Goal: Transaction & Acquisition: Purchase product/service

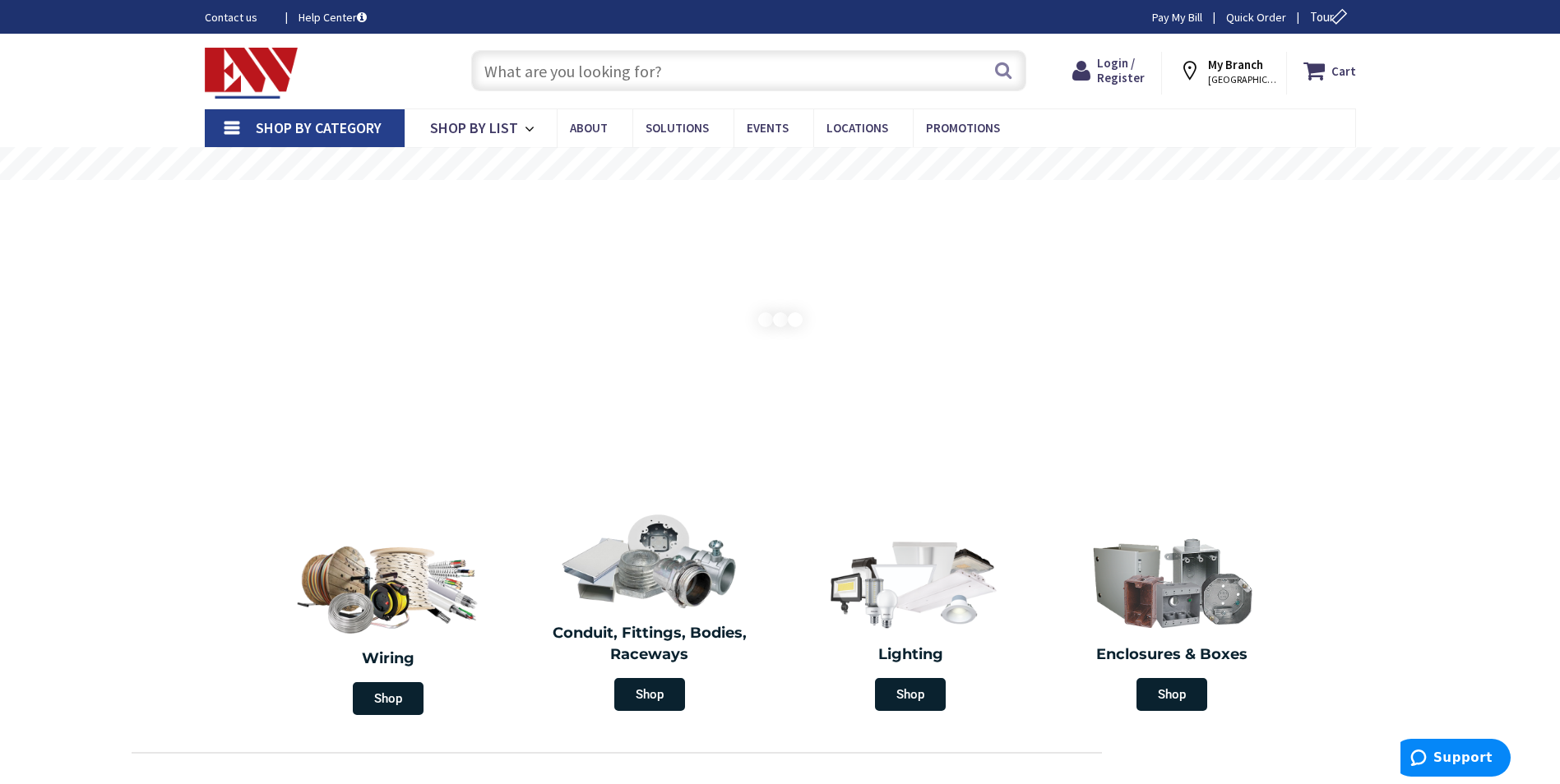
click at [319, 133] on span "Shop By Category" at bounding box center [318, 128] width 125 height 19
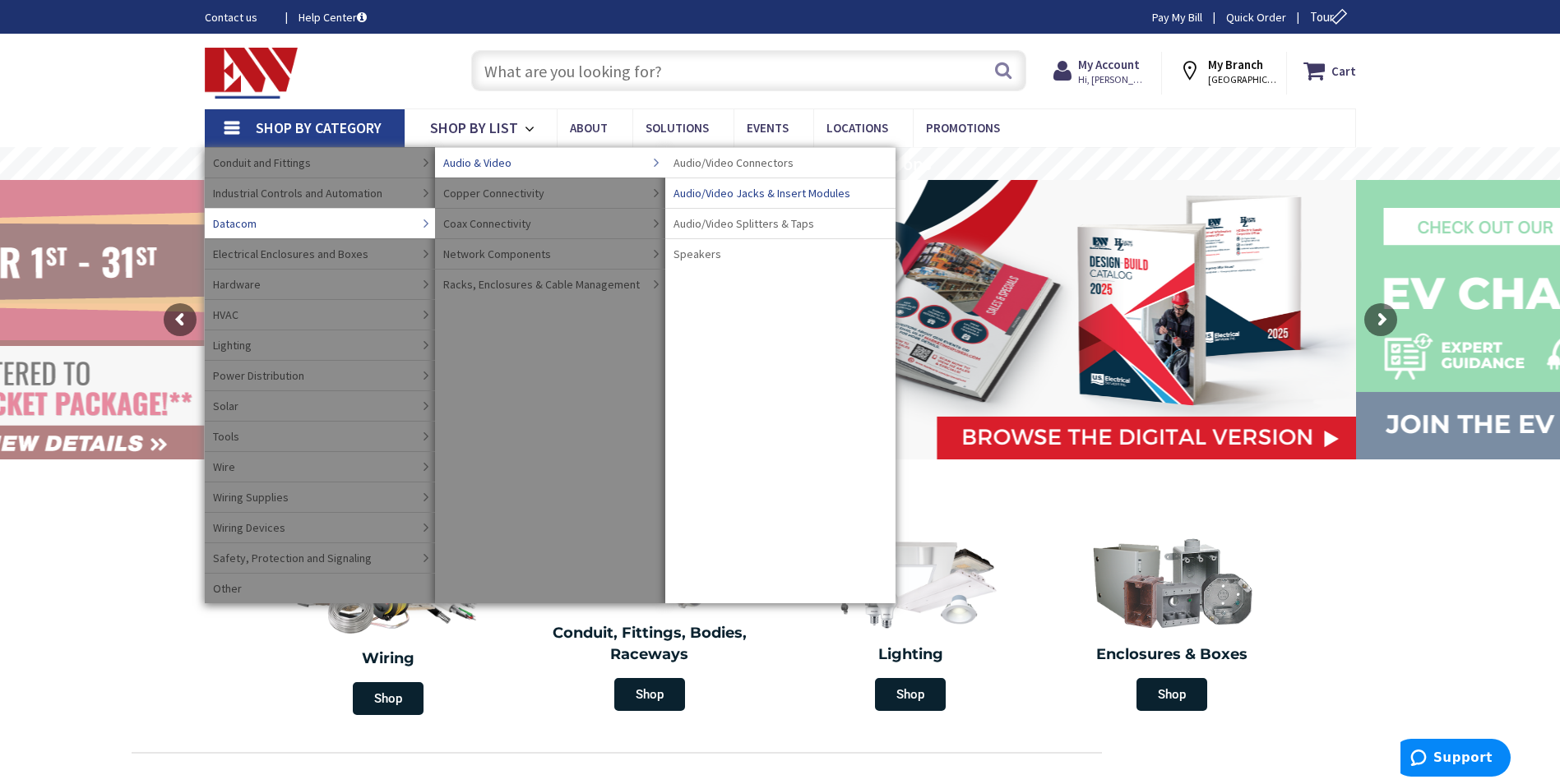
click at [714, 192] on span "Audio/Video Jacks & Insert Modules" at bounding box center [761, 193] width 177 height 16
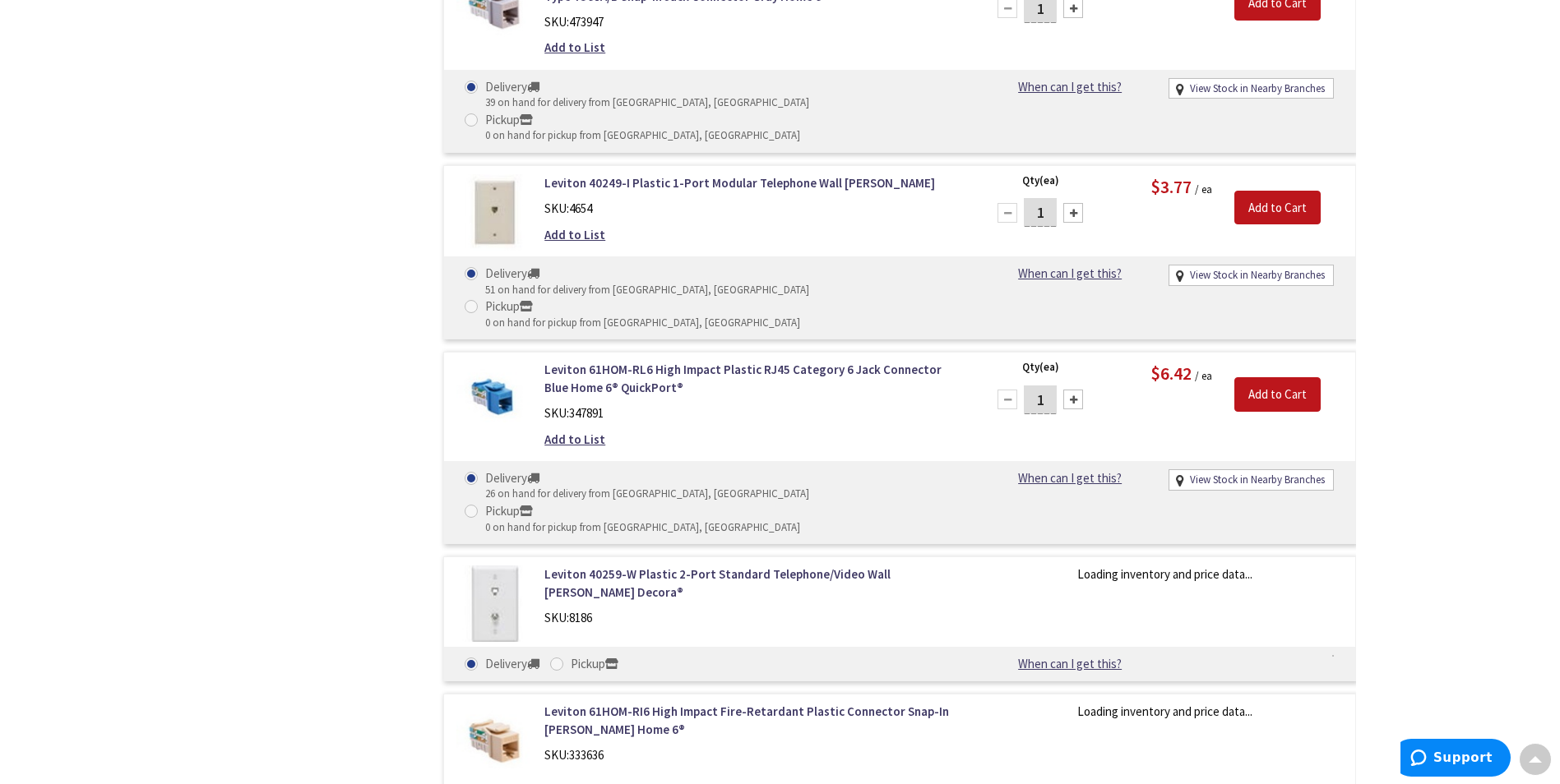
scroll to position [986, 0]
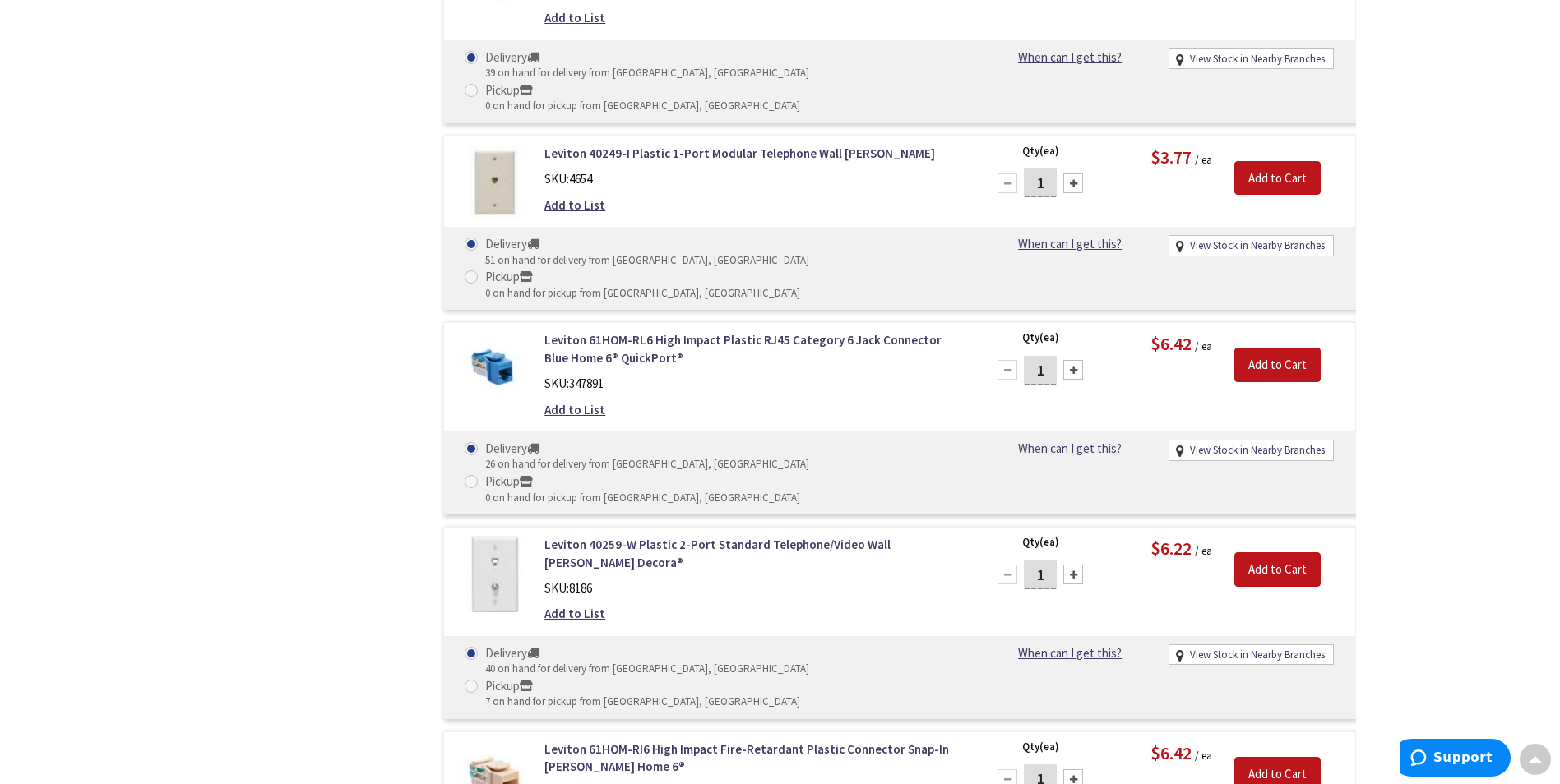
drag, startPoint x: 1050, startPoint y: 409, endPoint x: 1028, endPoint y: 409, distance: 22.0
click at [1028, 560] on input "1" at bounding box center [1040, 575] width 33 height 29
type input "24"
click at [1269, 553] on input "Add to Cart" at bounding box center [1277, 570] width 86 height 34
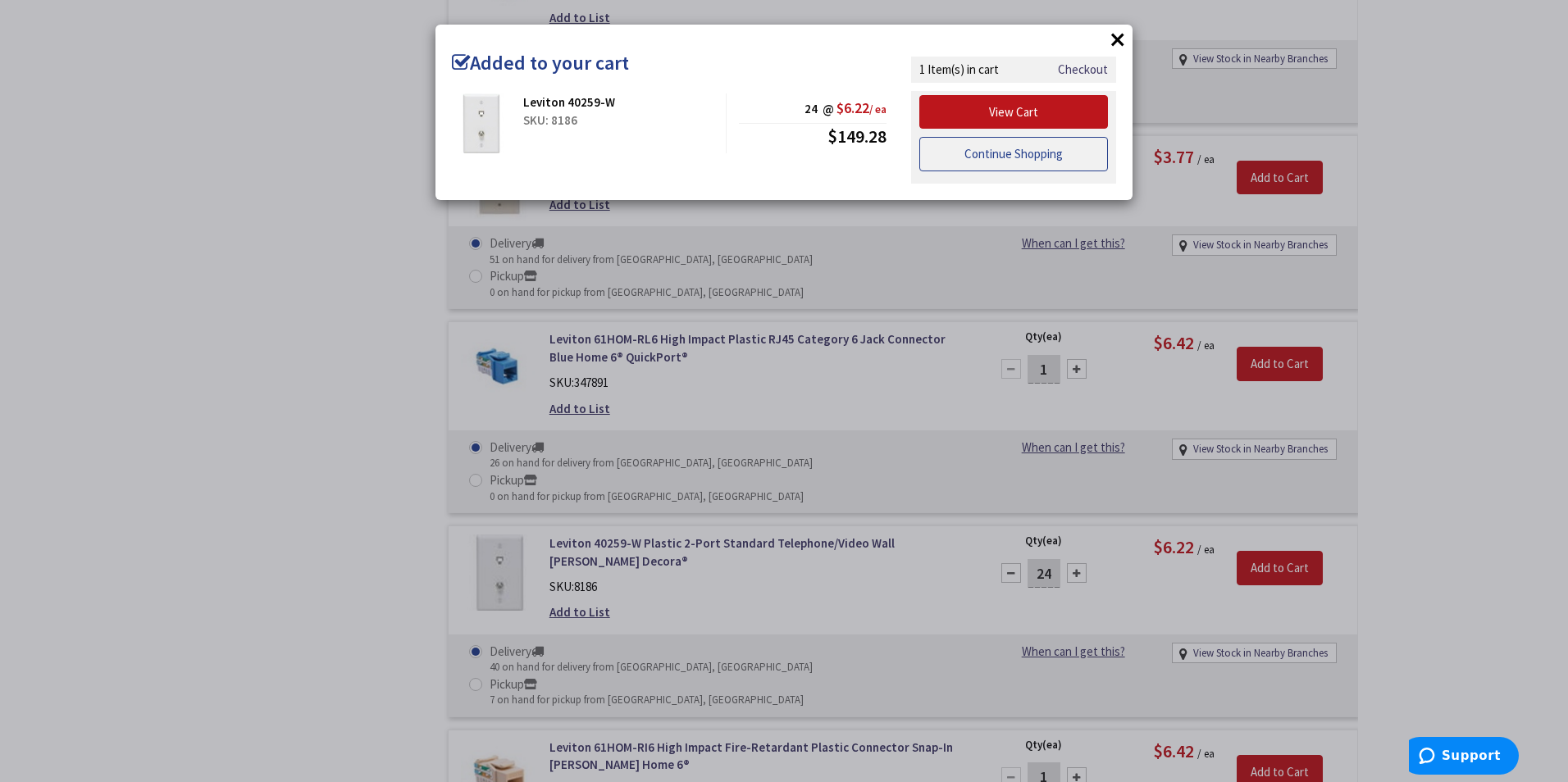
click at [970, 152] on link "Continue Shopping" at bounding box center [1014, 154] width 189 height 34
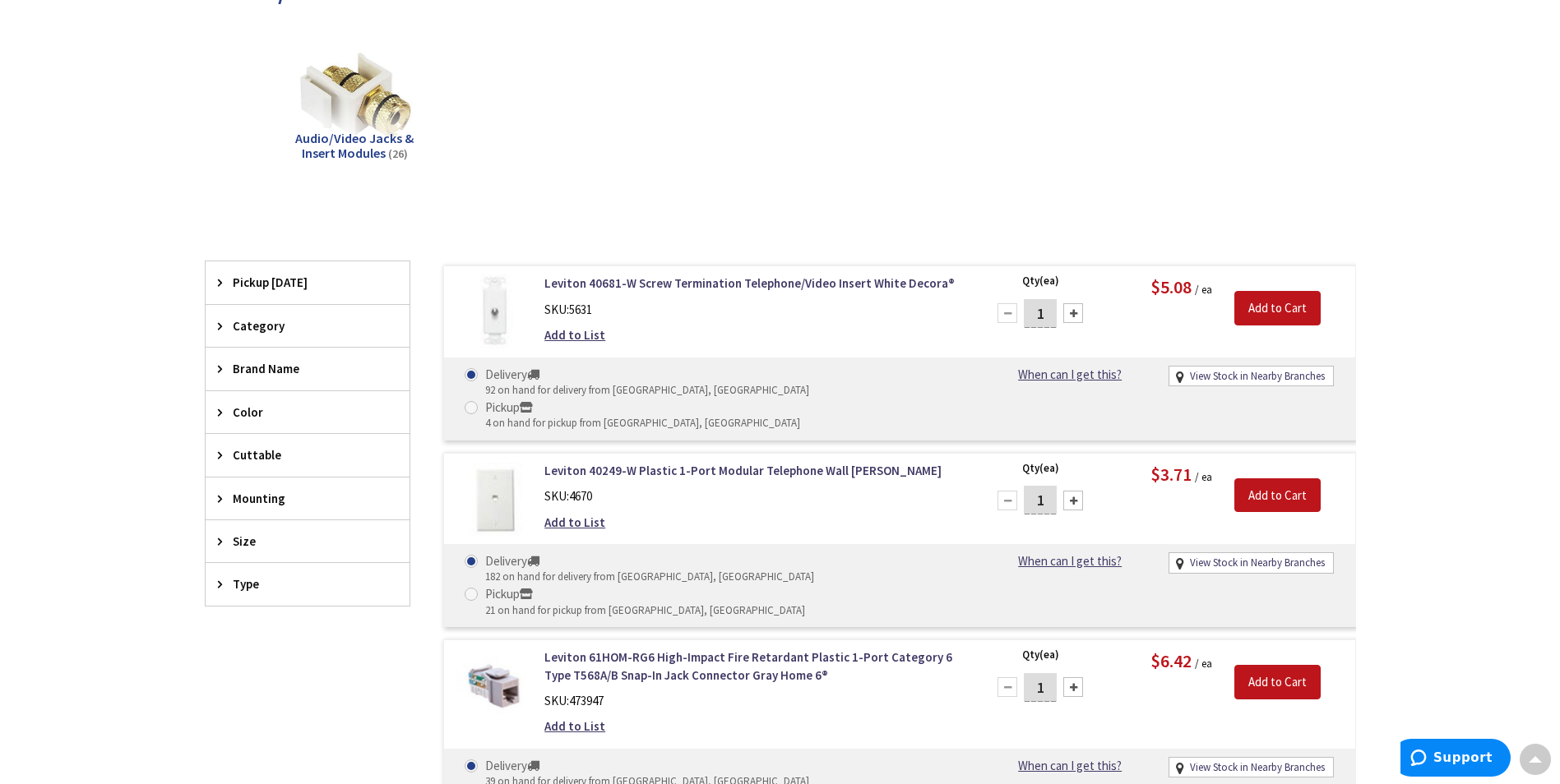
scroll to position [82, 0]
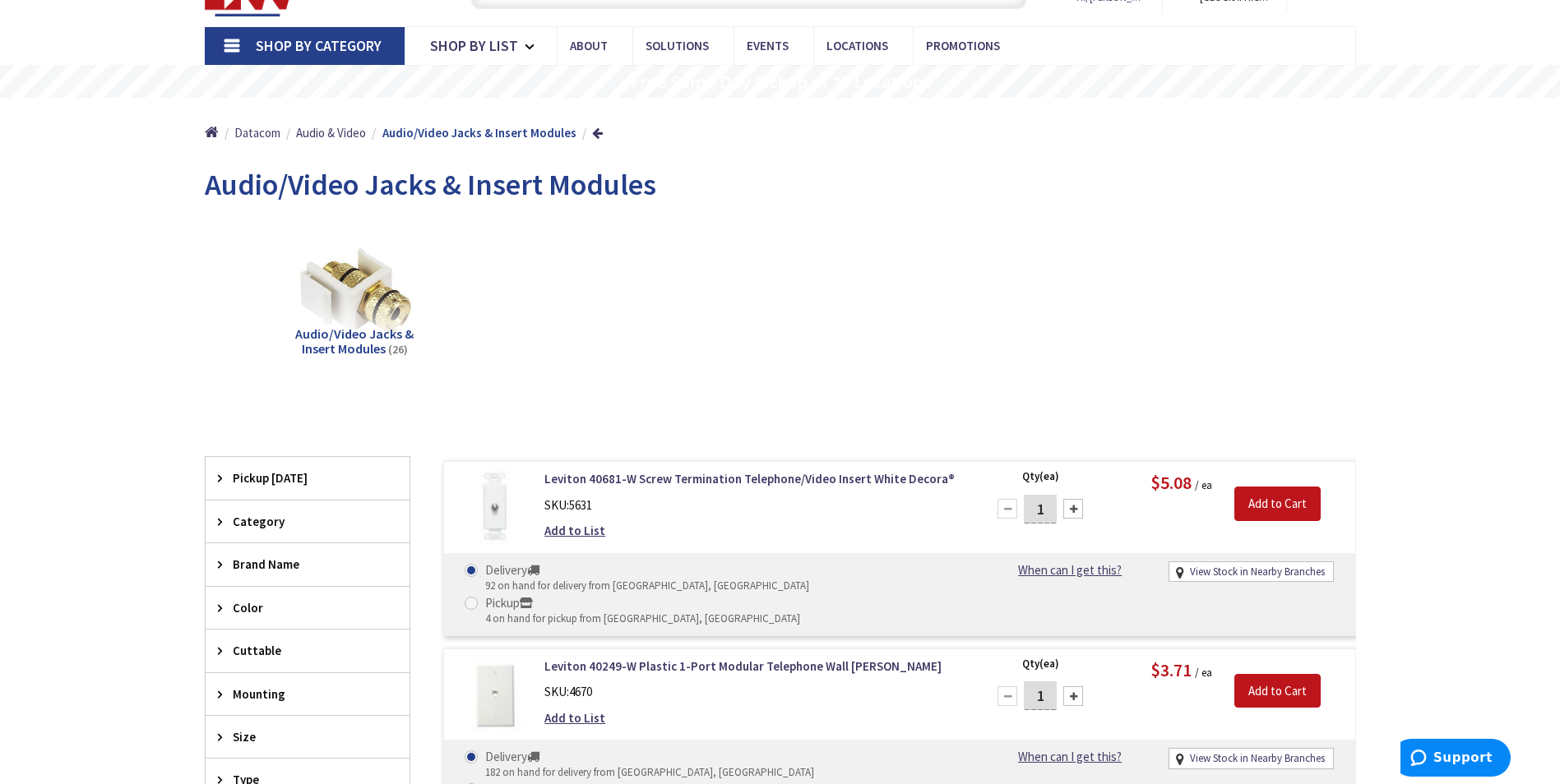
click at [307, 41] on span "Shop By Category" at bounding box center [318, 45] width 125 height 19
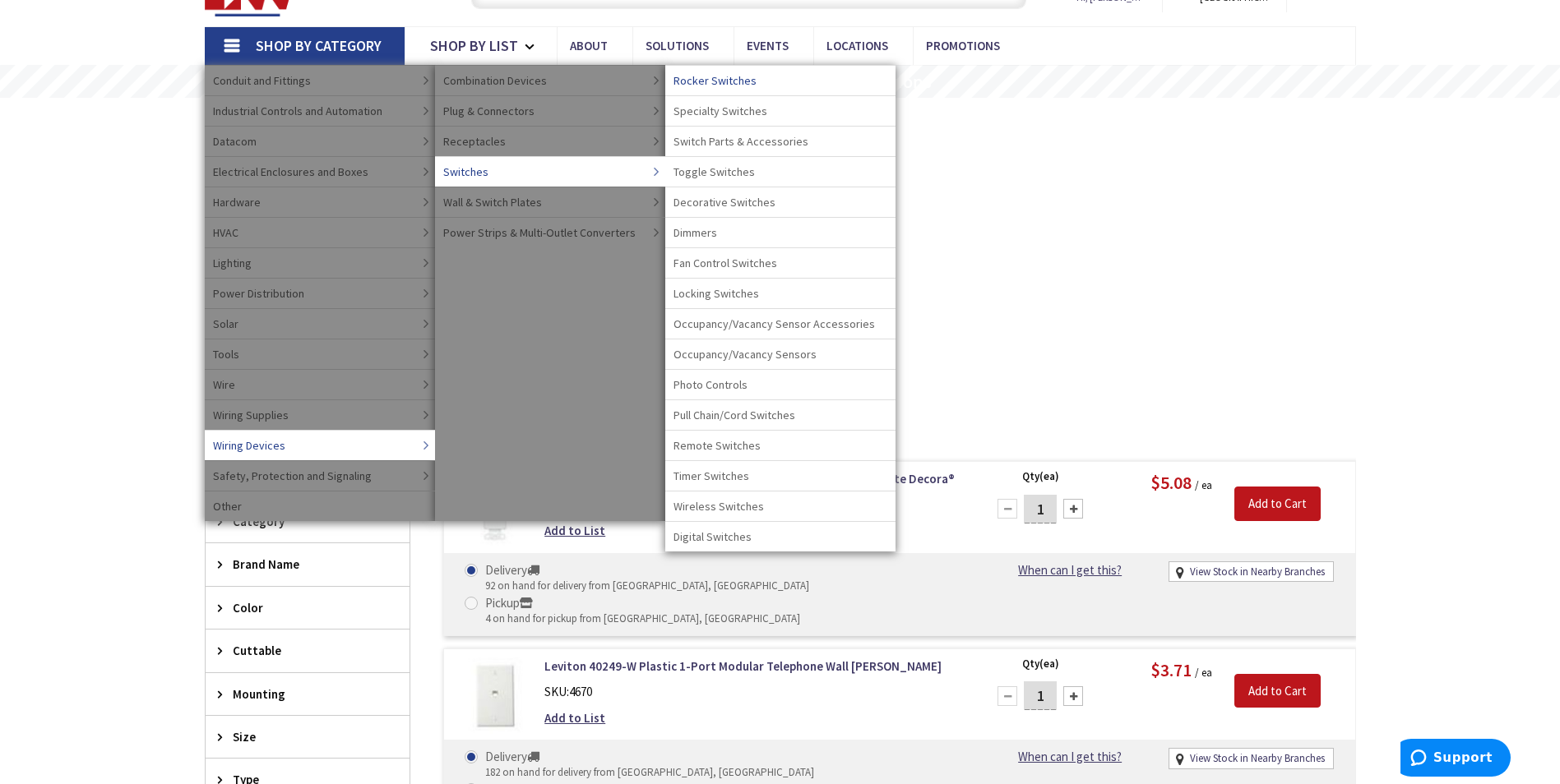
click at [708, 79] on span "Rocker Switches" at bounding box center [714, 80] width 83 height 16
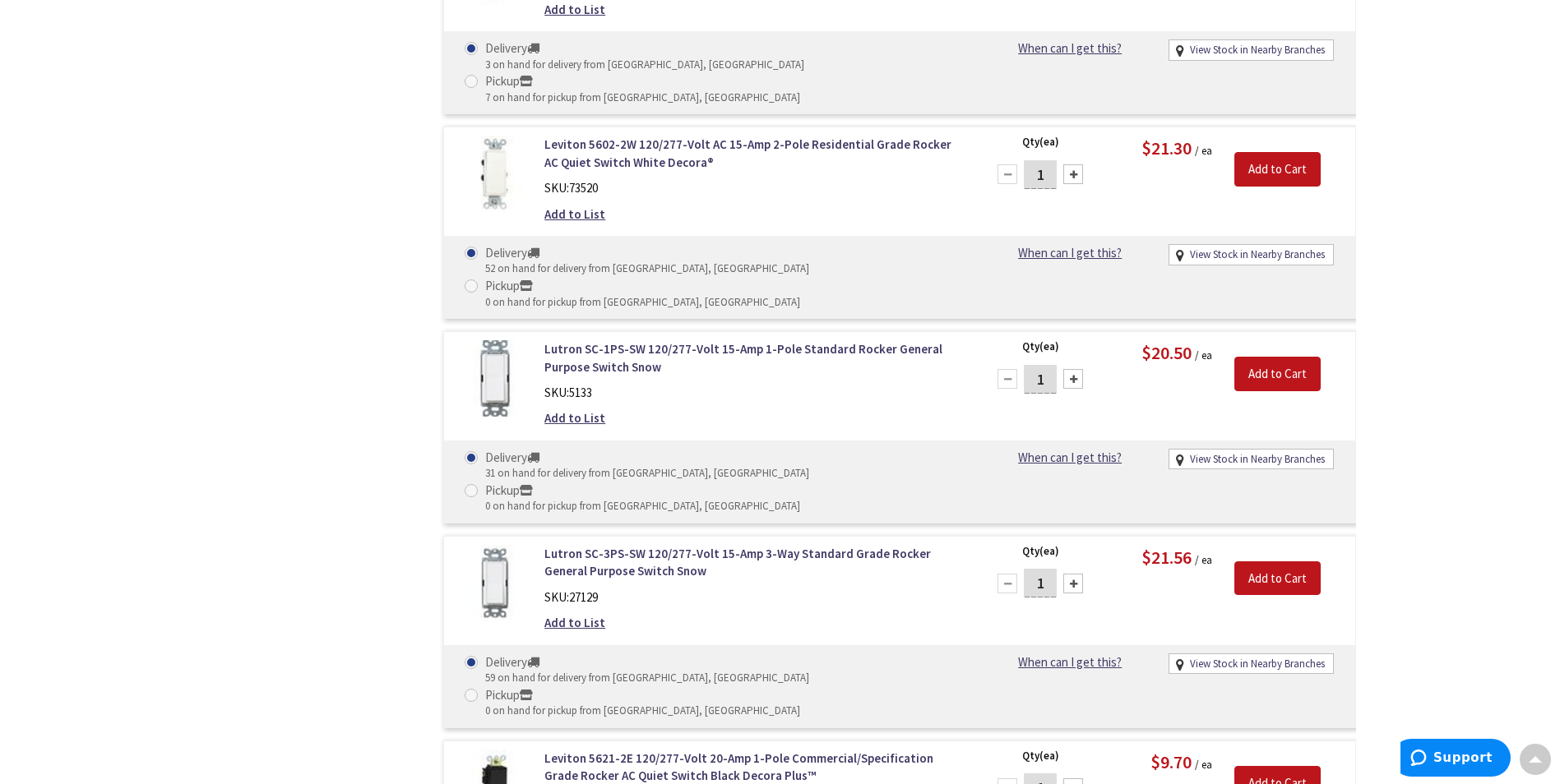
scroll to position [3617, 0]
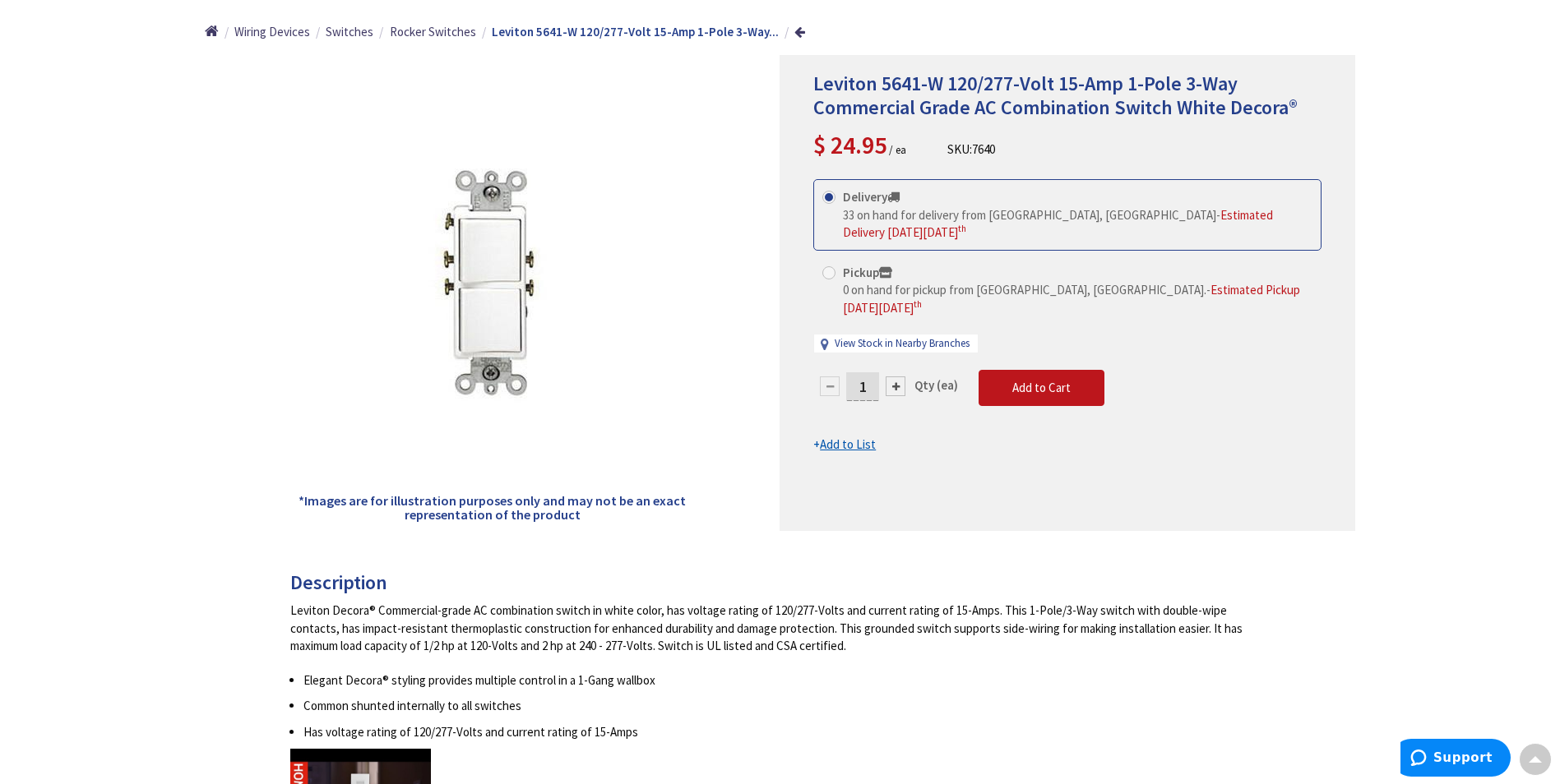
scroll to position [165, 0]
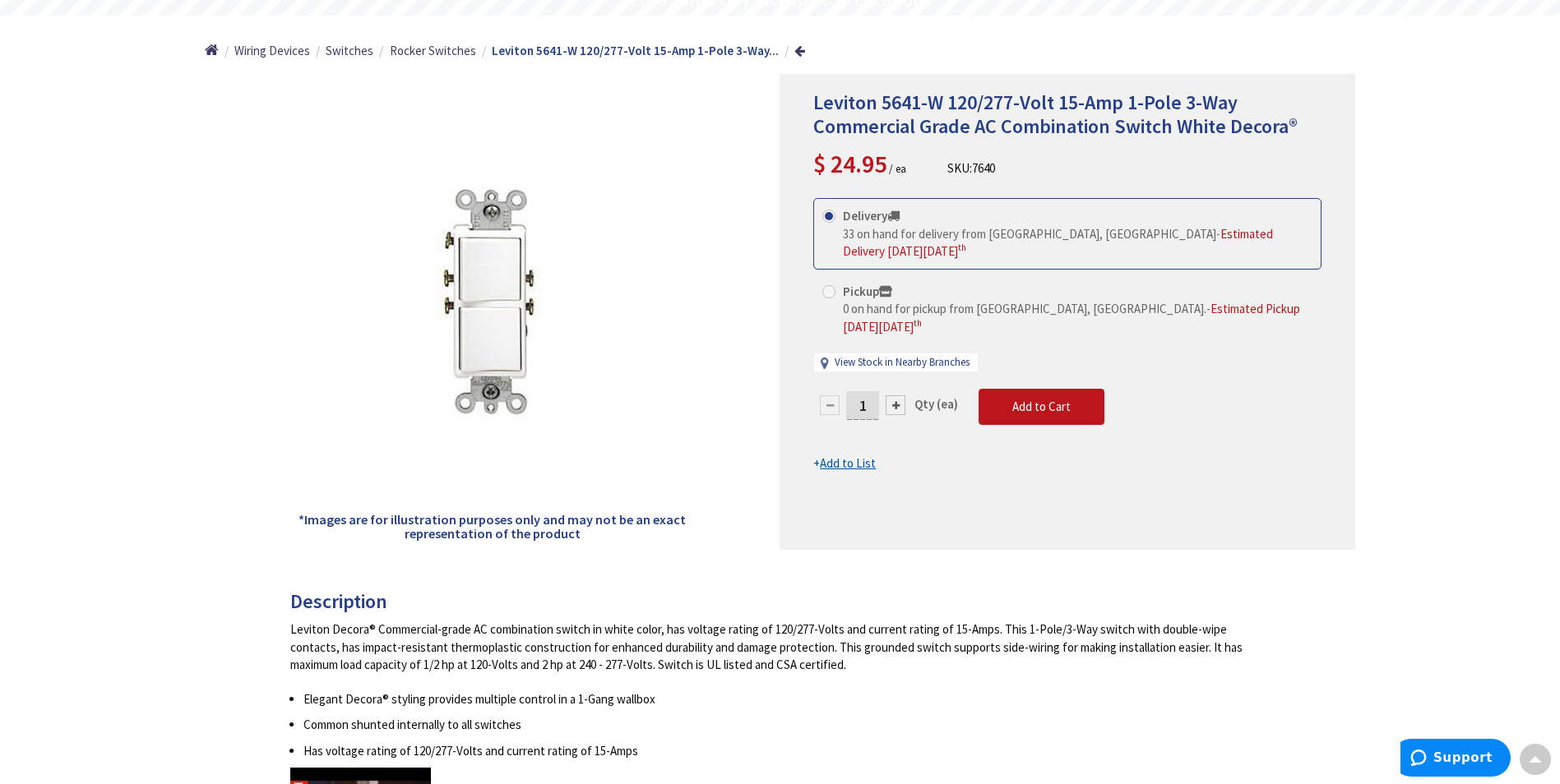
click at [899, 395] on div at bounding box center [895, 404] width 20 height 20
click at [899, 372] on div at bounding box center [1067, 312] width 574 height 474
click at [896, 395] on div at bounding box center [895, 404] width 20 height 20
click at [896, 371] on div at bounding box center [1067, 312] width 574 height 474
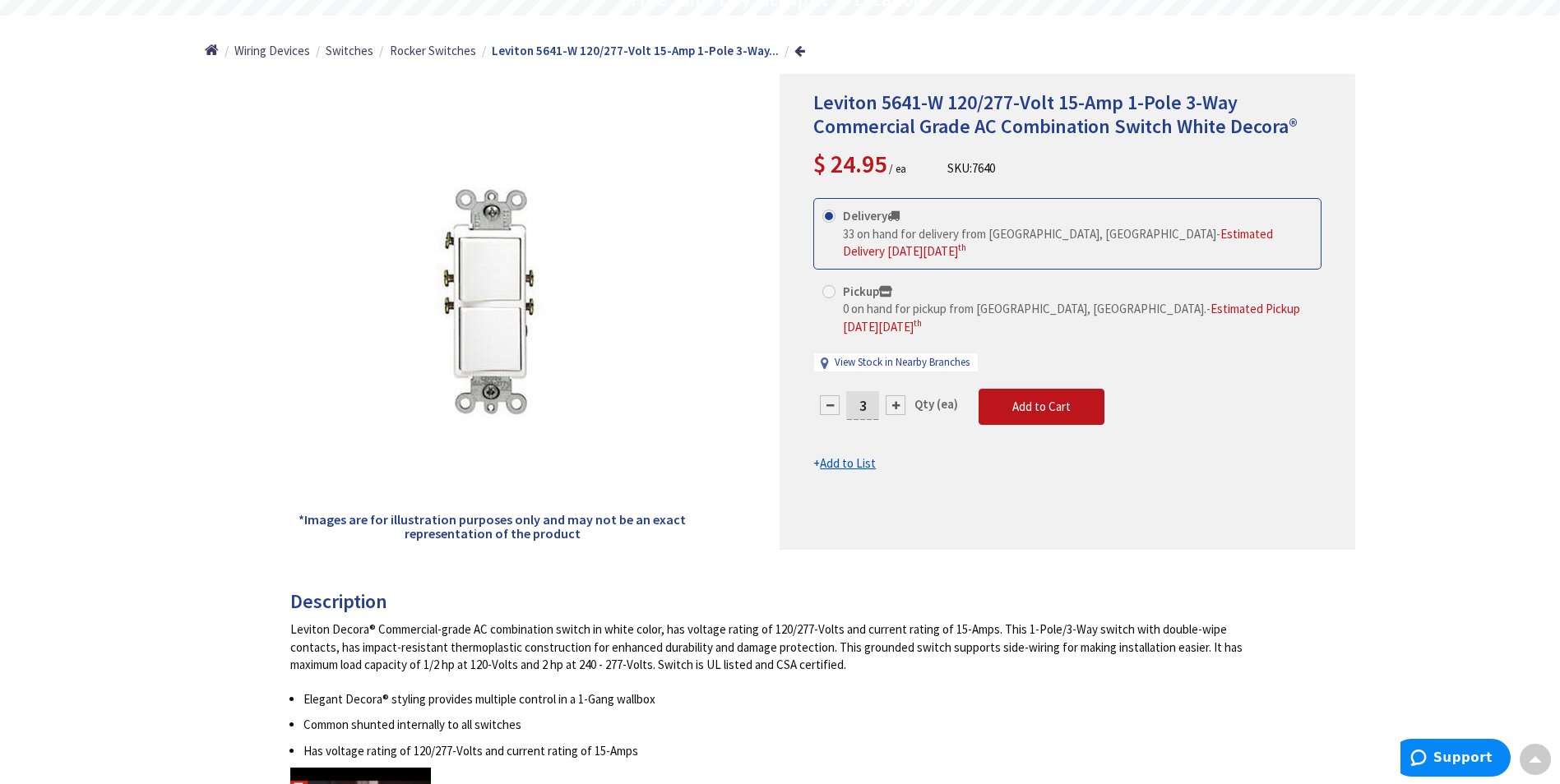
click at [892, 395] on div at bounding box center [895, 404] width 20 height 20
type input "4"
click at [1030, 398] on span "Add to Cart" at bounding box center [1041, 406] width 58 height 15
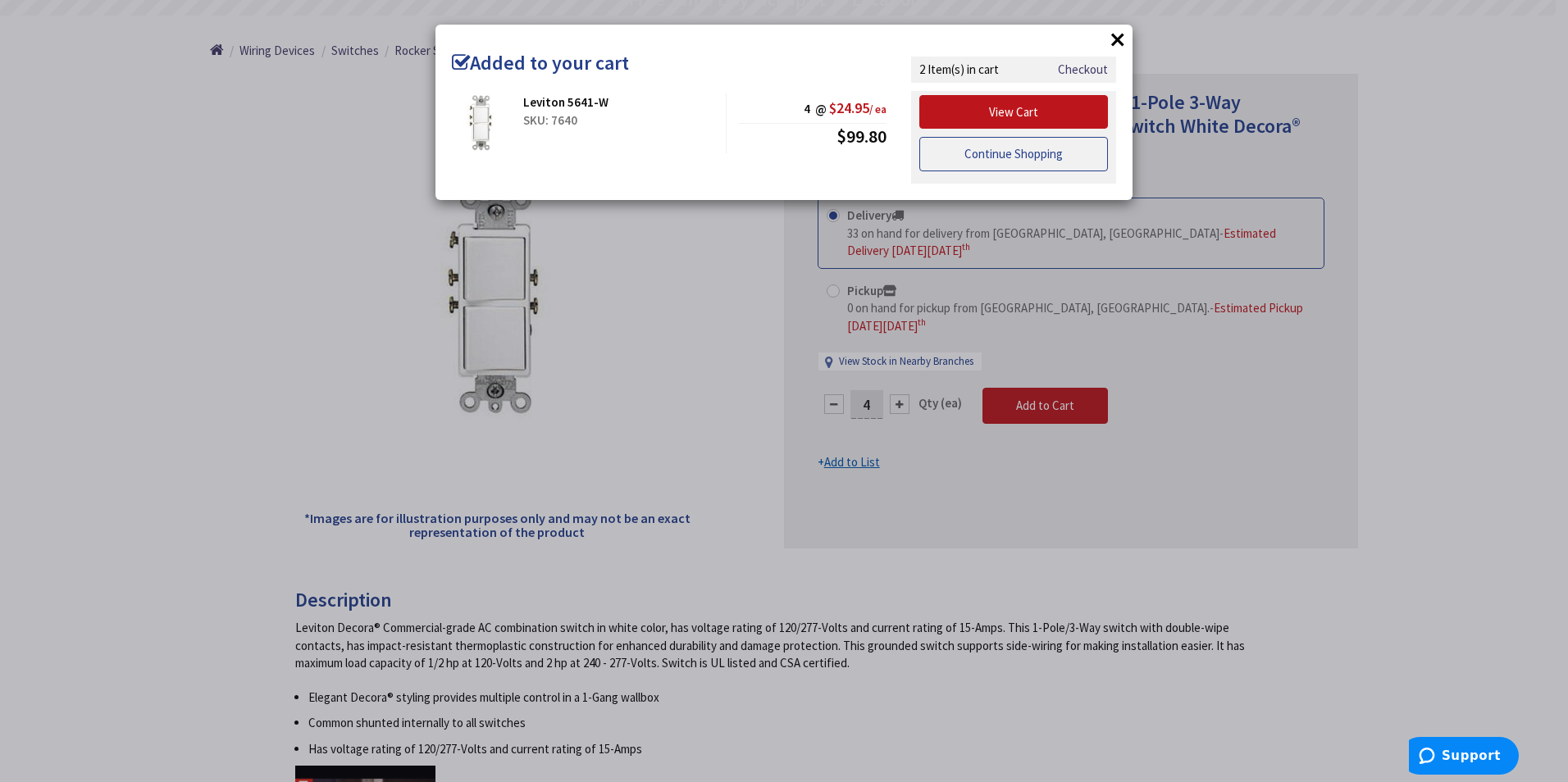
click at [982, 157] on link "Continue Shopping" at bounding box center [1014, 154] width 189 height 34
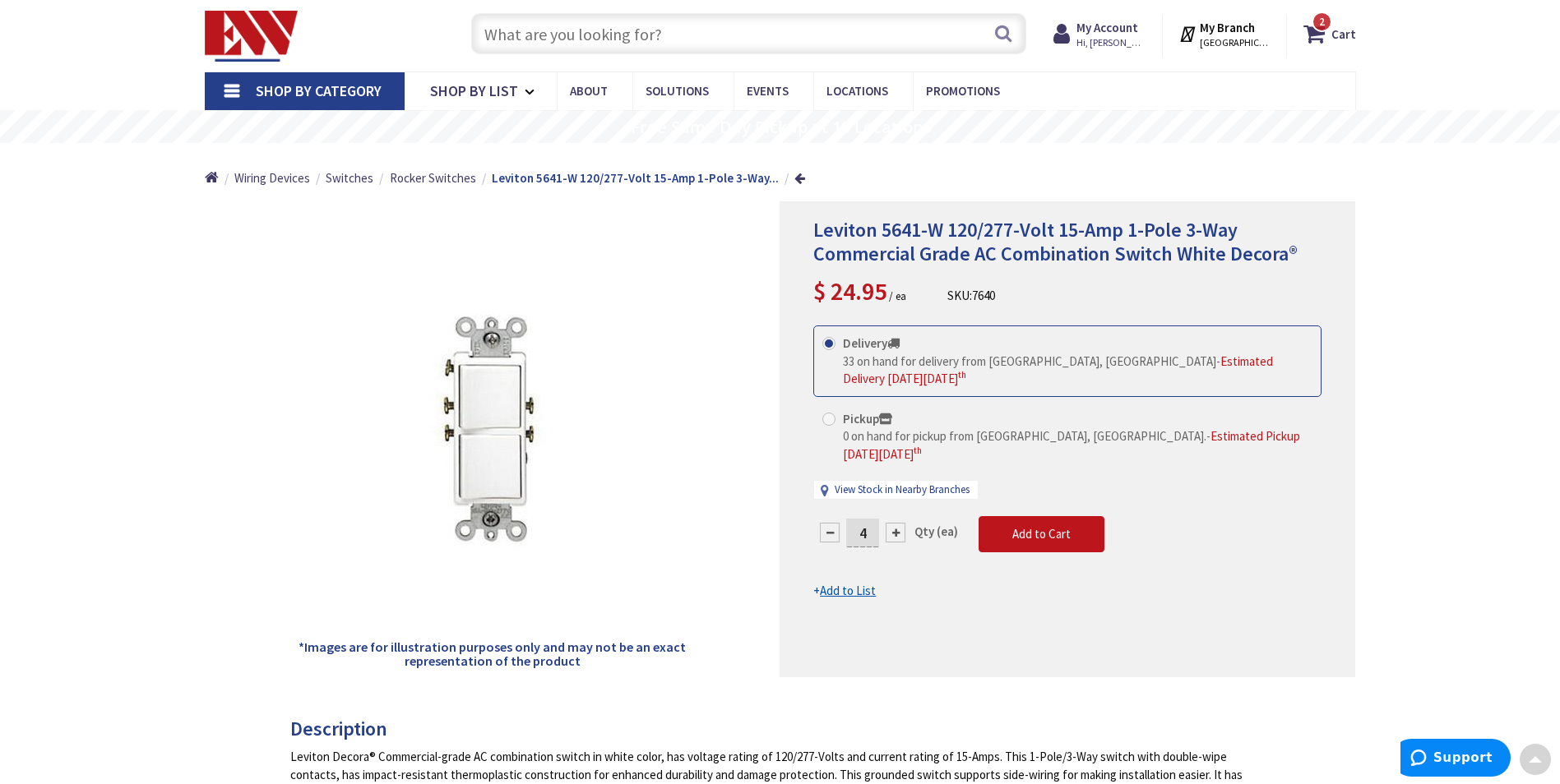
scroll to position [0, 0]
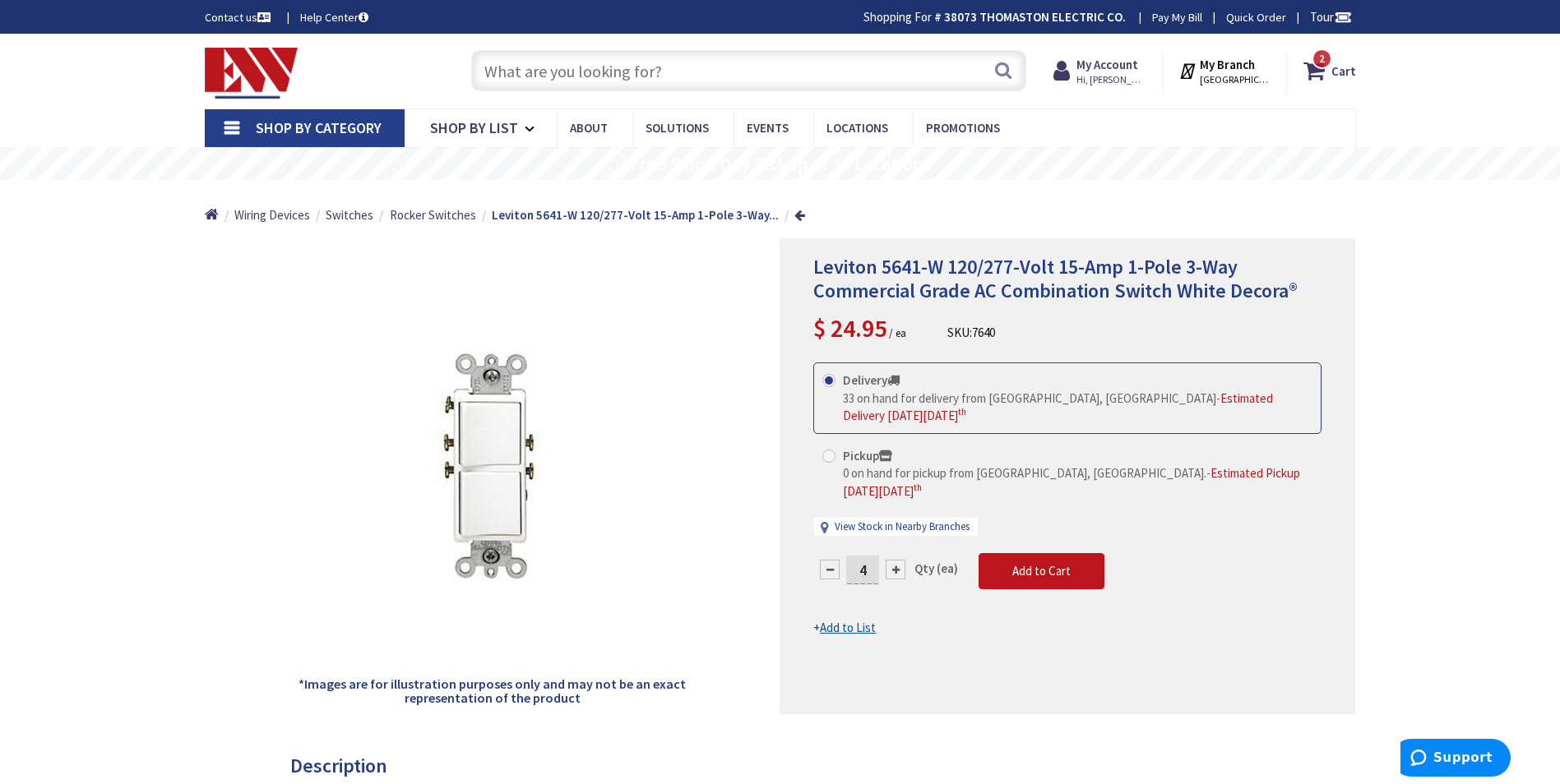
click at [298, 127] on span "Shop By Category" at bounding box center [318, 128] width 125 height 19
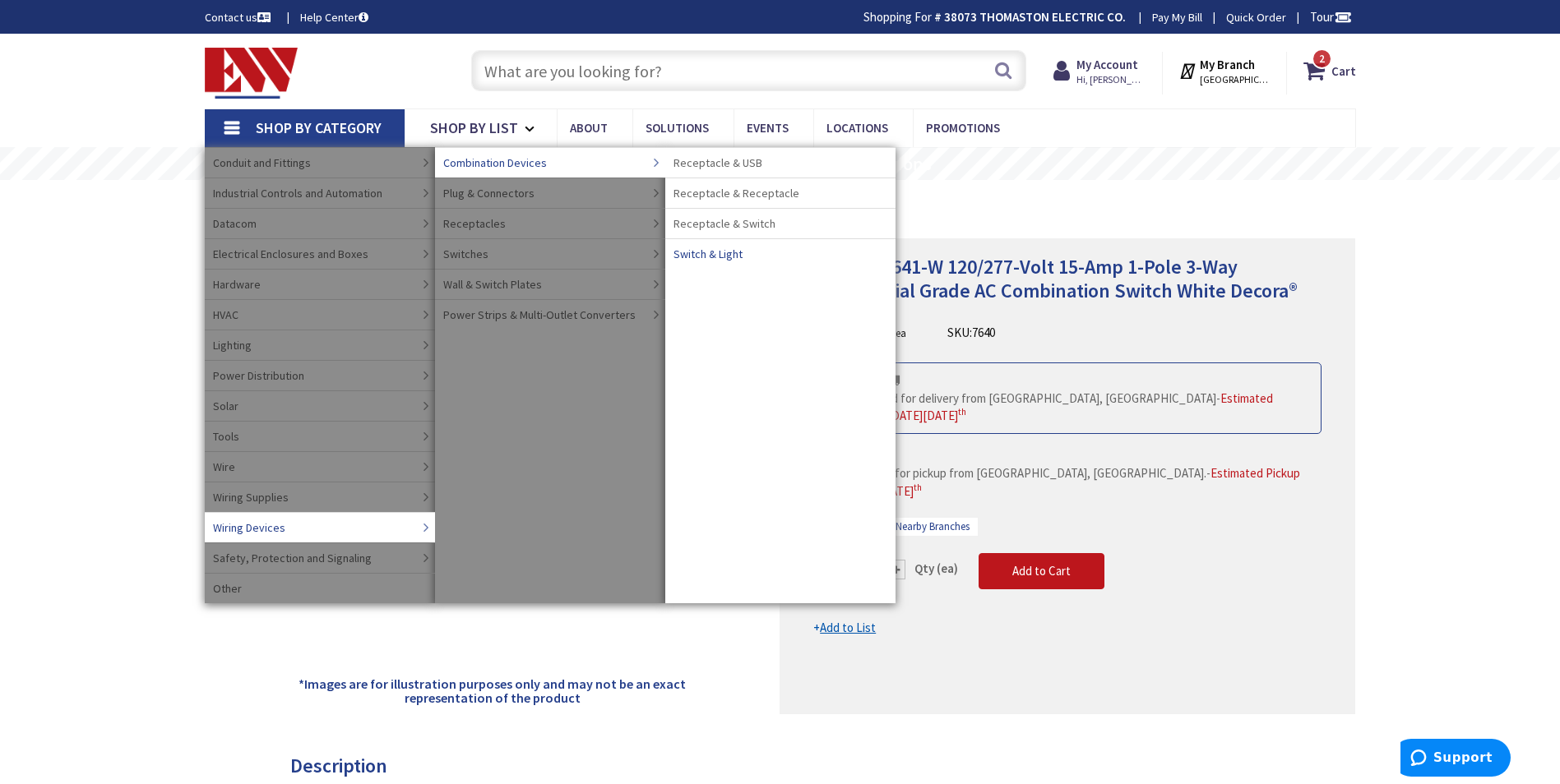
click at [709, 254] on span "Switch & Light" at bounding box center [707, 253] width 69 height 16
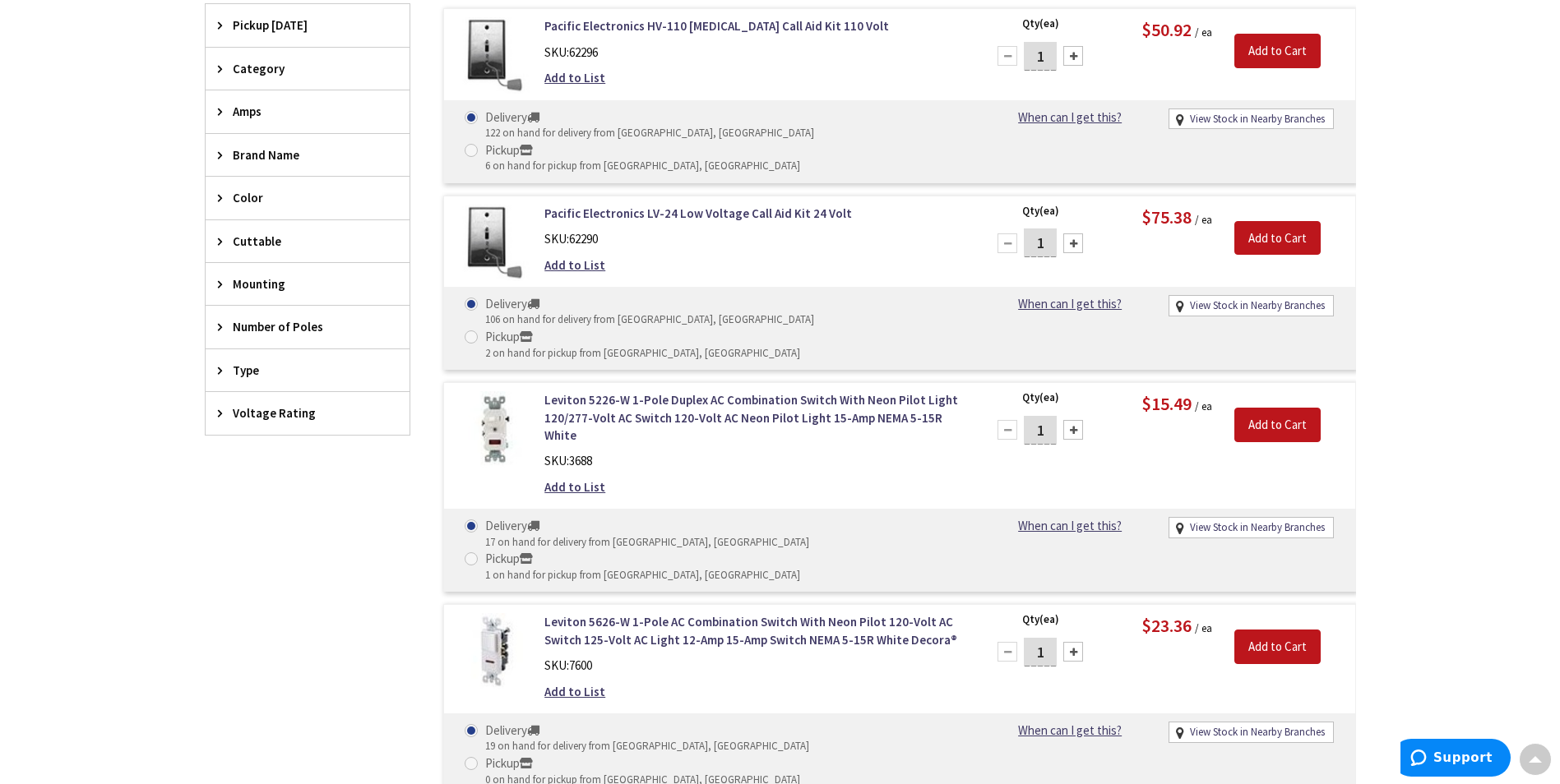
scroll to position [575, 0]
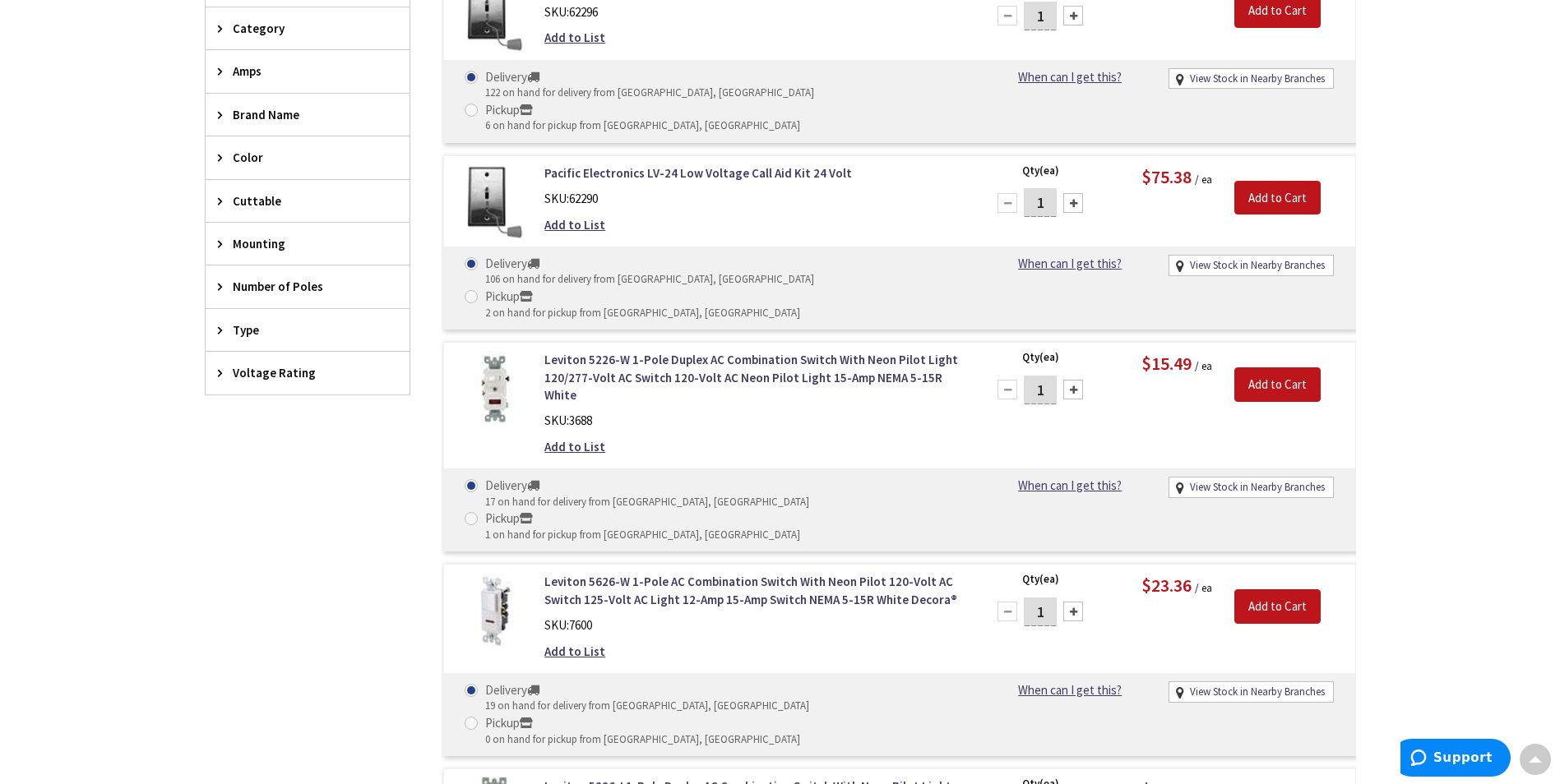
click at [1070, 380] on div at bounding box center [1073, 389] width 20 height 20
type input "4"
click at [1255, 368] on input "Add to Cart" at bounding box center [1277, 385] width 86 height 34
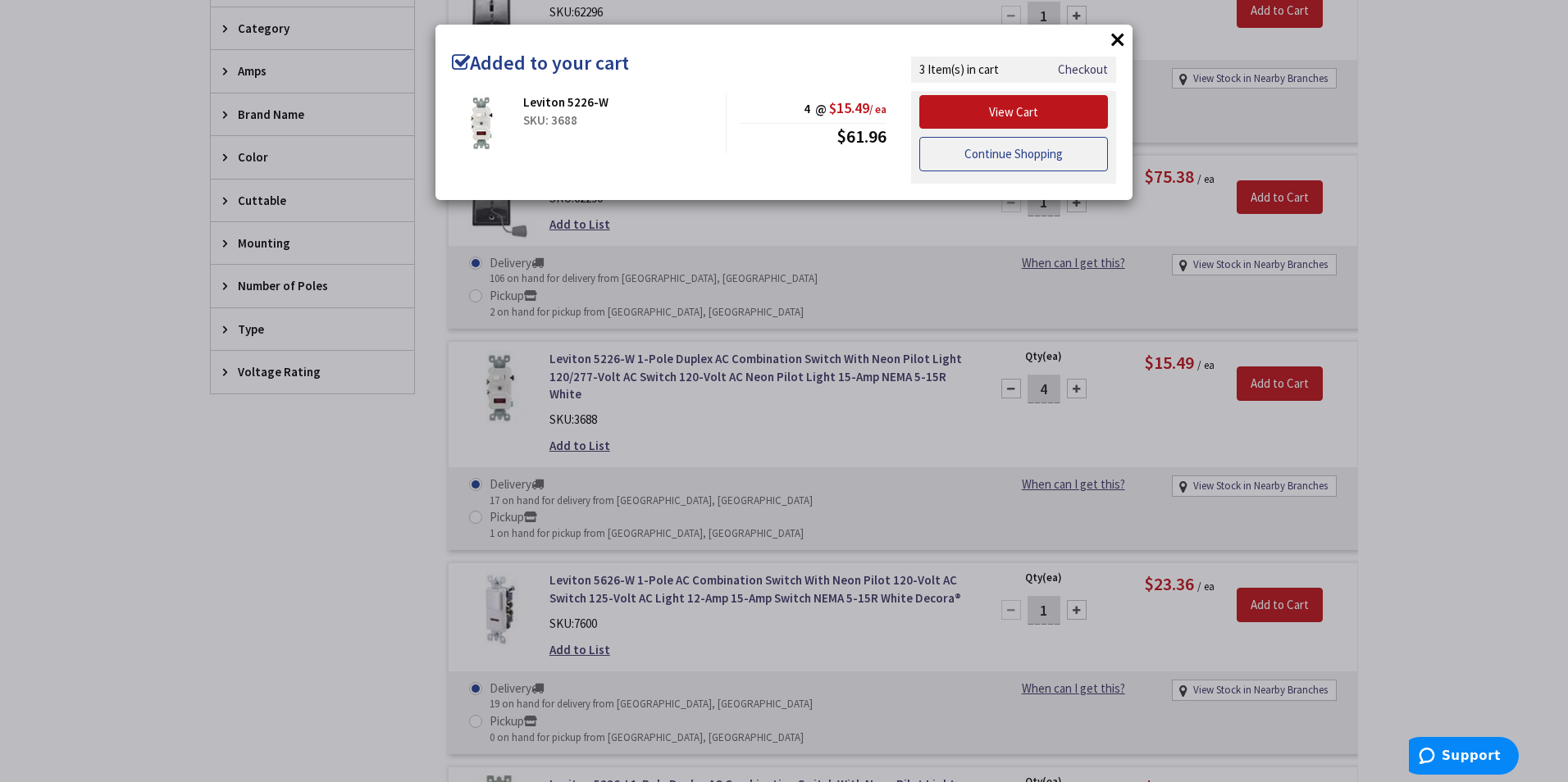
click at [971, 161] on link "Continue Shopping" at bounding box center [1014, 154] width 189 height 34
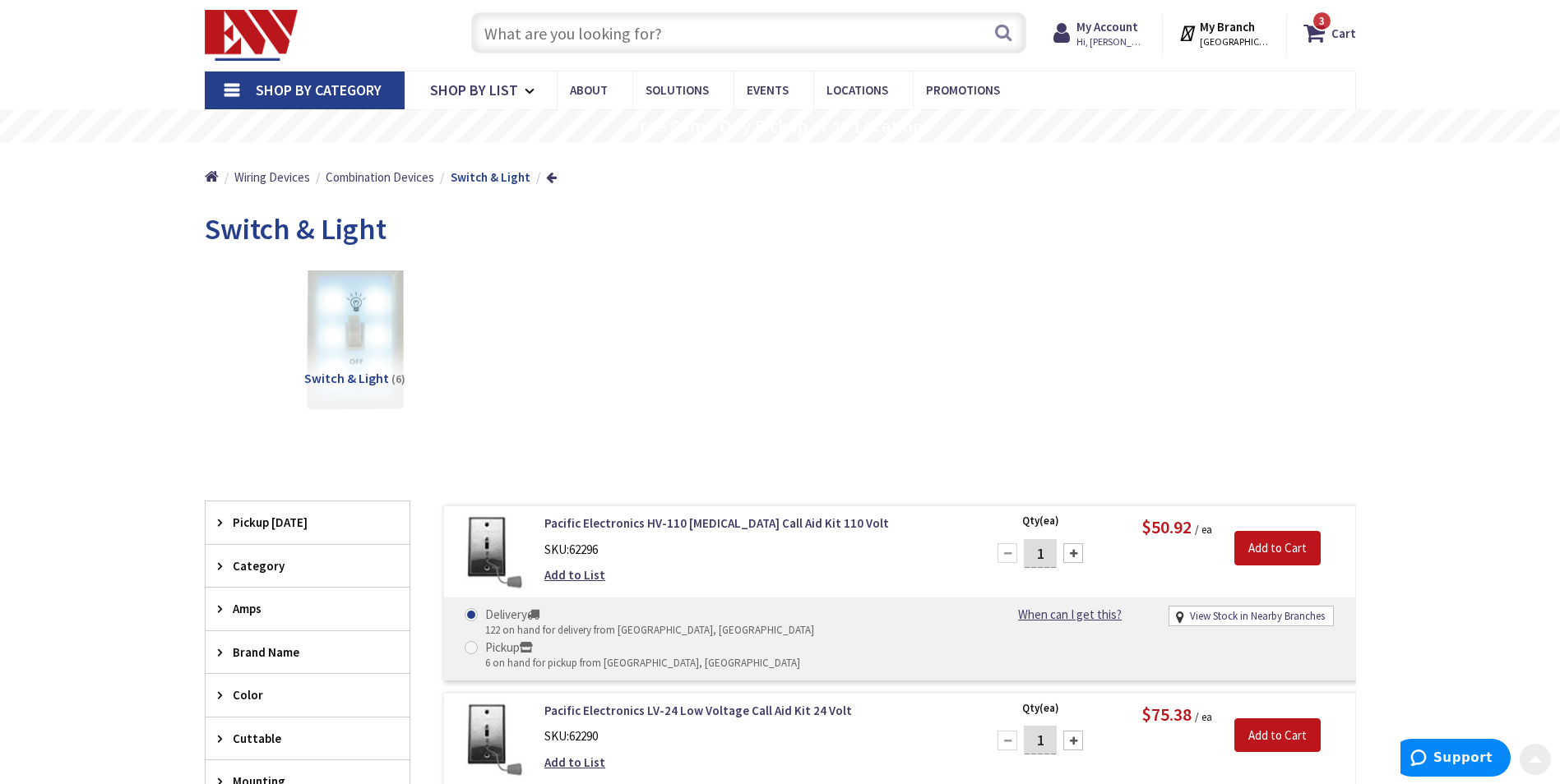
scroll to position [0, 0]
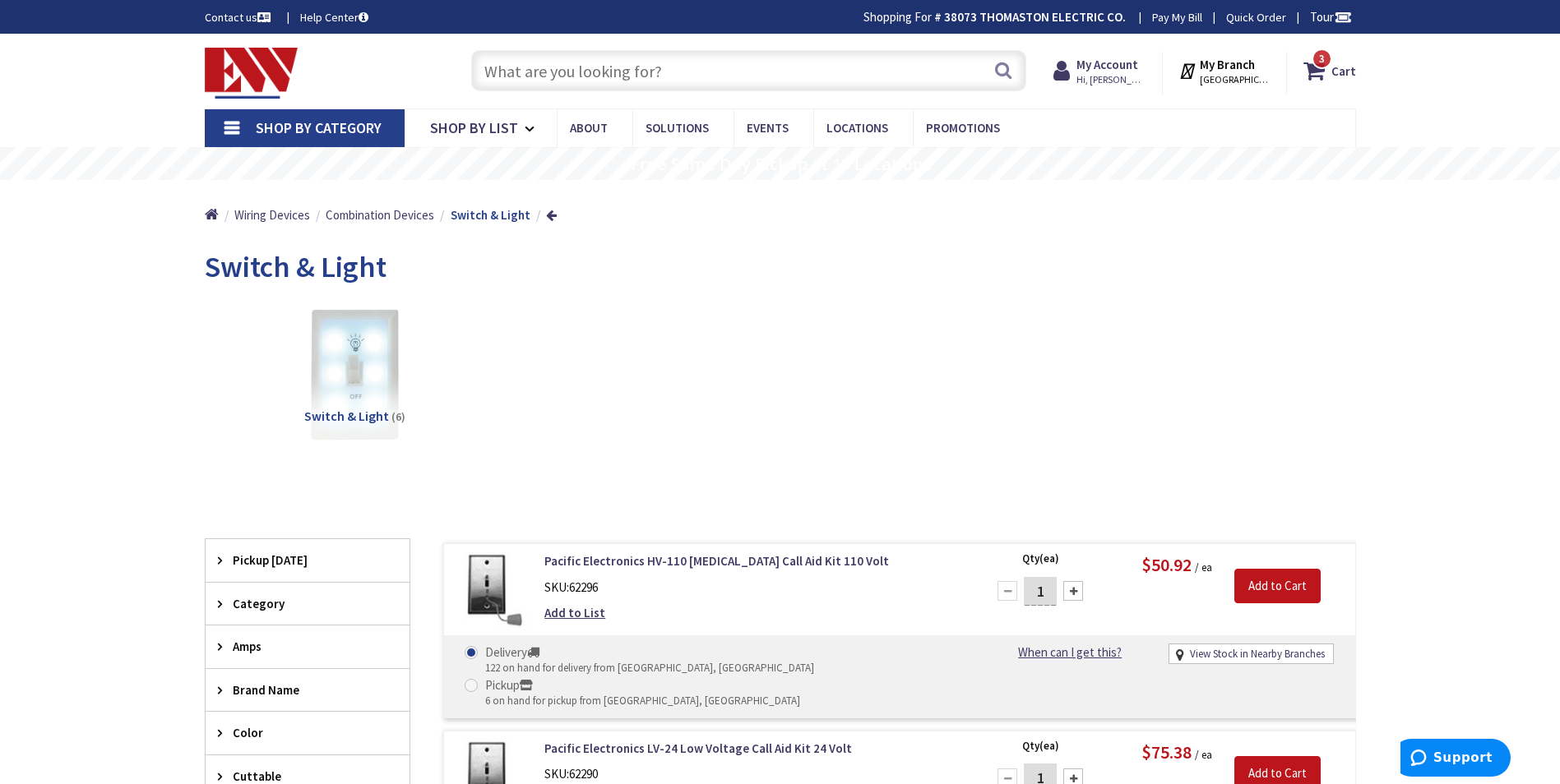
click at [314, 128] on span "Shop By Category" at bounding box center [318, 128] width 125 height 19
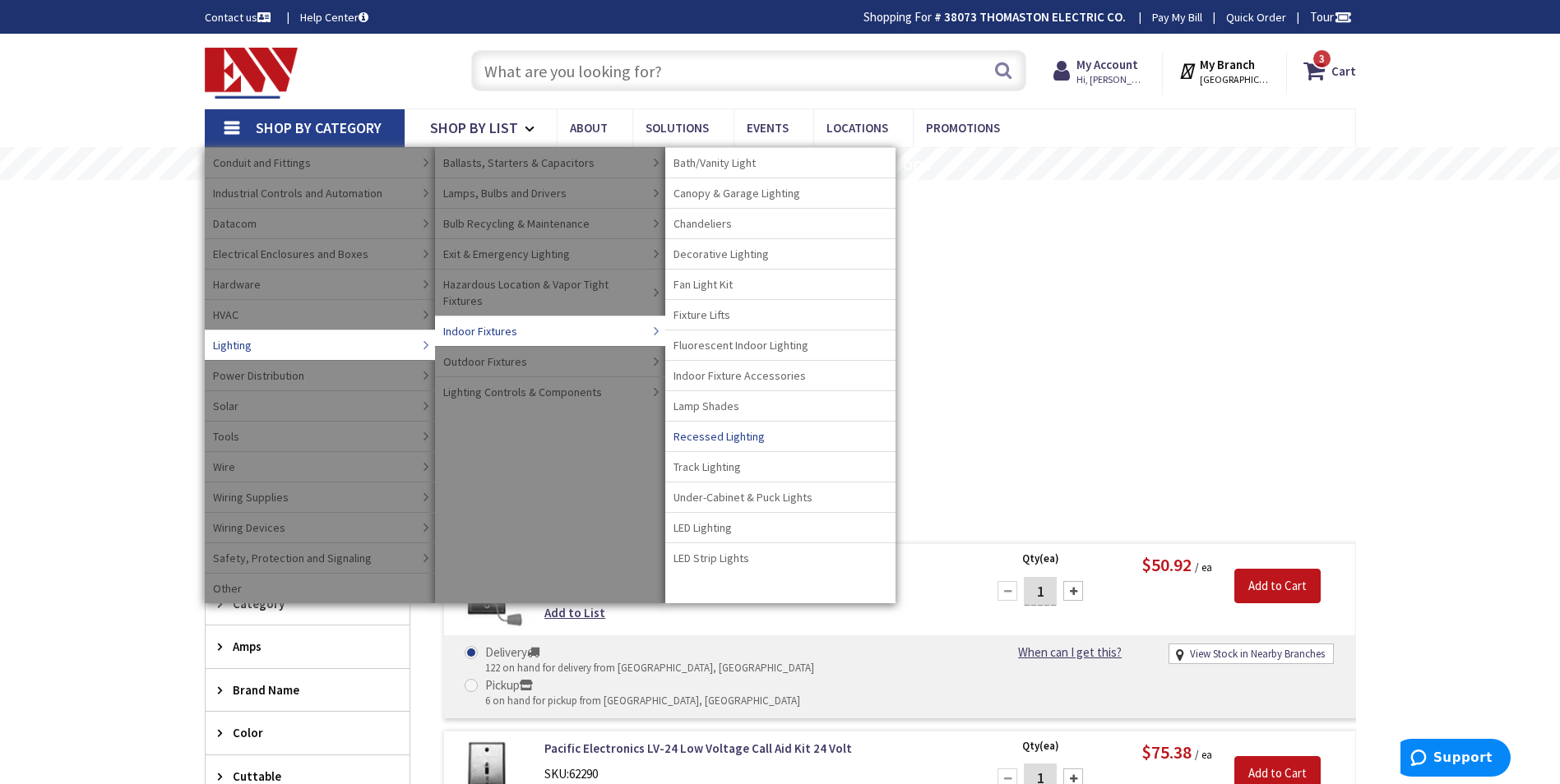
click at [733, 434] on span "Recessed Lighting" at bounding box center [719, 436] width 91 height 16
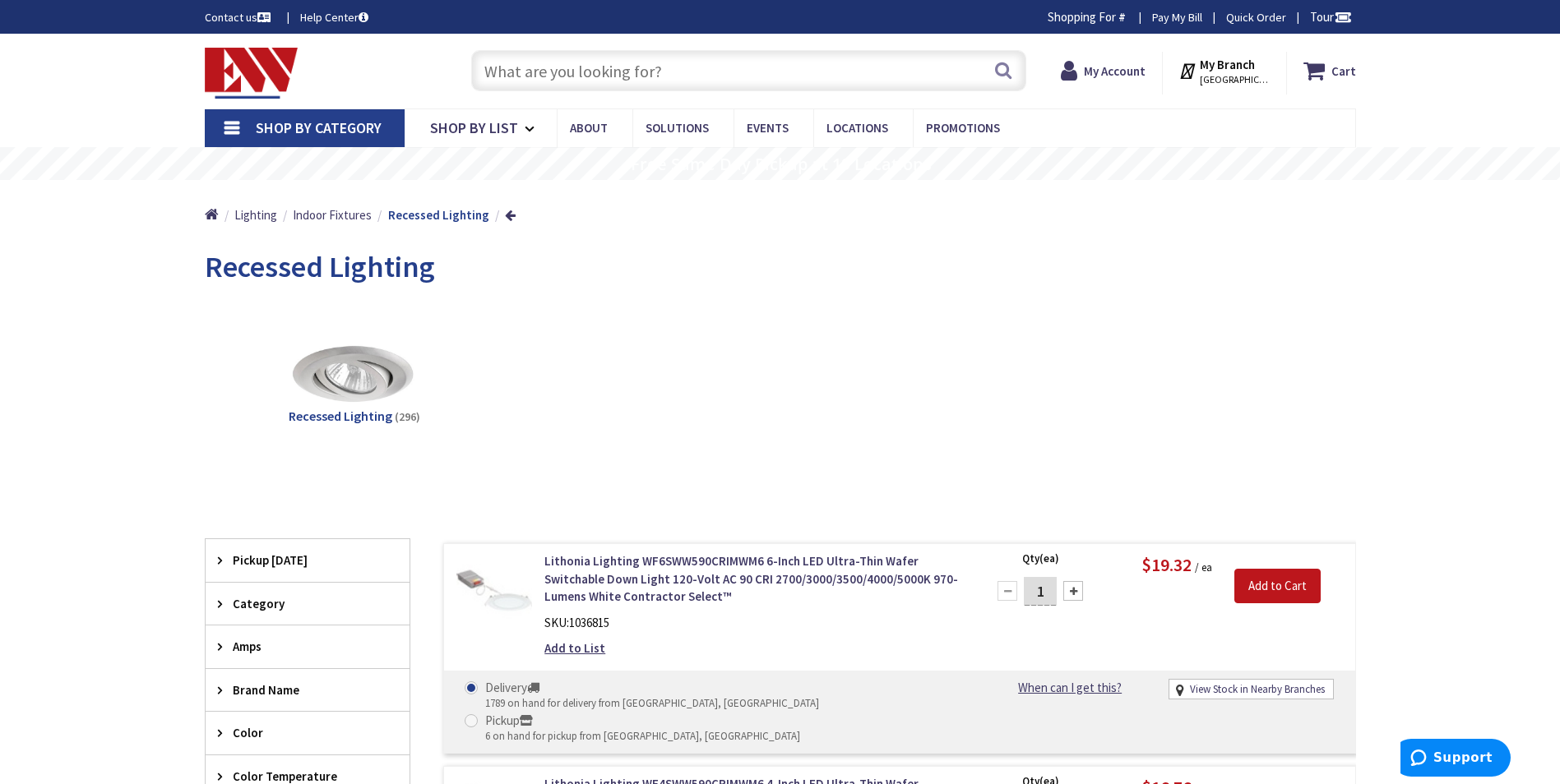
scroll to position [165, 0]
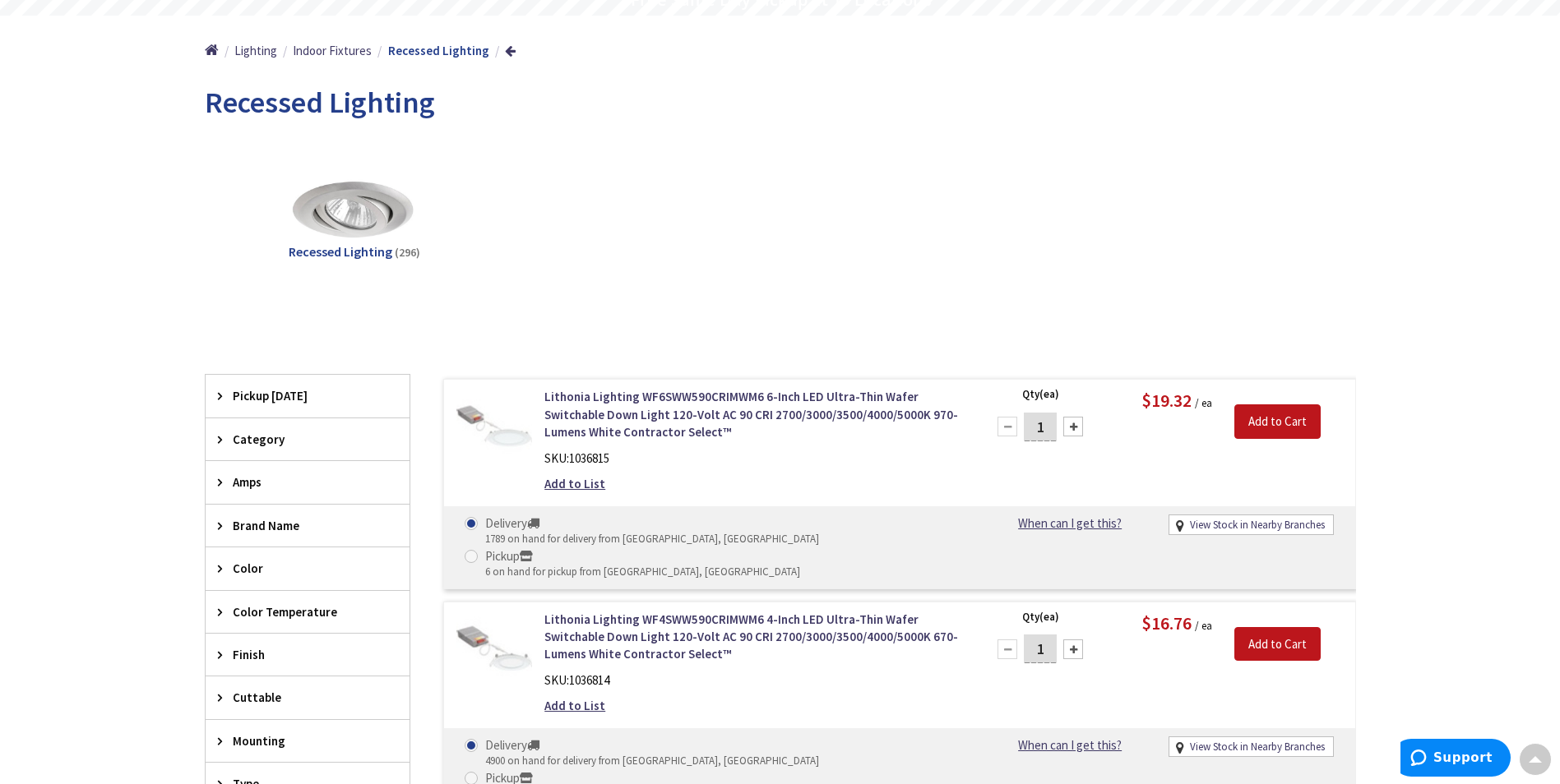
drag, startPoint x: 1051, startPoint y: 618, endPoint x: 1019, endPoint y: 619, distance: 32.0
click at [1019, 633] on div "1" at bounding box center [1040, 649] width 99 height 33
type input "12"
click at [1239, 627] on input "Add to Cart" at bounding box center [1277, 644] width 86 height 34
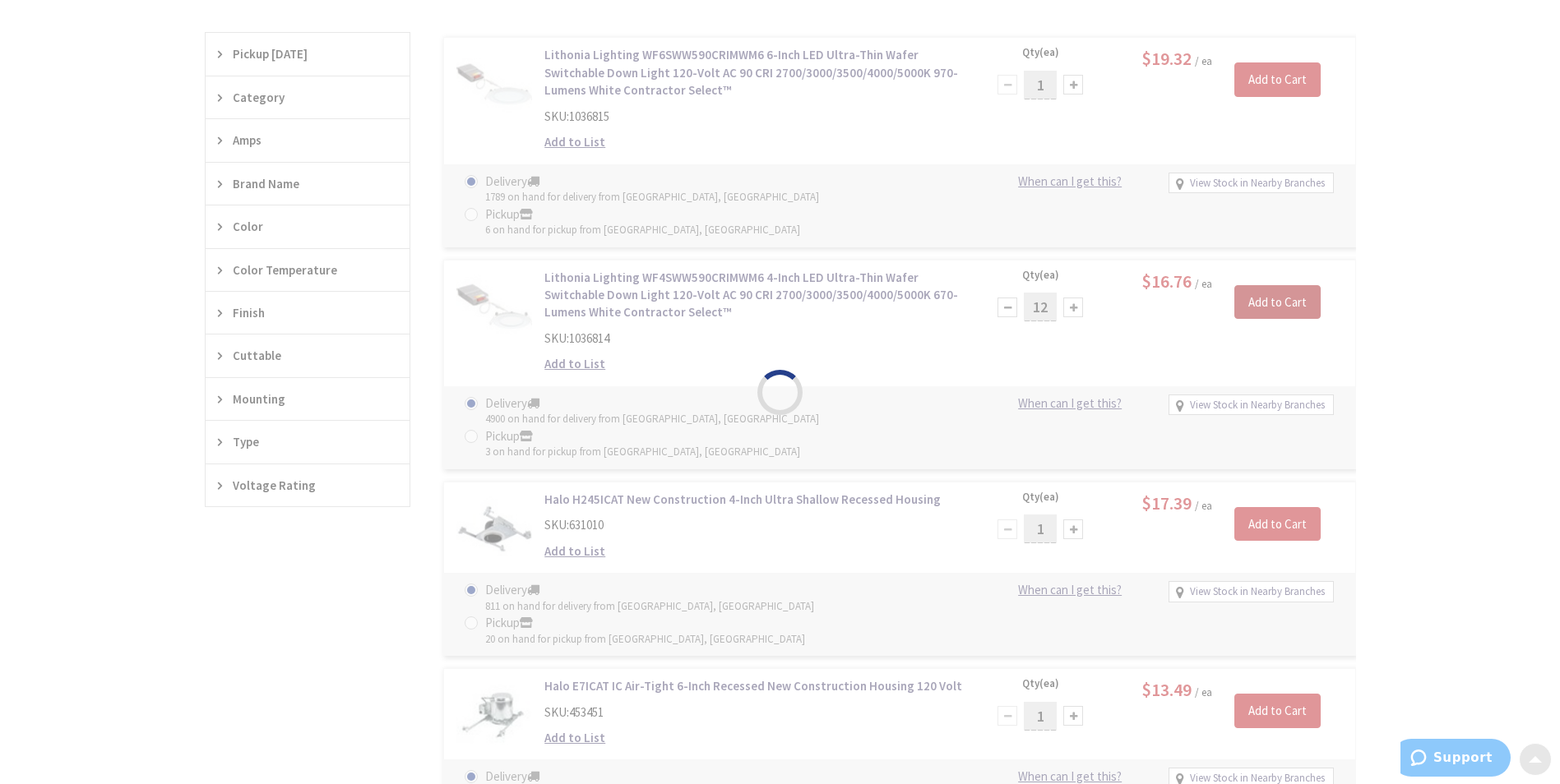
scroll to position [575, 0]
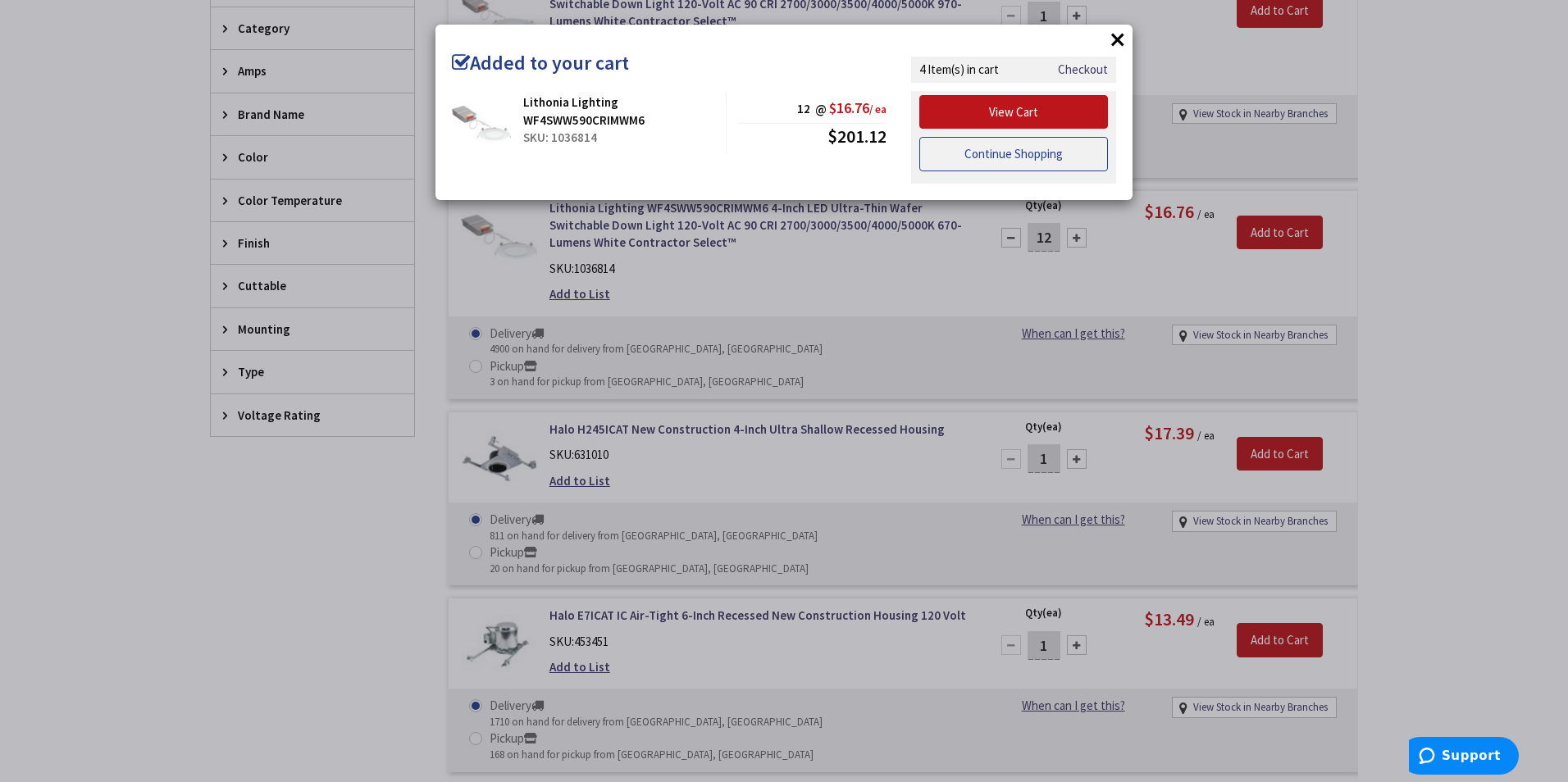
click at [981, 162] on link "Continue Shopping" at bounding box center [1014, 154] width 189 height 34
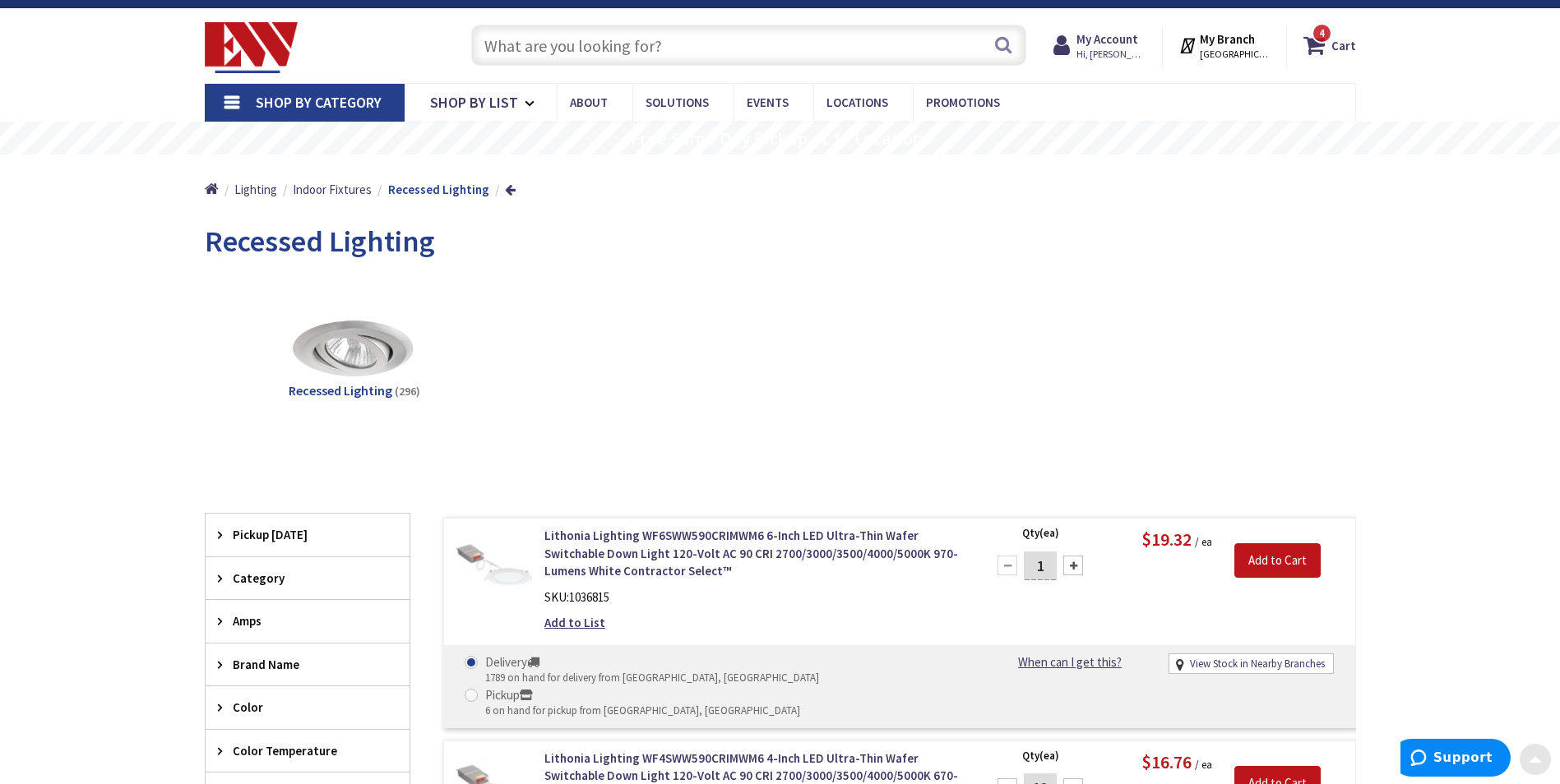
scroll to position [0, 0]
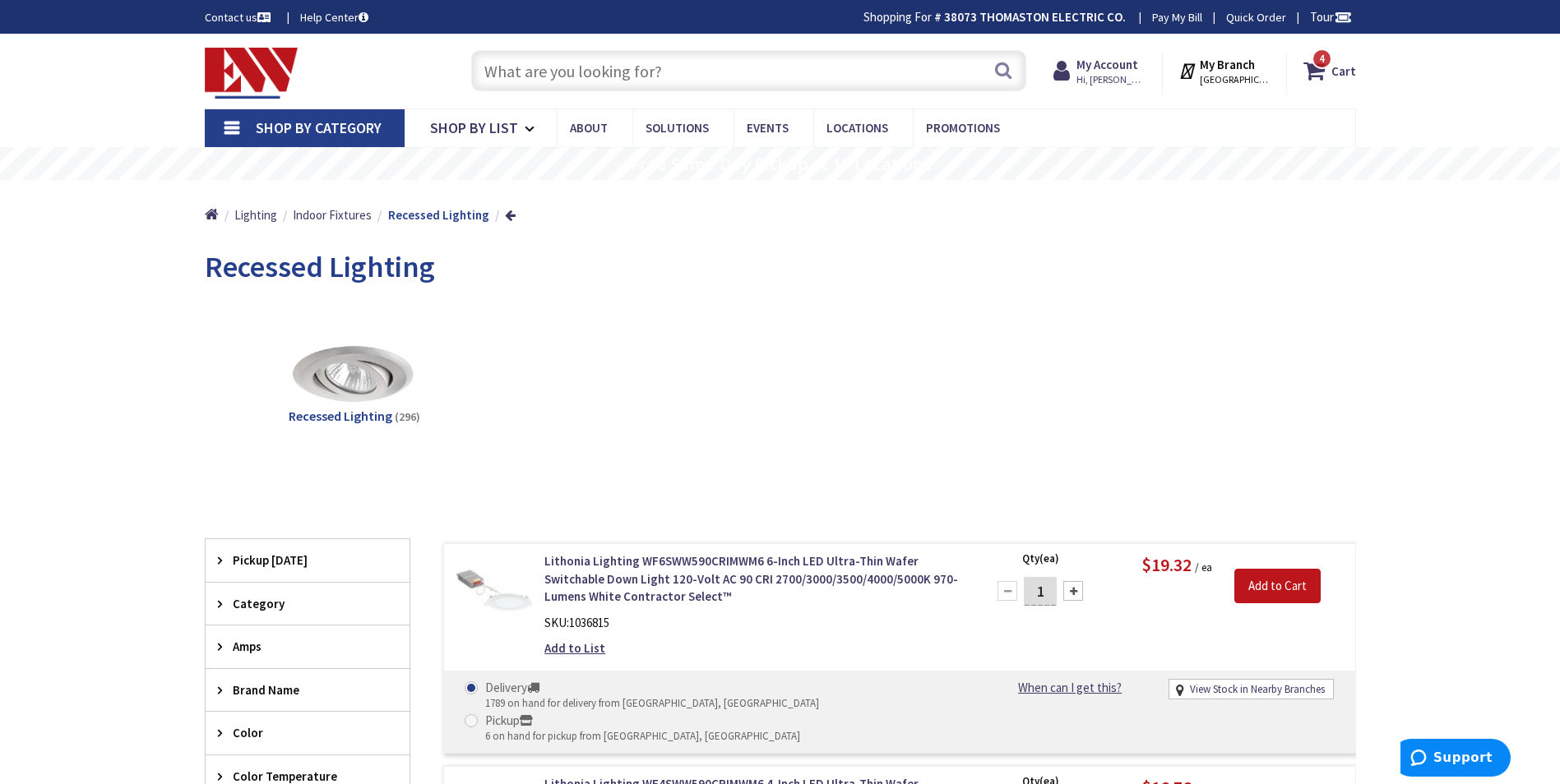
click at [310, 124] on span "Shop By Category" at bounding box center [318, 128] width 125 height 19
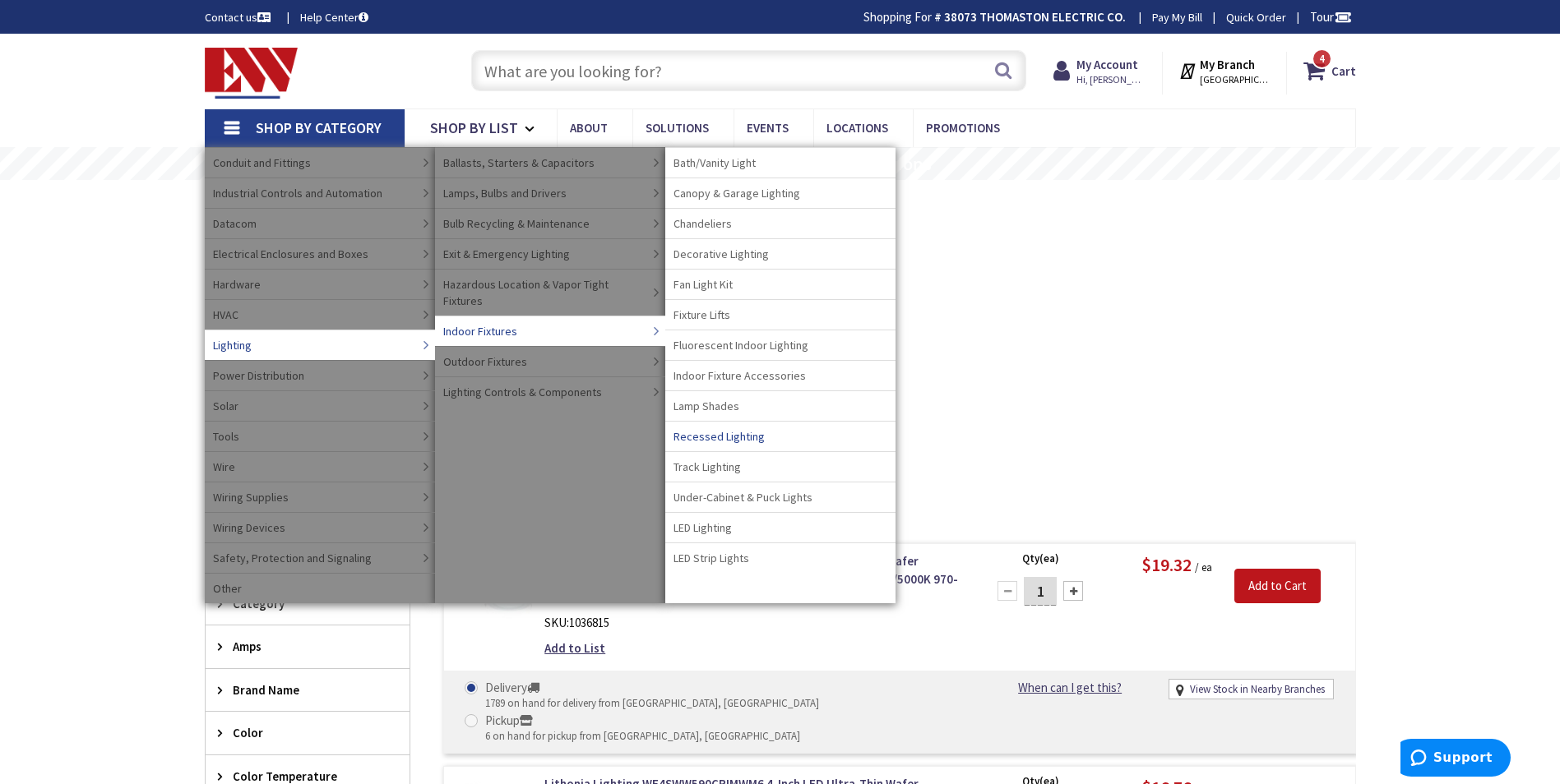
click at [725, 436] on span "Recessed Lighting" at bounding box center [719, 436] width 91 height 16
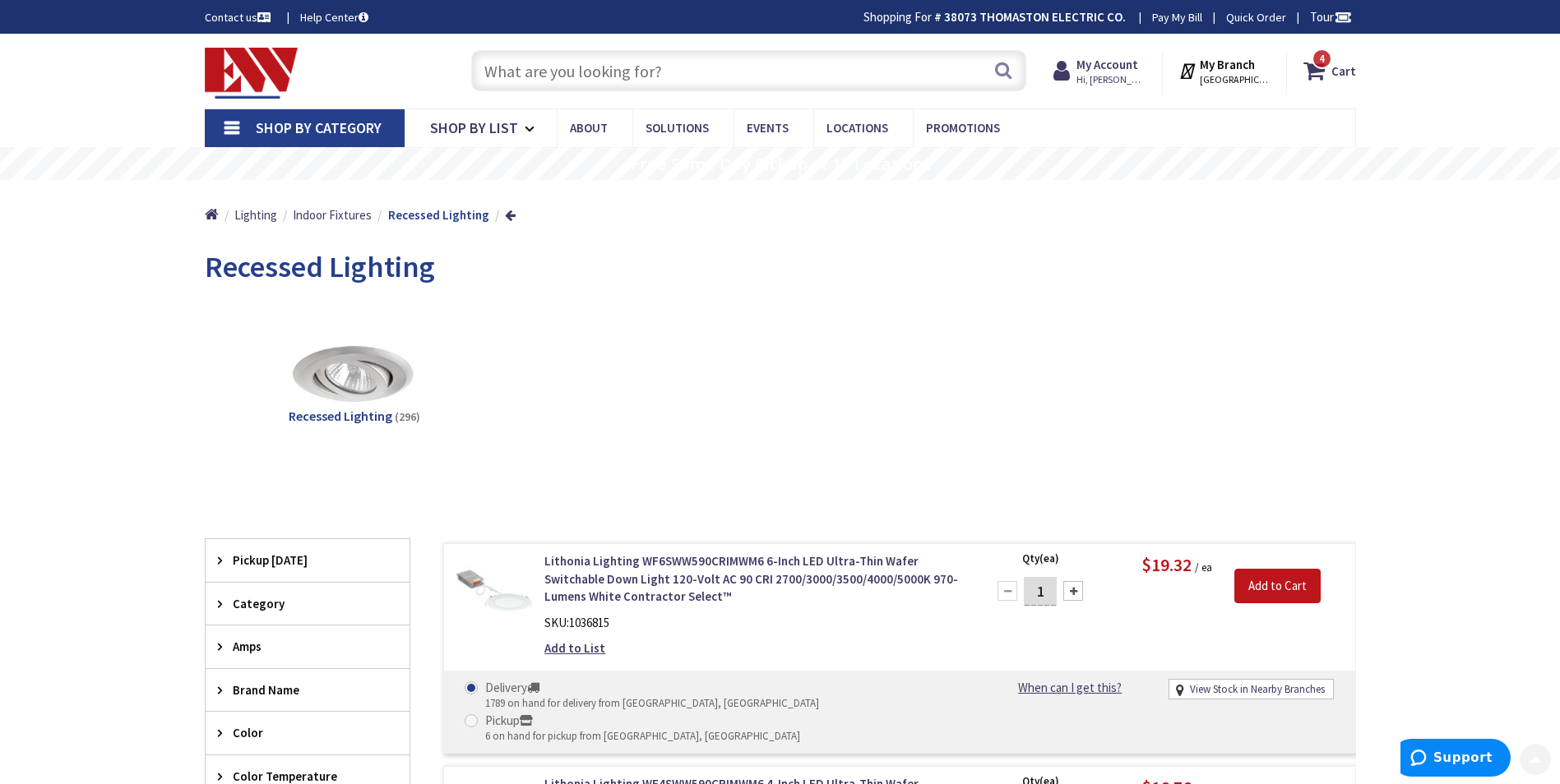
click at [309, 125] on span "Shop By Category" at bounding box center [318, 128] width 125 height 19
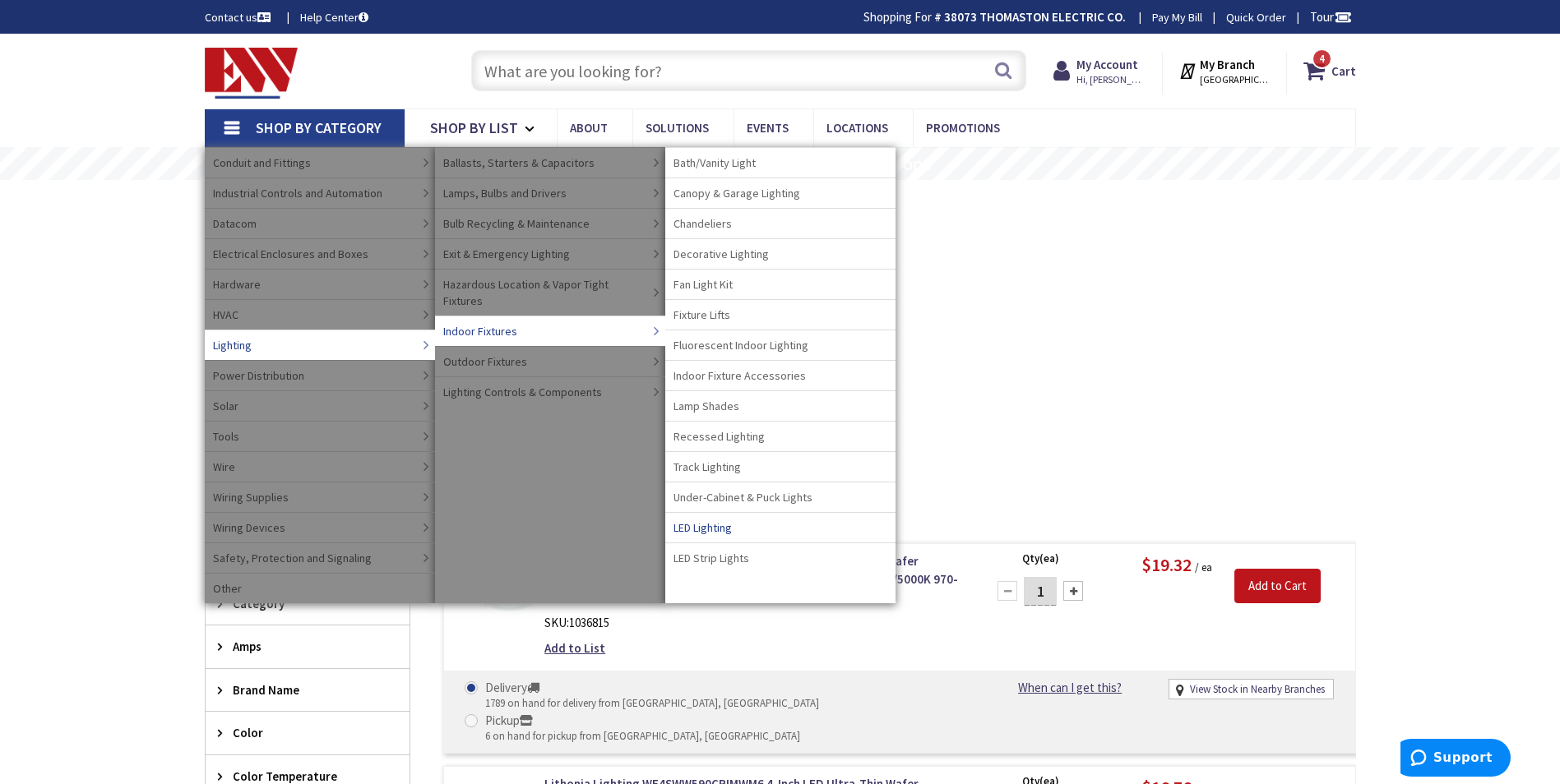
click at [705, 527] on span "LED Lighting" at bounding box center [702, 527] width 58 height 16
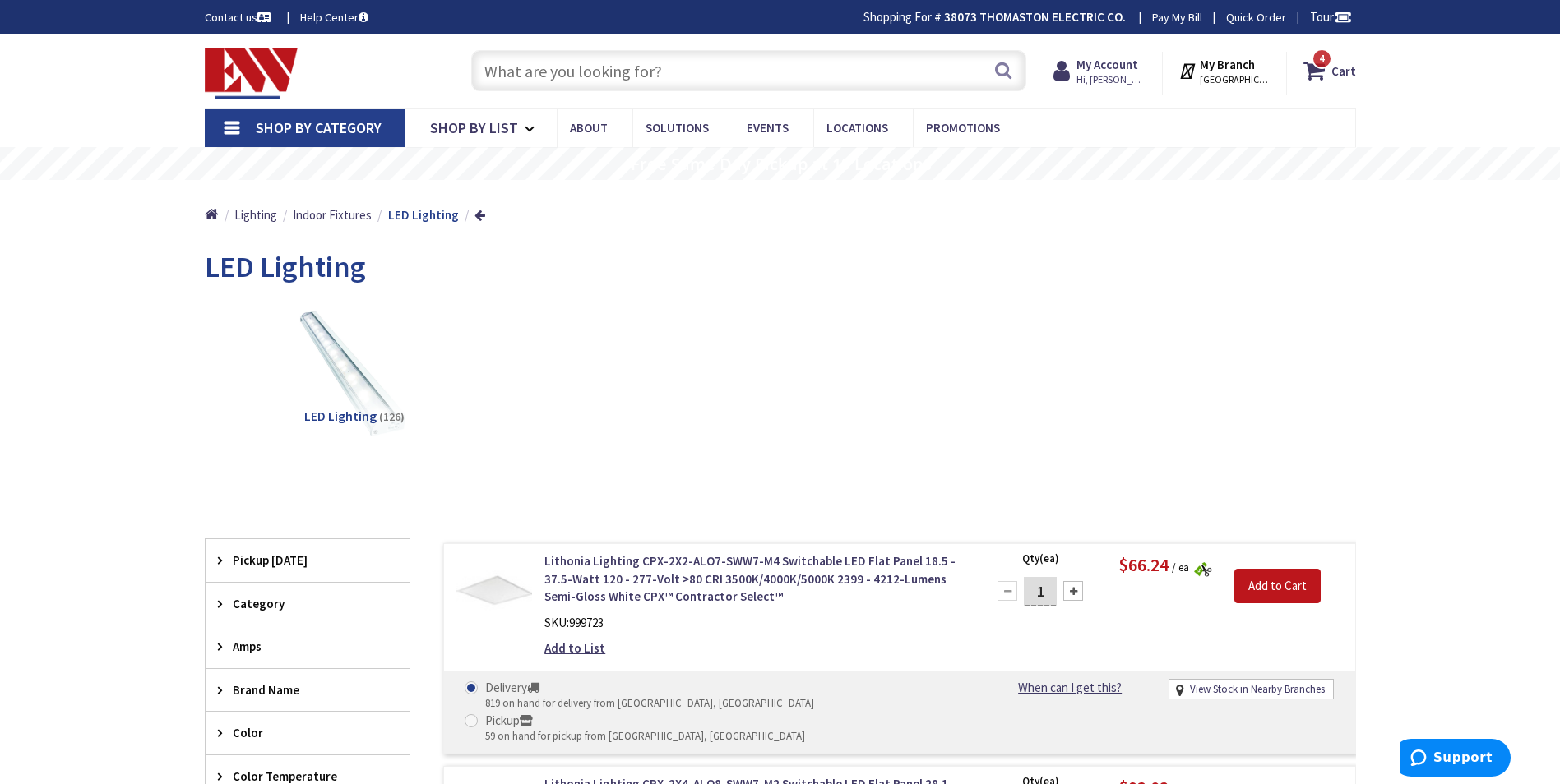
click at [303, 125] on span "Shop By Category" at bounding box center [318, 128] width 125 height 19
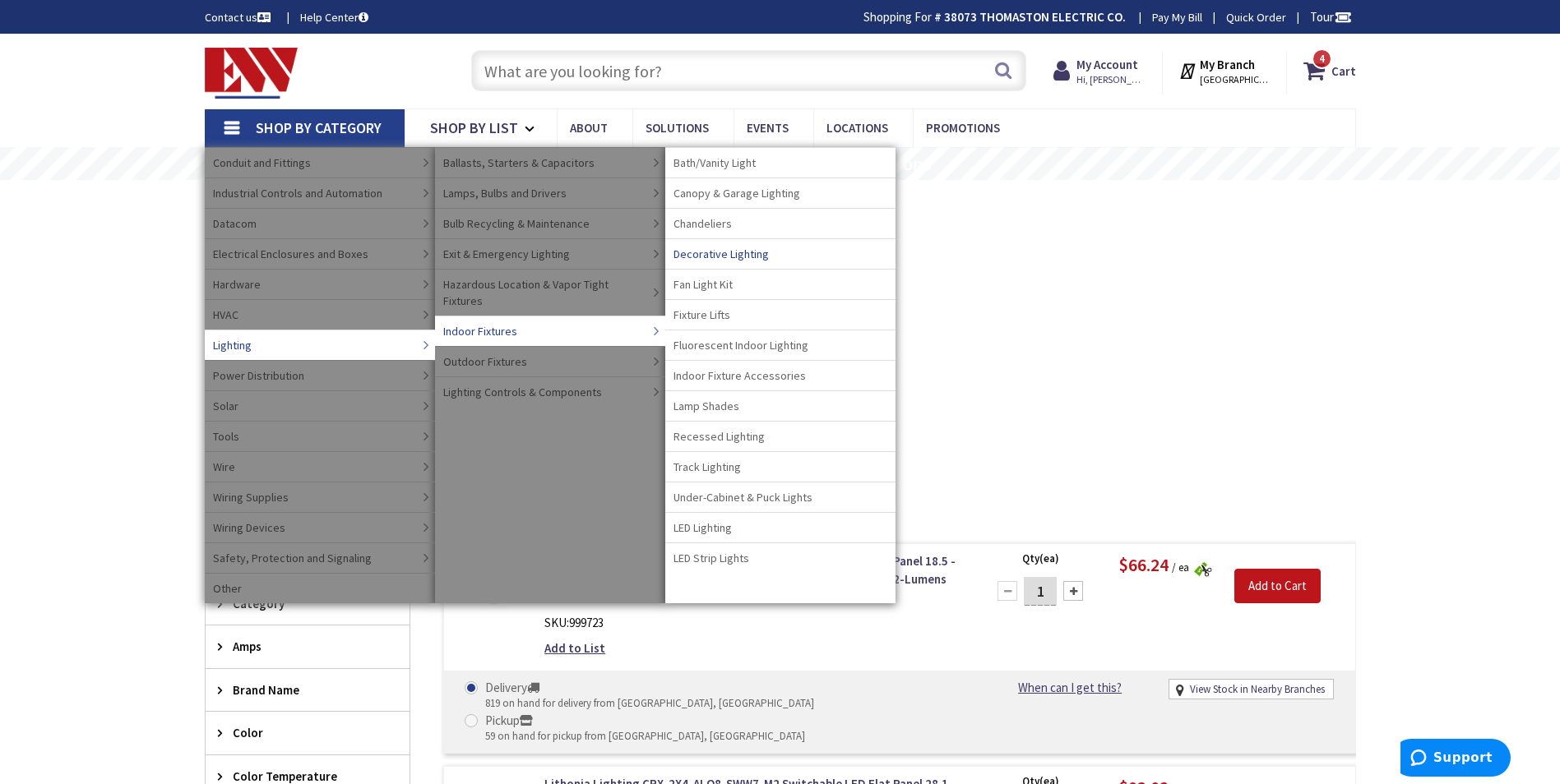
click at [720, 253] on span "Decorative Lighting" at bounding box center [721, 253] width 96 height 16
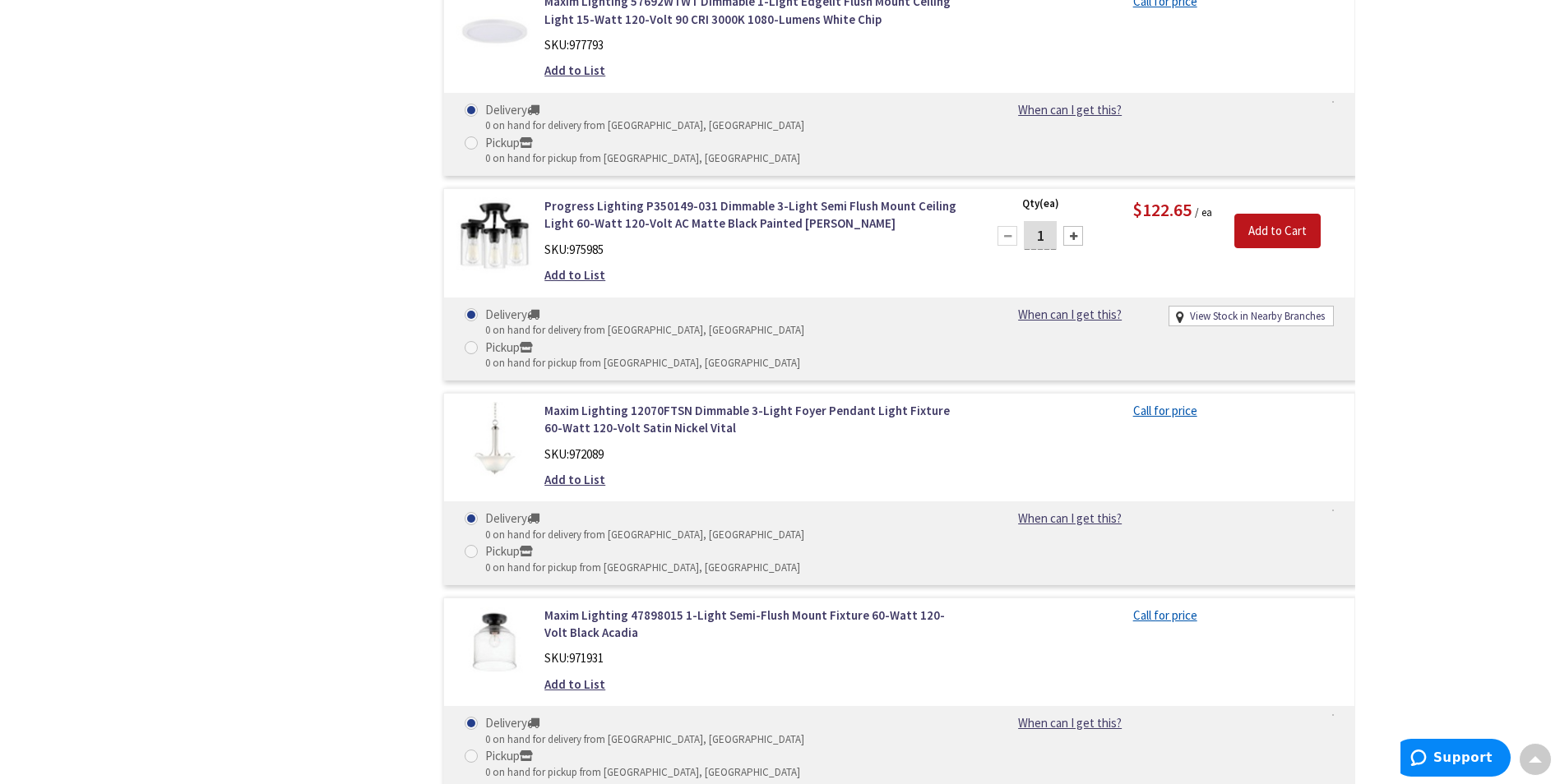
scroll to position [1809, 0]
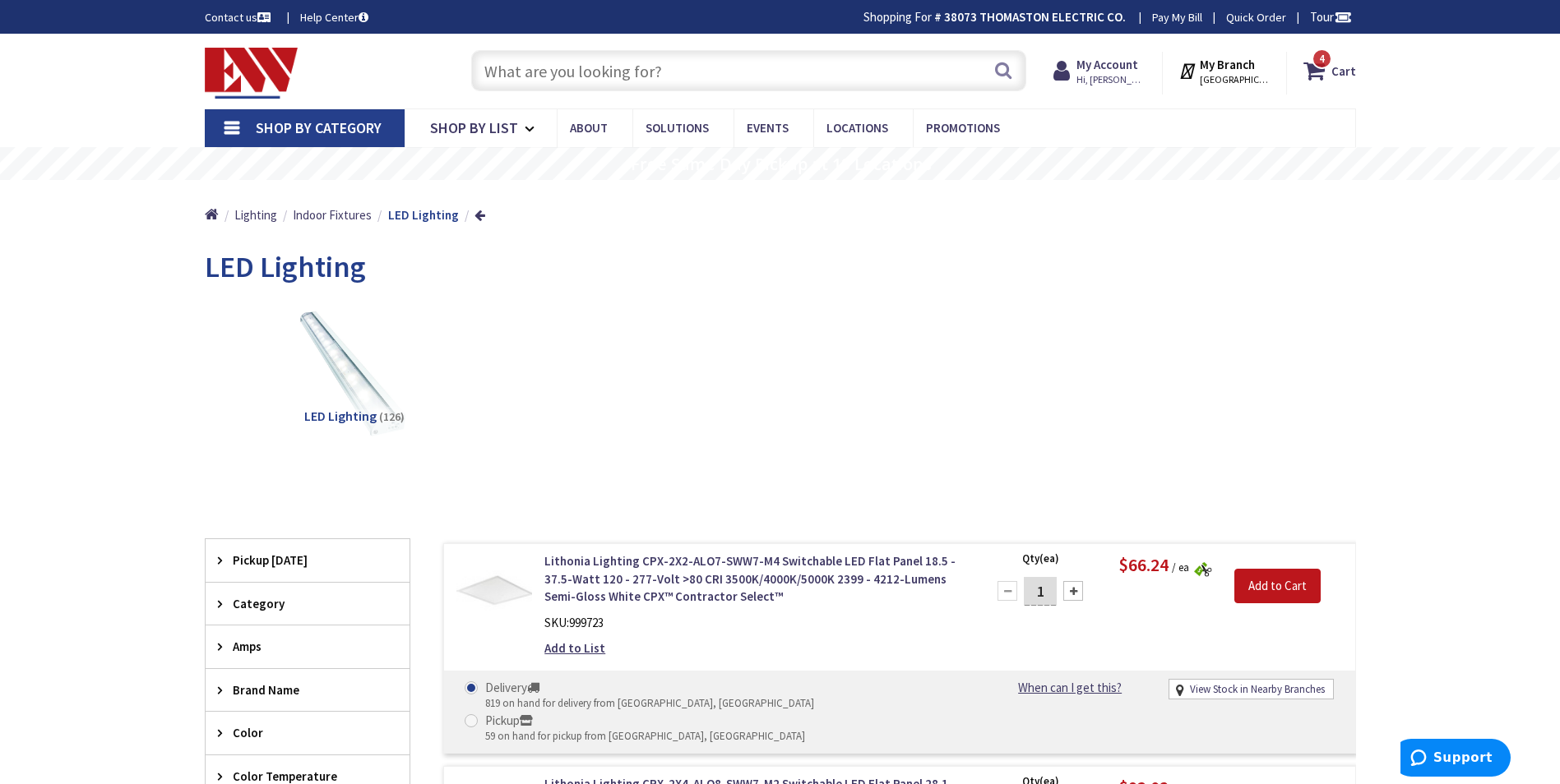
drag, startPoint x: 307, startPoint y: 126, endPoint x: 293, endPoint y: 160, distance: 36.8
click at [307, 126] on span "Shop By Category" at bounding box center [318, 128] width 125 height 19
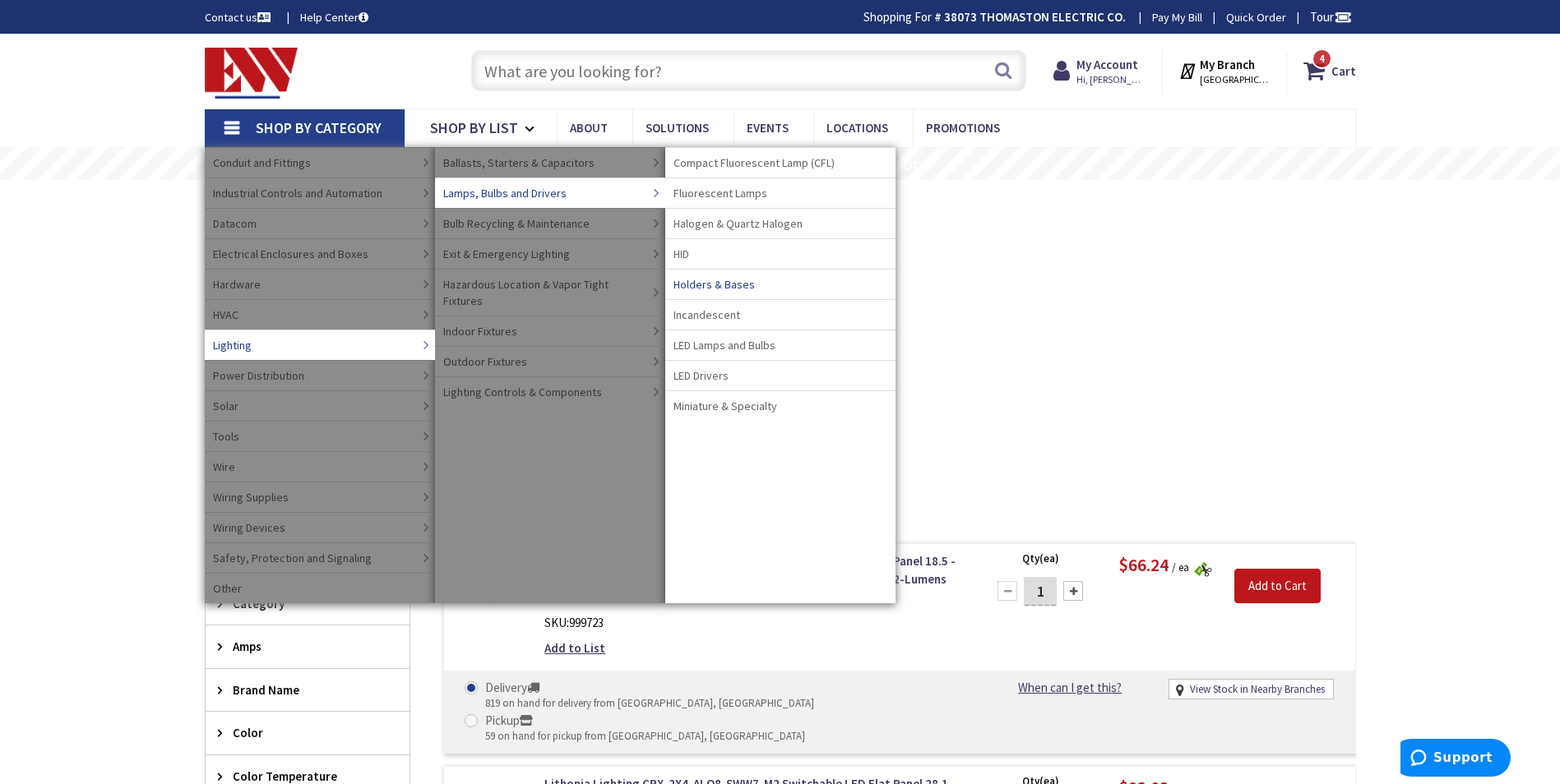
click at [718, 283] on span "Holders & Bases" at bounding box center [713, 284] width 81 height 16
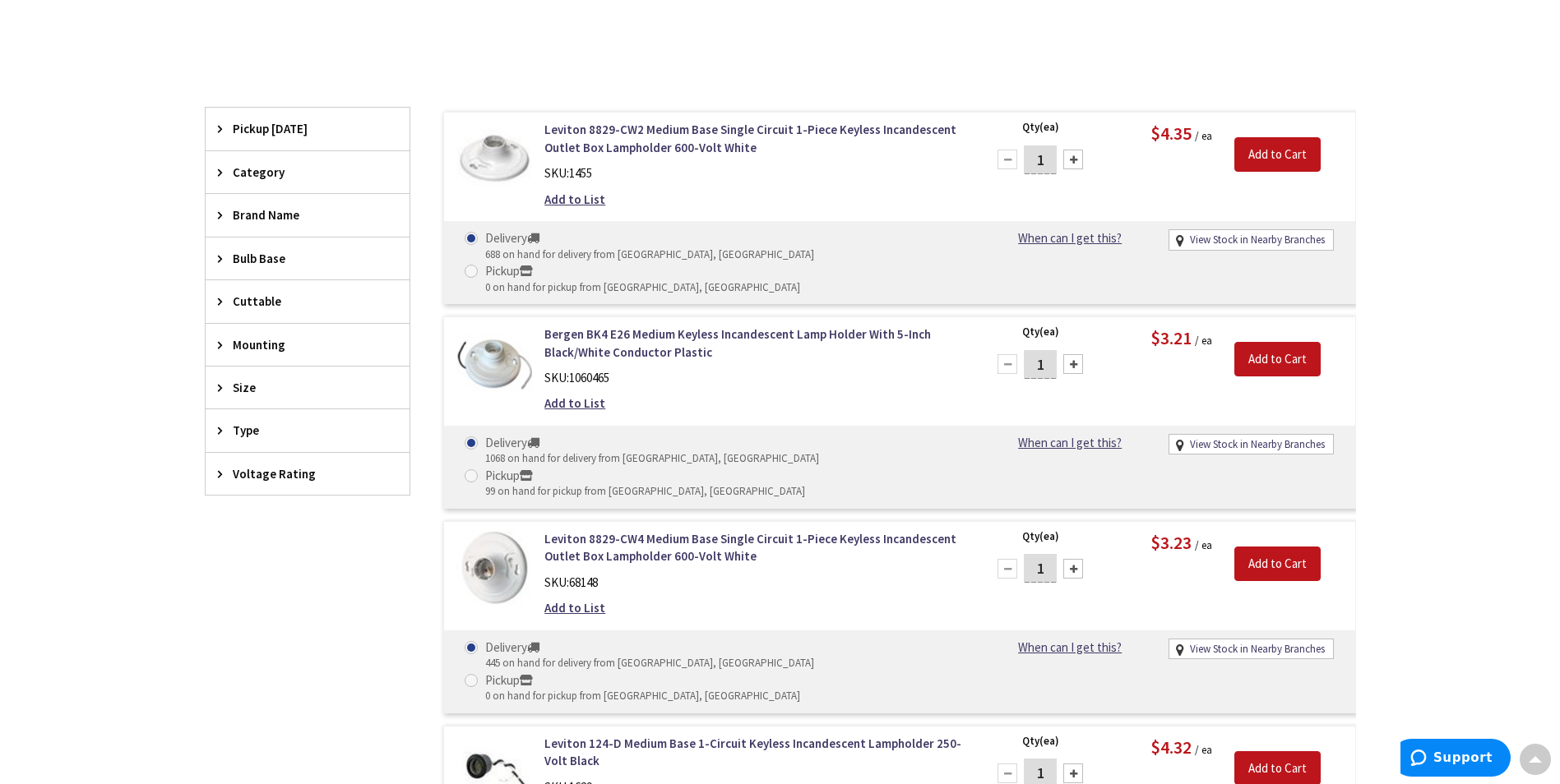
scroll to position [493, 0]
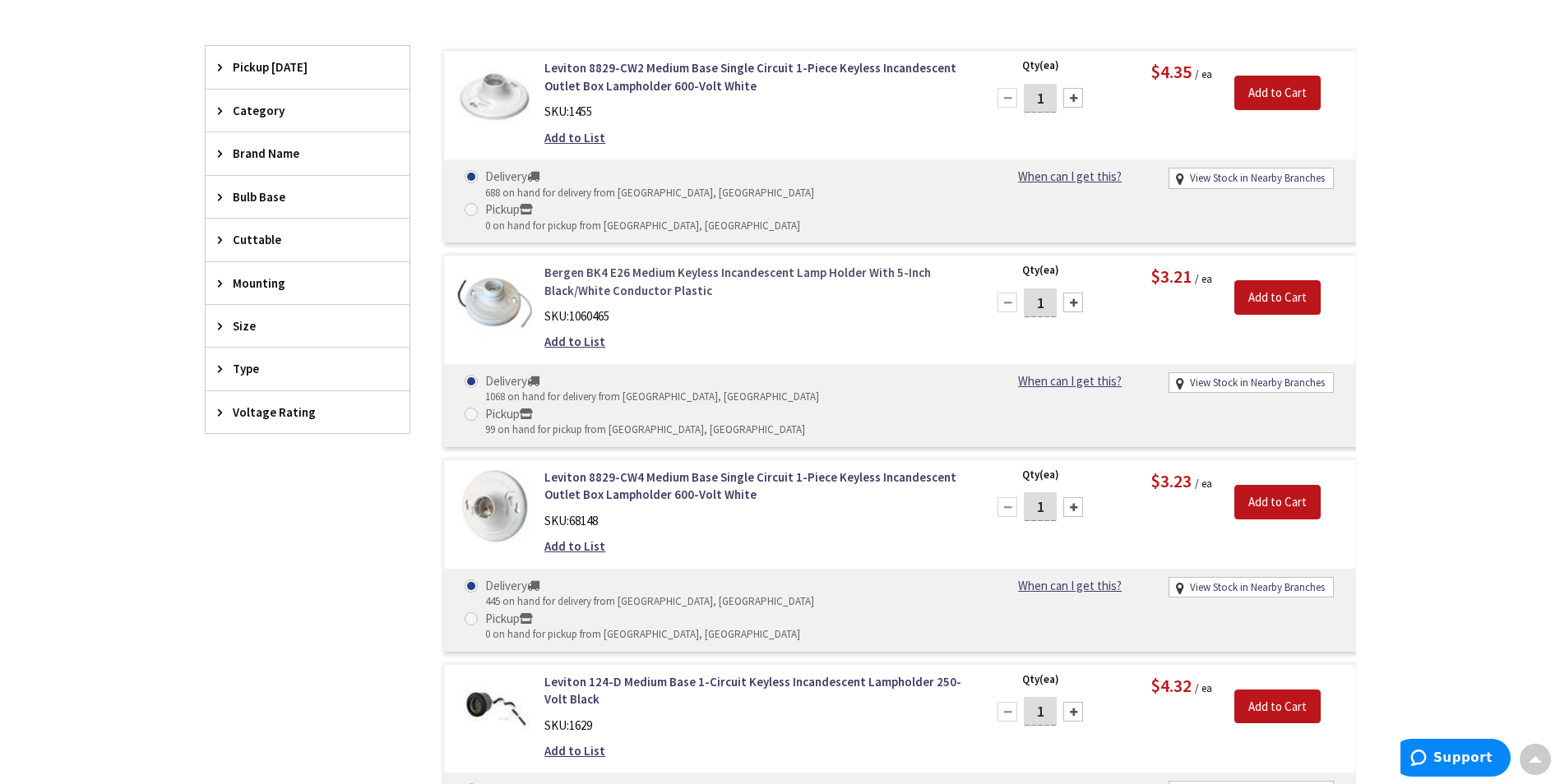
click at [642, 264] on link "Bergen BK4 E26 Medium Keyless Incandescent Lamp Holder With 5-Inch Black/White …" at bounding box center [754, 281] width 418 height 35
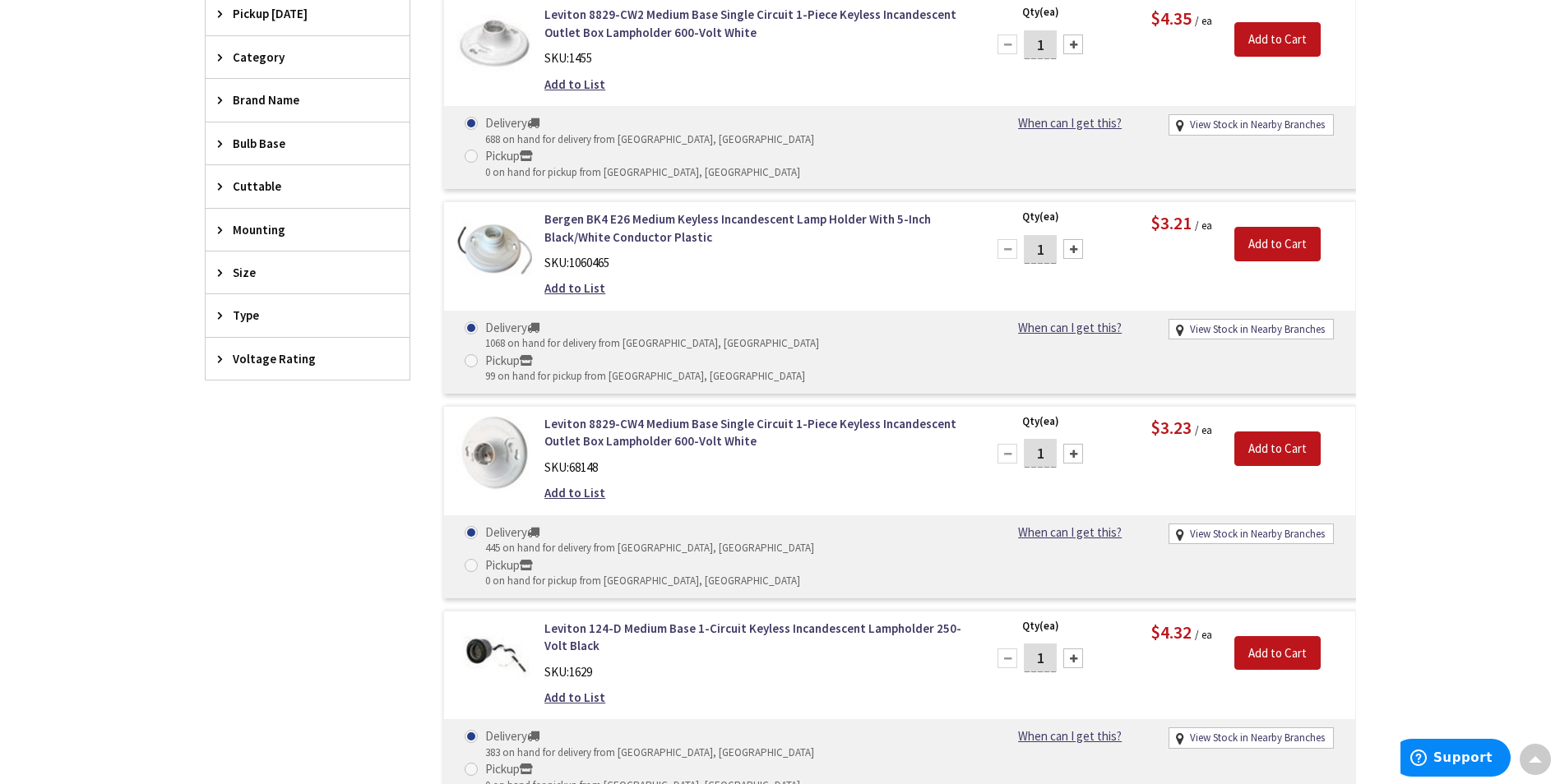
scroll to position [575, 0]
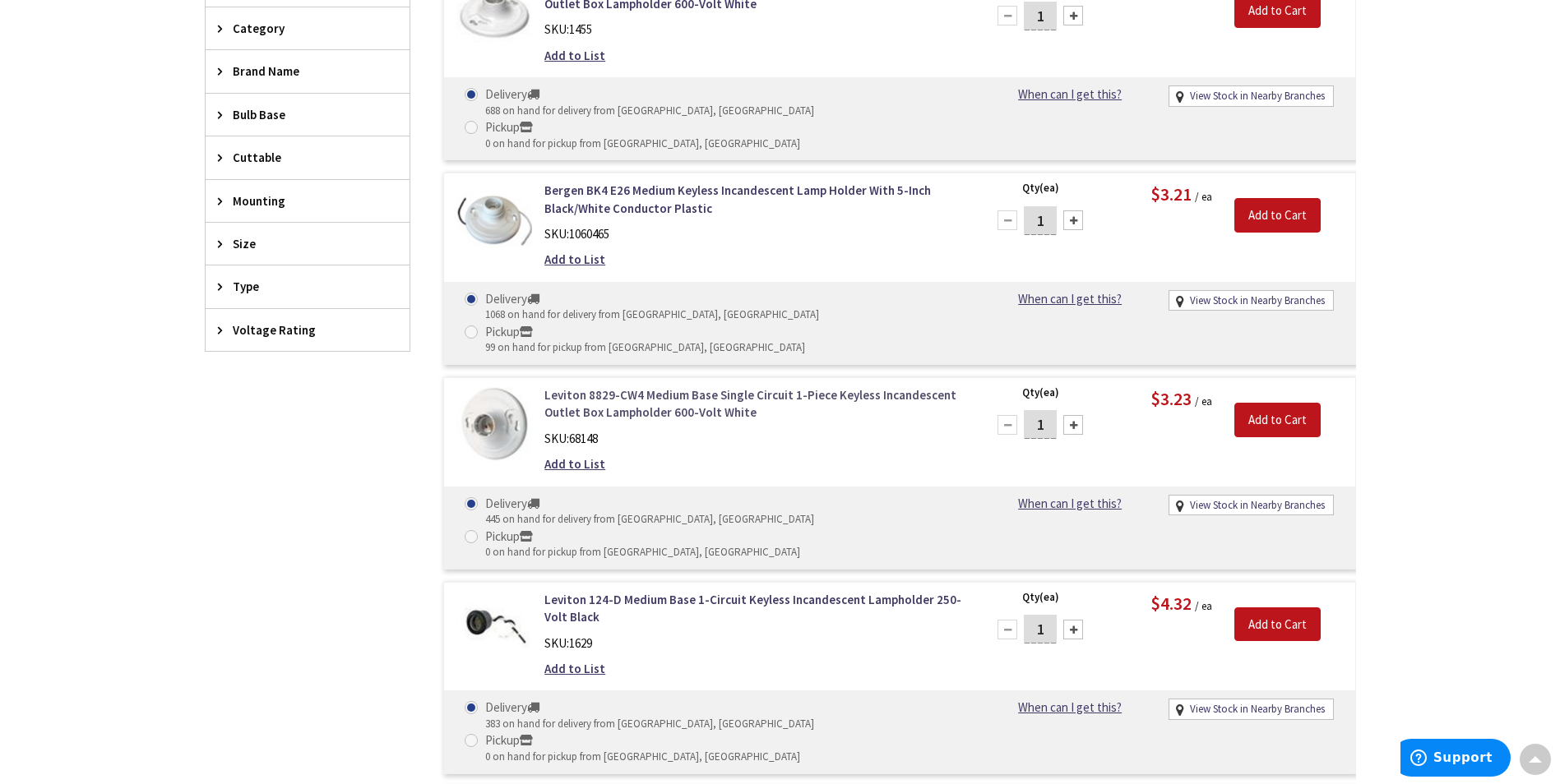
click at [661, 386] on link "Leviton 8829-CW4 Medium Base Single Circuit 1-Piece Keyless Incandescent Outlet…" at bounding box center [754, 404] width 418 height 35
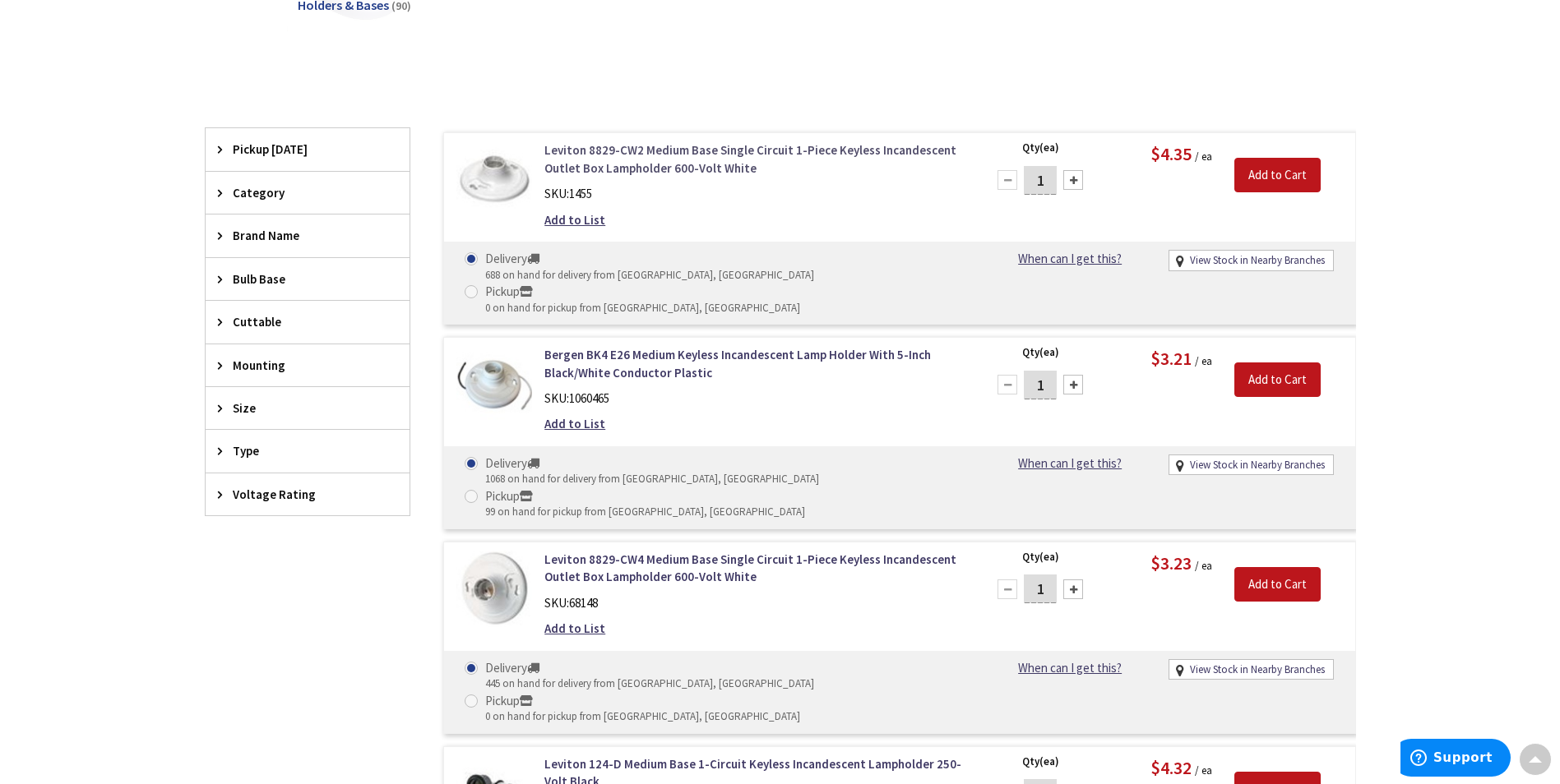
click at [632, 149] on link "Leviton 8829-CW2 Medium Base Single Circuit 1-Piece Keyless Incandescent Outlet…" at bounding box center [754, 159] width 418 height 35
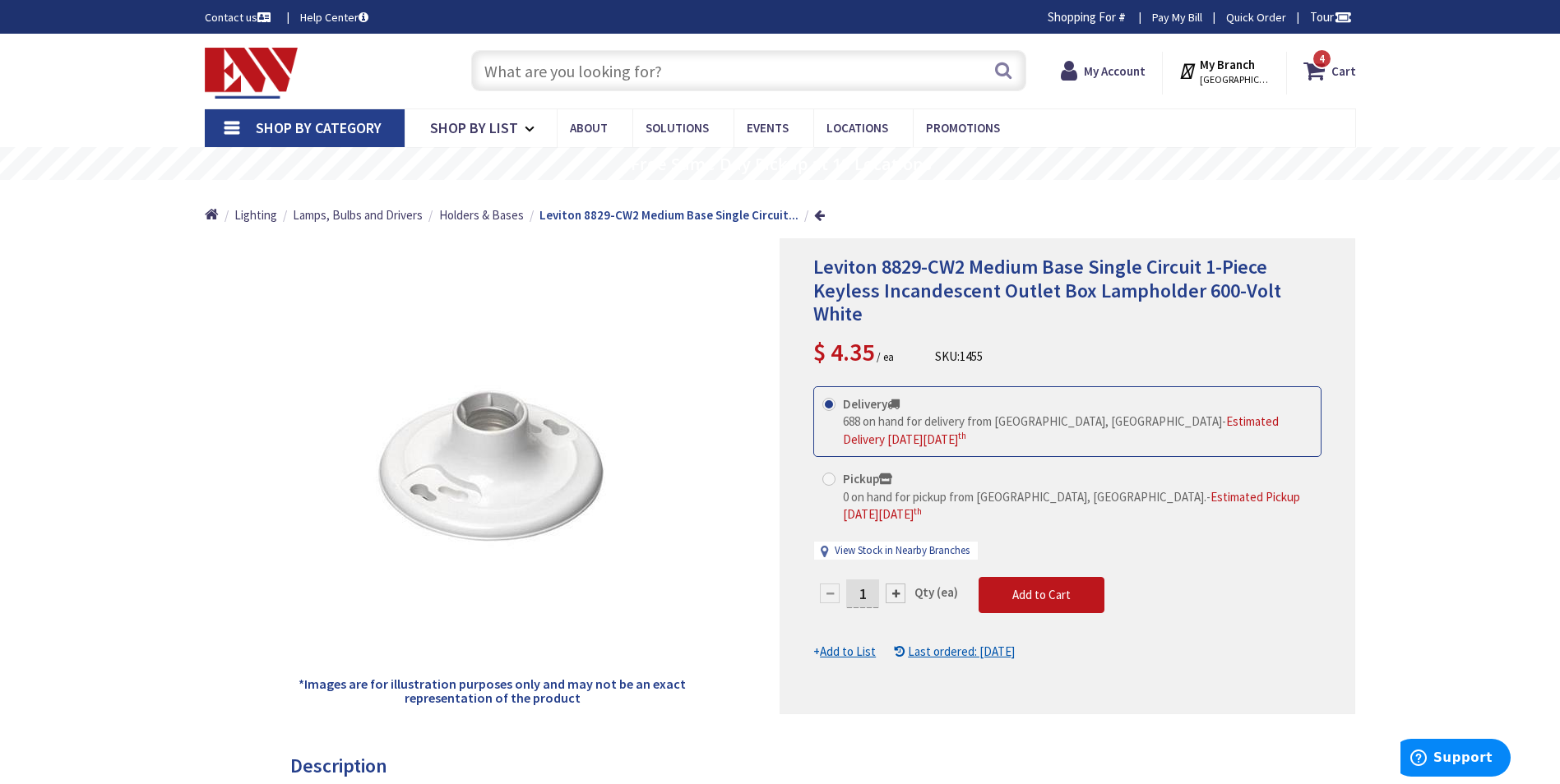
click at [893, 584] on div at bounding box center [895, 593] width 20 height 20
click at [893, 558] on div at bounding box center [1067, 476] width 574 height 474
click at [870, 556] on div at bounding box center [1067, 476] width 574 height 474
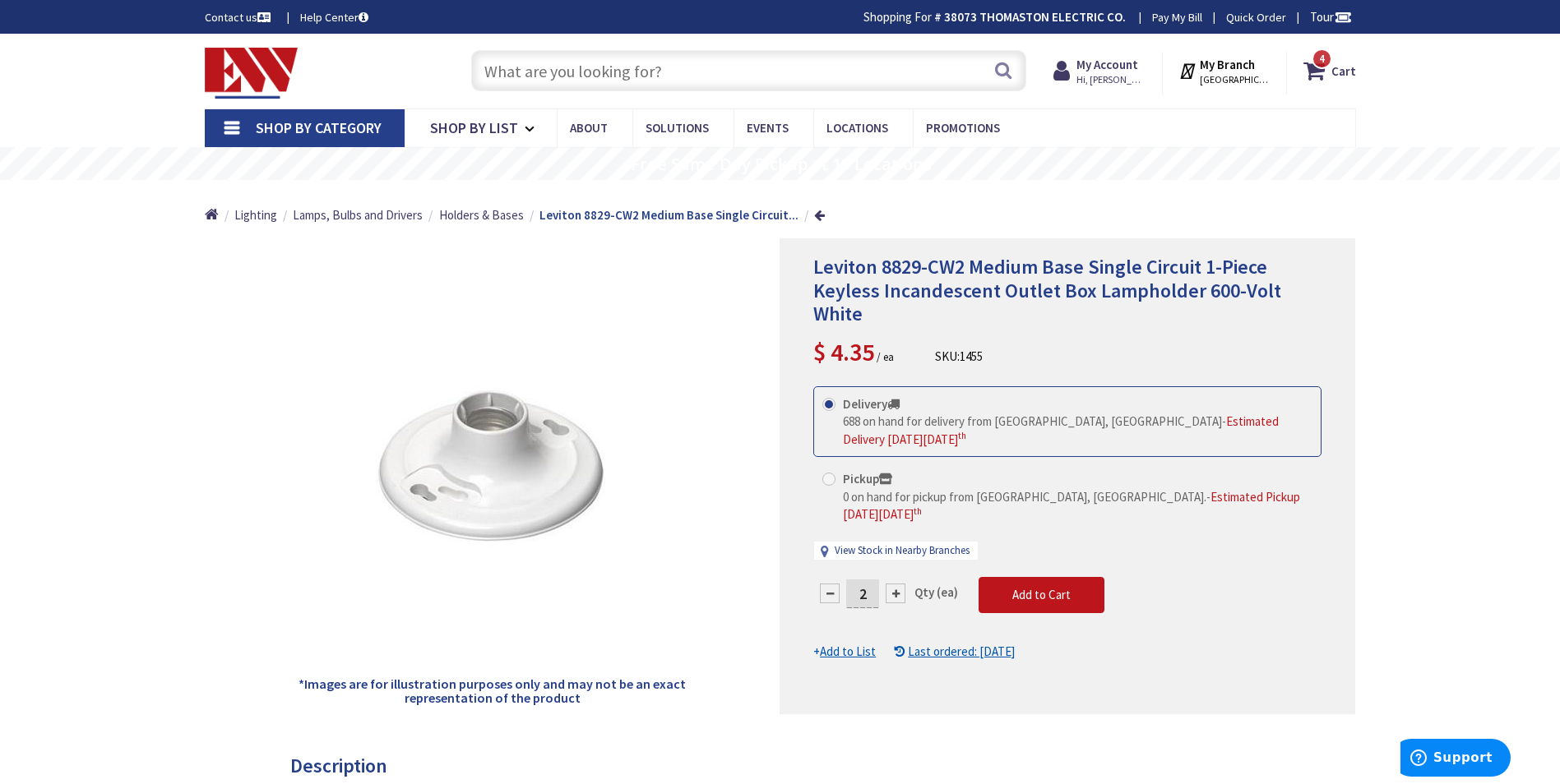
drag, startPoint x: 870, startPoint y: 559, endPoint x: 854, endPoint y: 558, distance: 16.0
click at [854, 558] on form "This product is Discontinued Delivery 688 on hand for delivery from Middletown,…" at bounding box center [1067, 524] width 508 height 275
type input "16"
click at [1042, 556] on form "This product is Discontinued Delivery 688 on hand for delivery from Middletown,…" at bounding box center [1067, 524] width 508 height 275
click at [1053, 587] on span "Add to Cart" at bounding box center [1041, 595] width 58 height 15
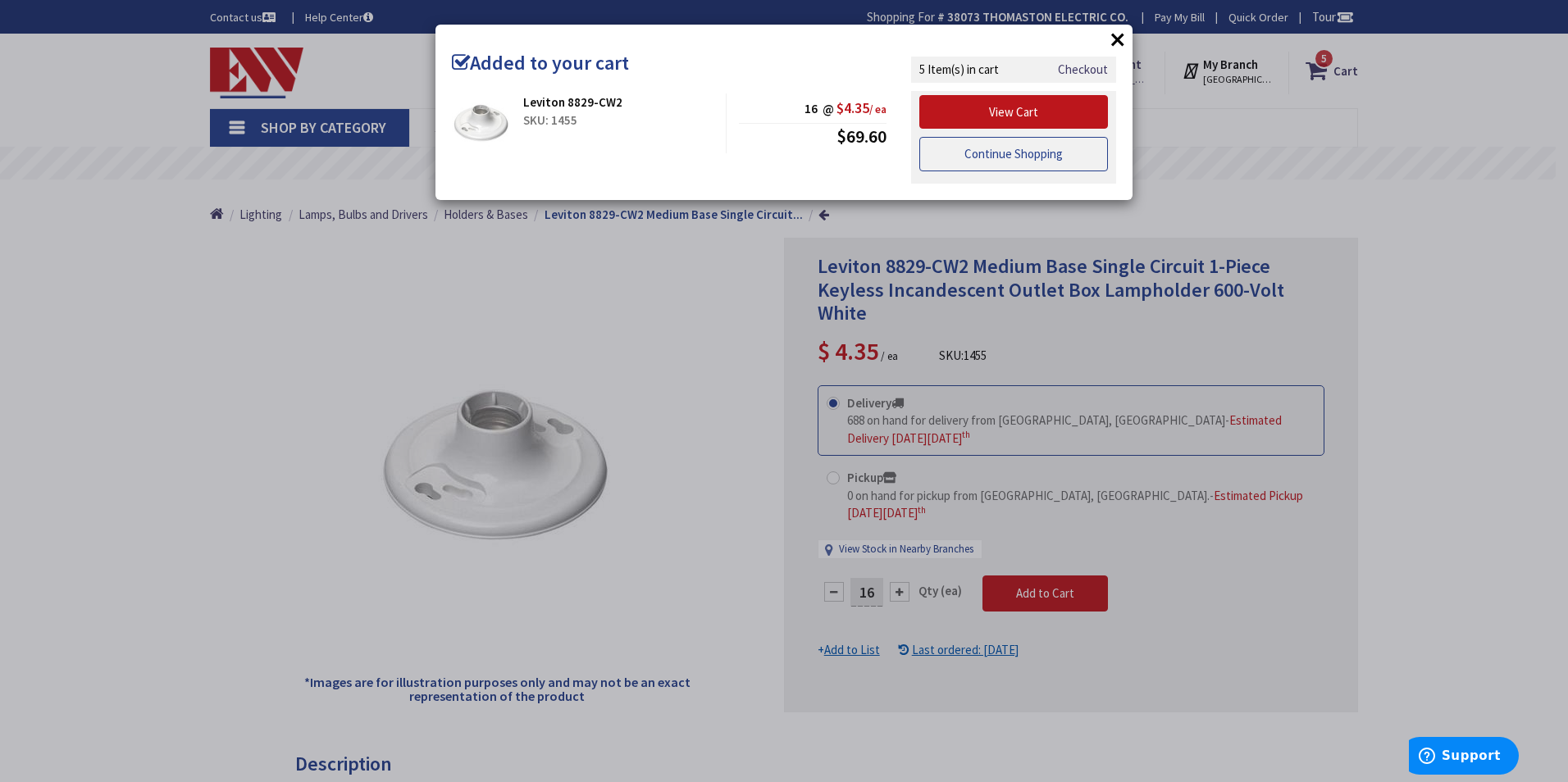
click at [1009, 159] on link "Continue Shopping" at bounding box center [1014, 154] width 189 height 34
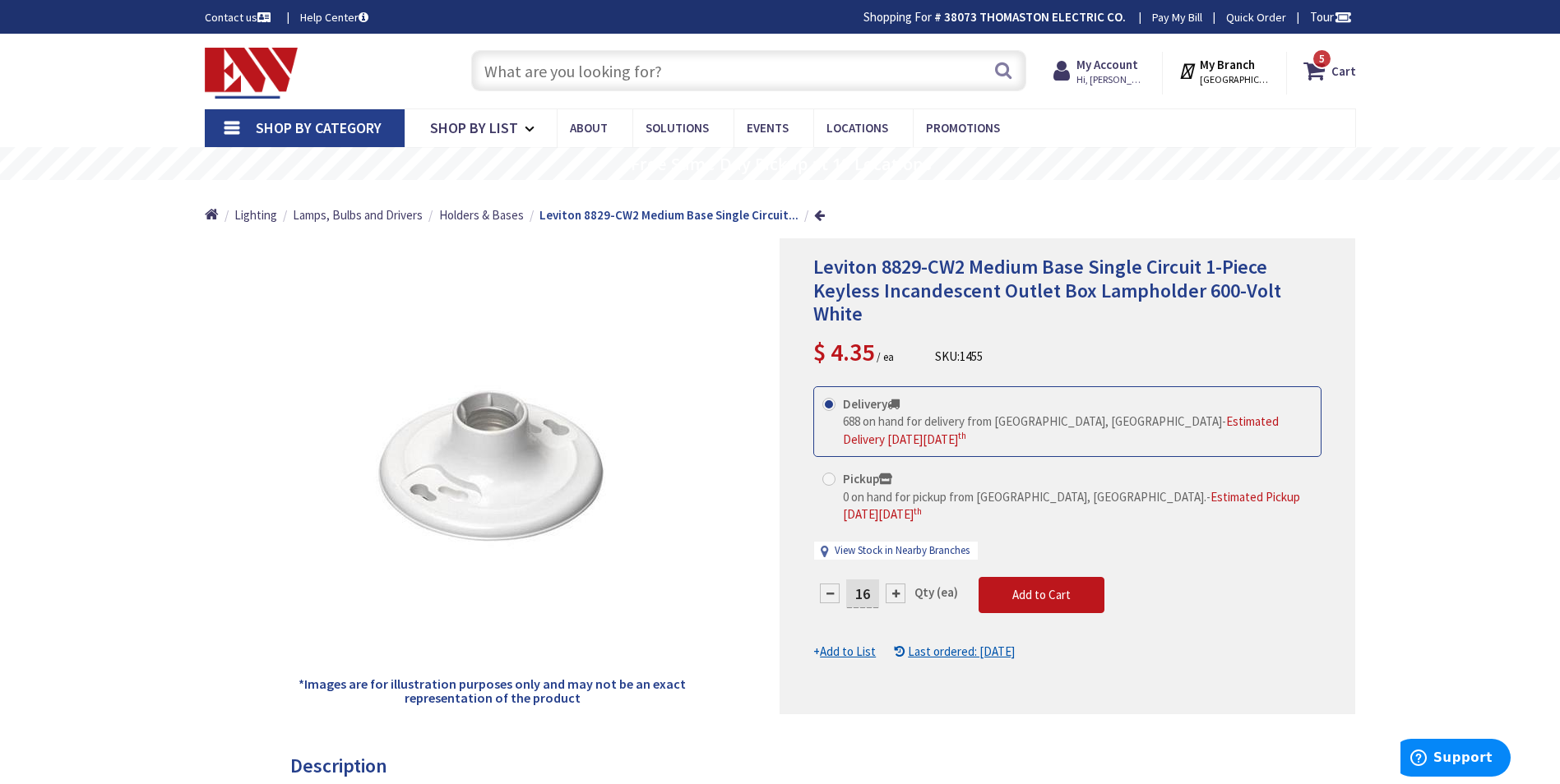
click at [500, 64] on input "text" at bounding box center [748, 71] width 555 height 41
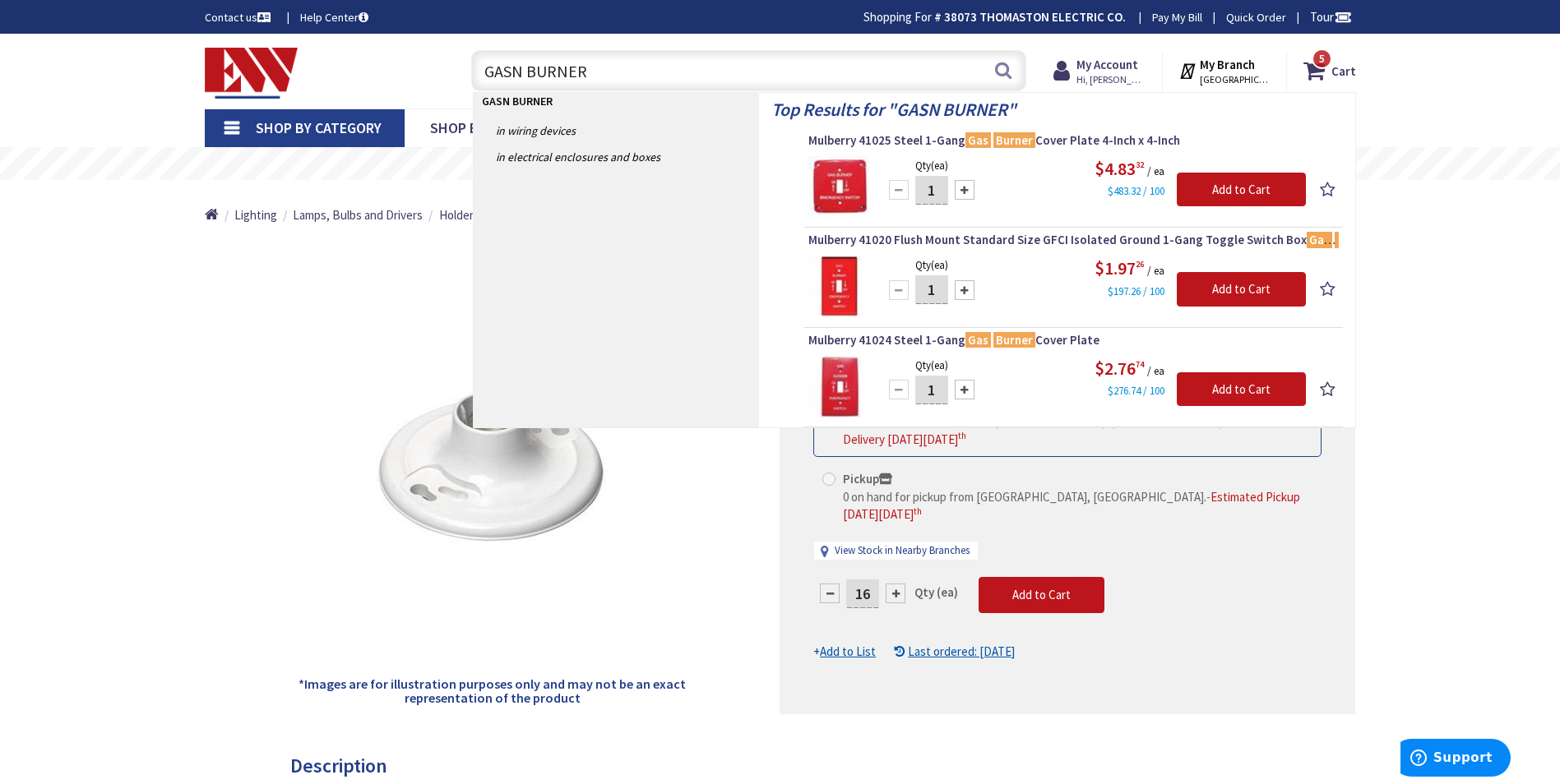
type input "GASN BURNER"
click at [841, 382] on img at bounding box center [839, 386] width 61 height 61
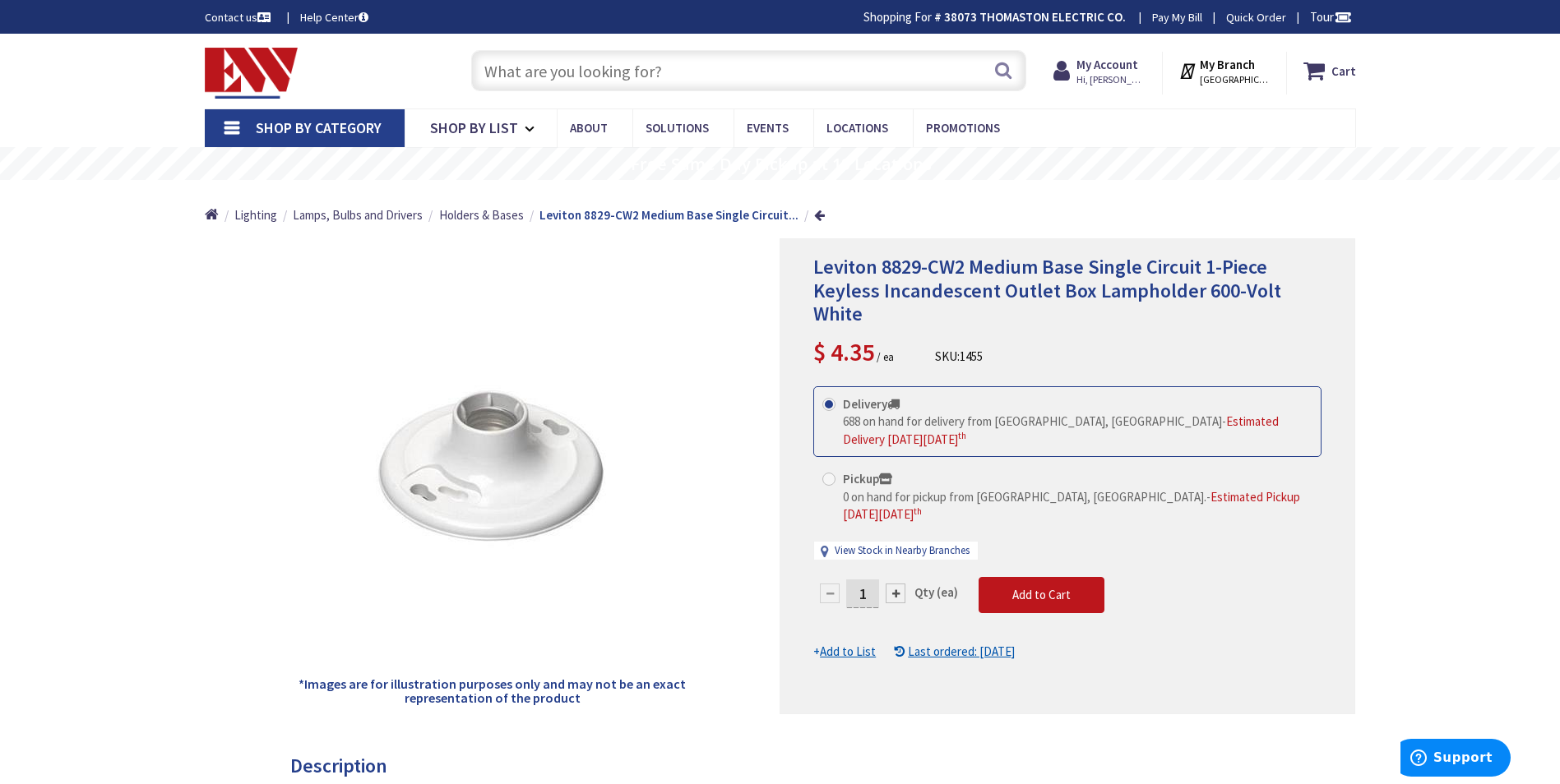
click at [521, 87] on input "text" at bounding box center [748, 71] width 555 height 41
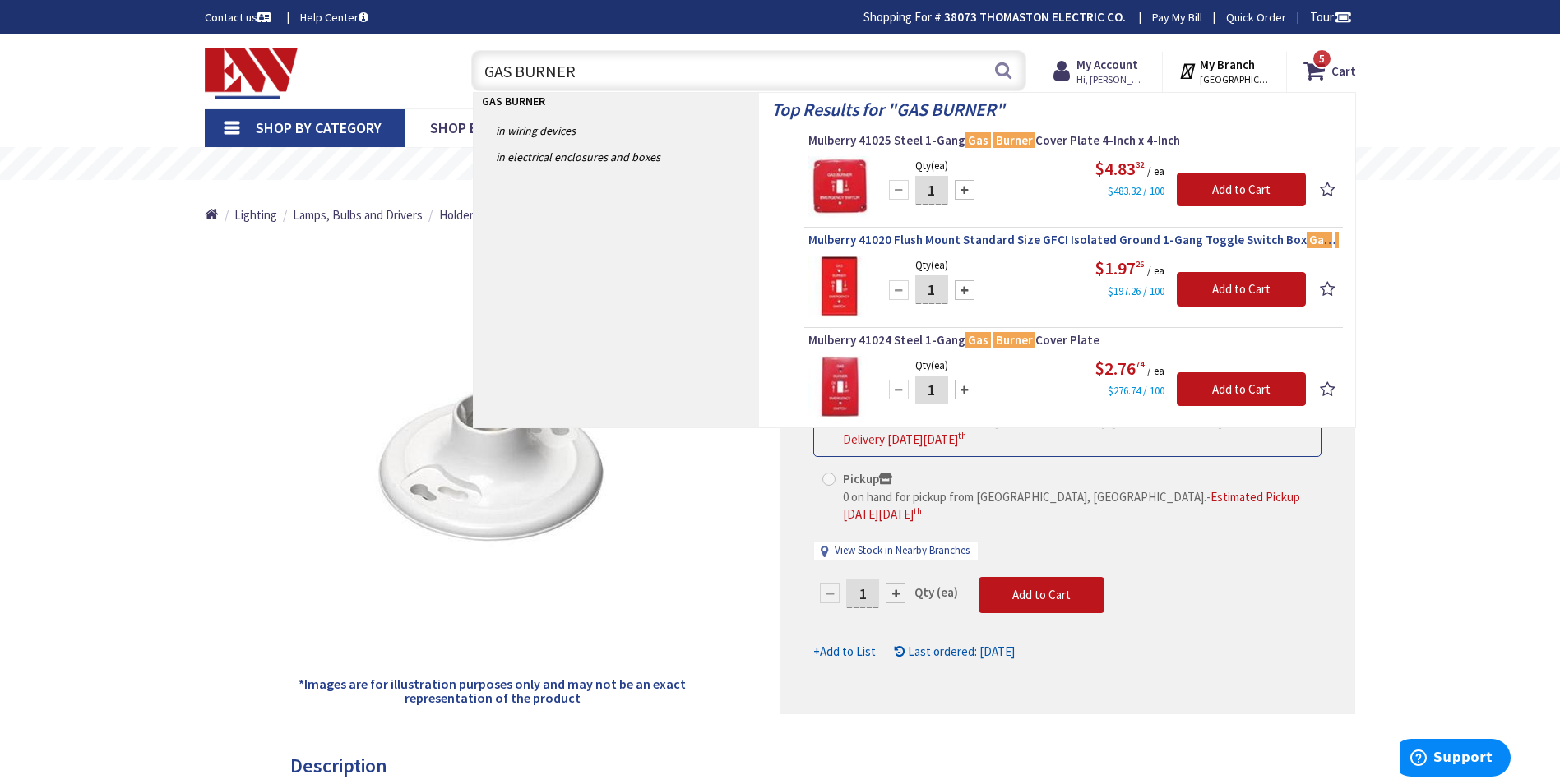
type input "GAS BURNER"
click at [1001, 237] on span "Mulberry 41020 Flush Mount Standard Size GFCI Isolated Ground 1-Gang Toggle Swi…" at bounding box center [1073, 240] width 530 height 16
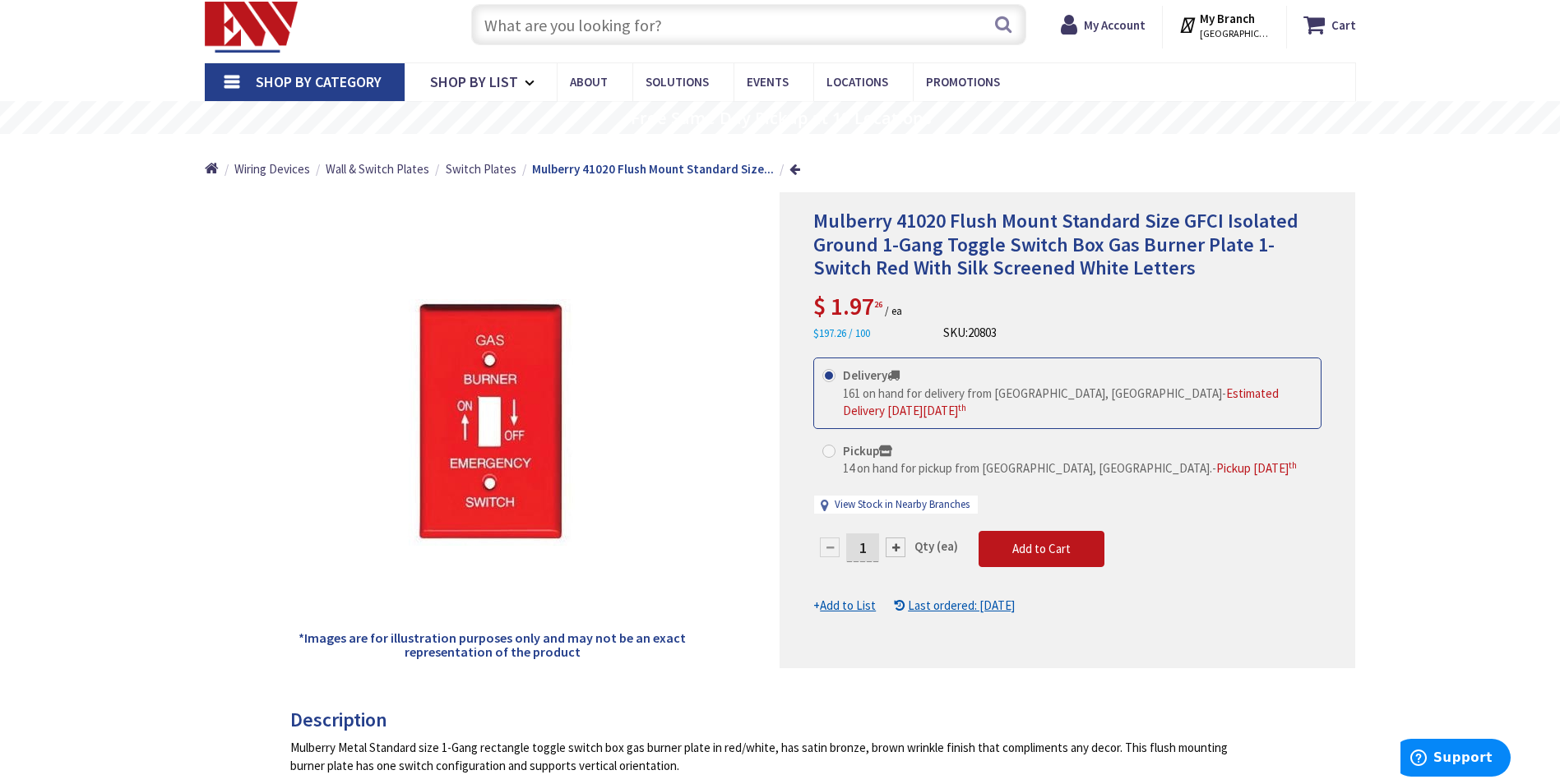
scroll to position [247, 0]
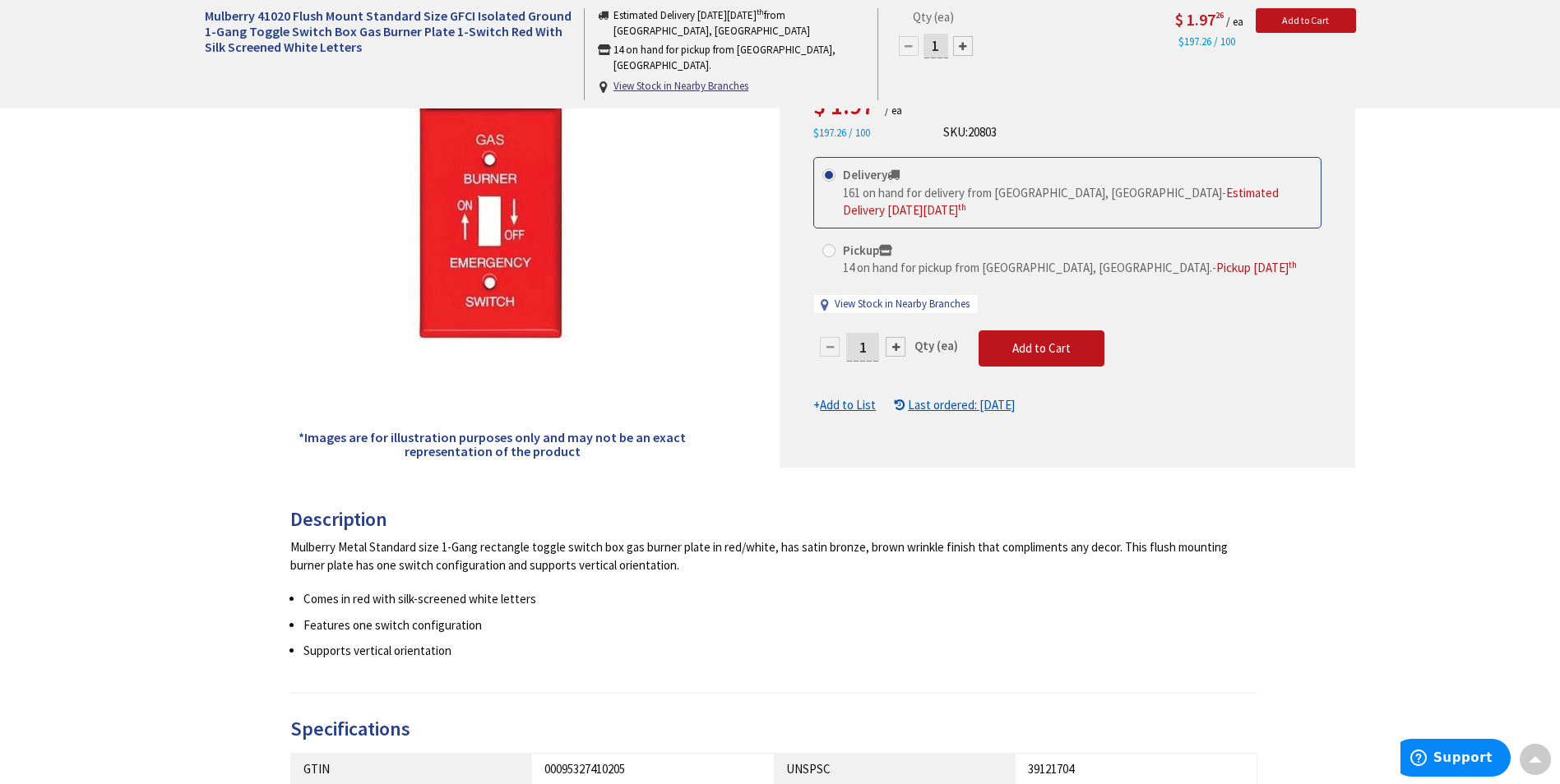
click at [899, 337] on div at bounding box center [895, 346] width 20 height 20
type input "2"
click at [899, 329] on div at bounding box center [1067, 229] width 574 height 474
click at [899, 337] on div at bounding box center [895, 346] width 20 height 20
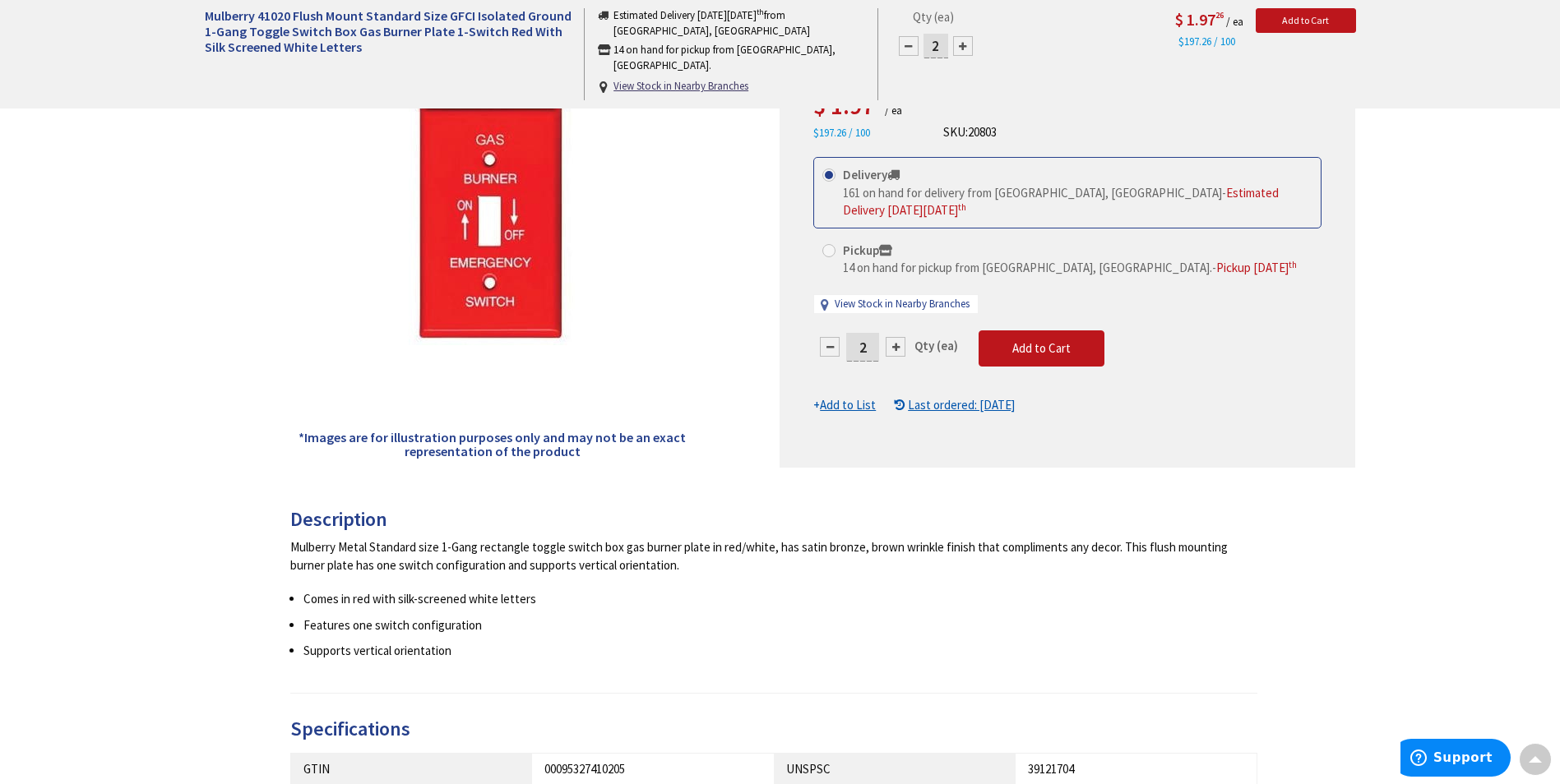
type input "3"
click at [896, 329] on div at bounding box center [1067, 229] width 574 height 474
click at [896, 337] on div at bounding box center [895, 346] width 20 height 20
type input "4"
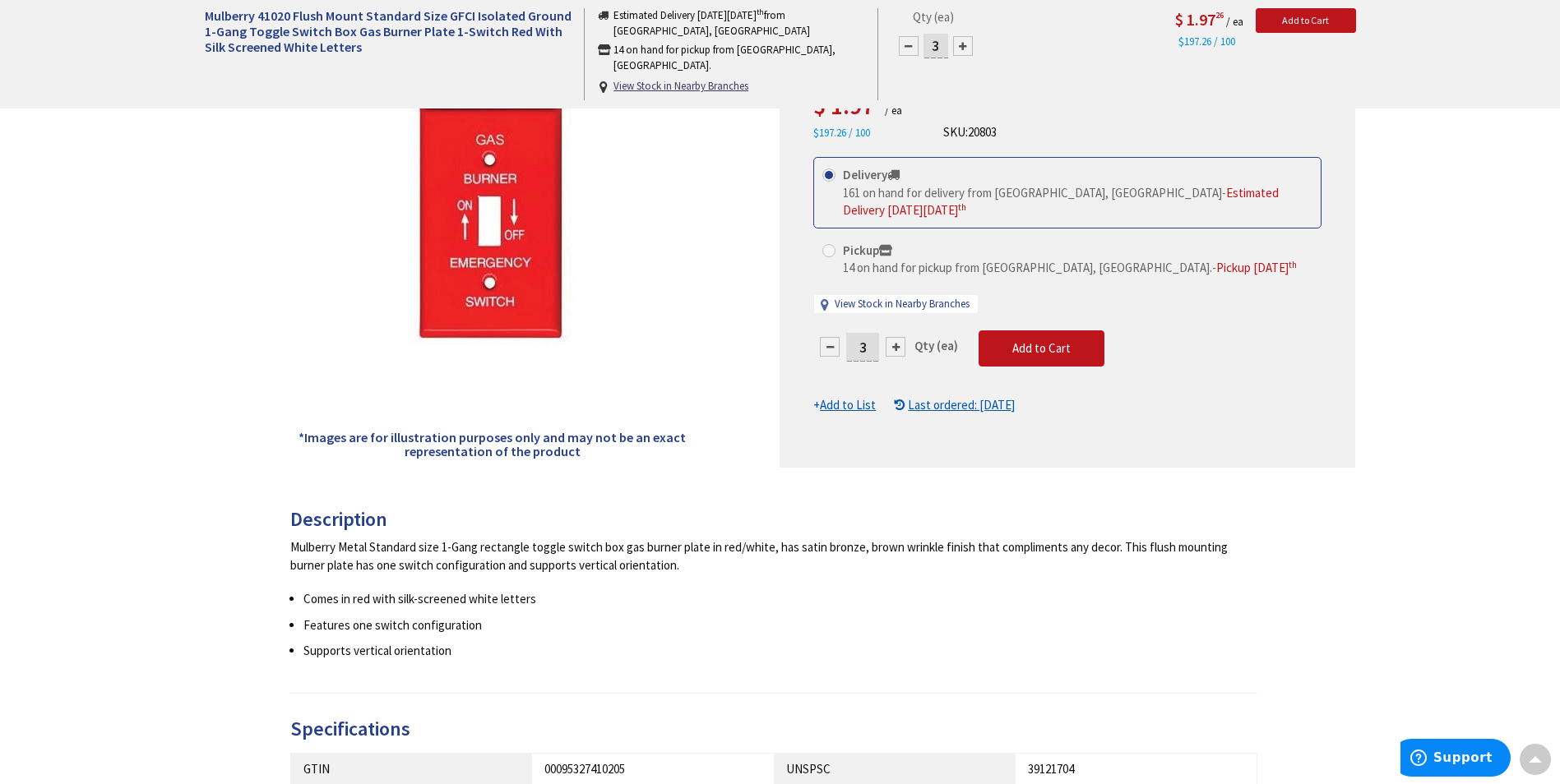
type input "4"
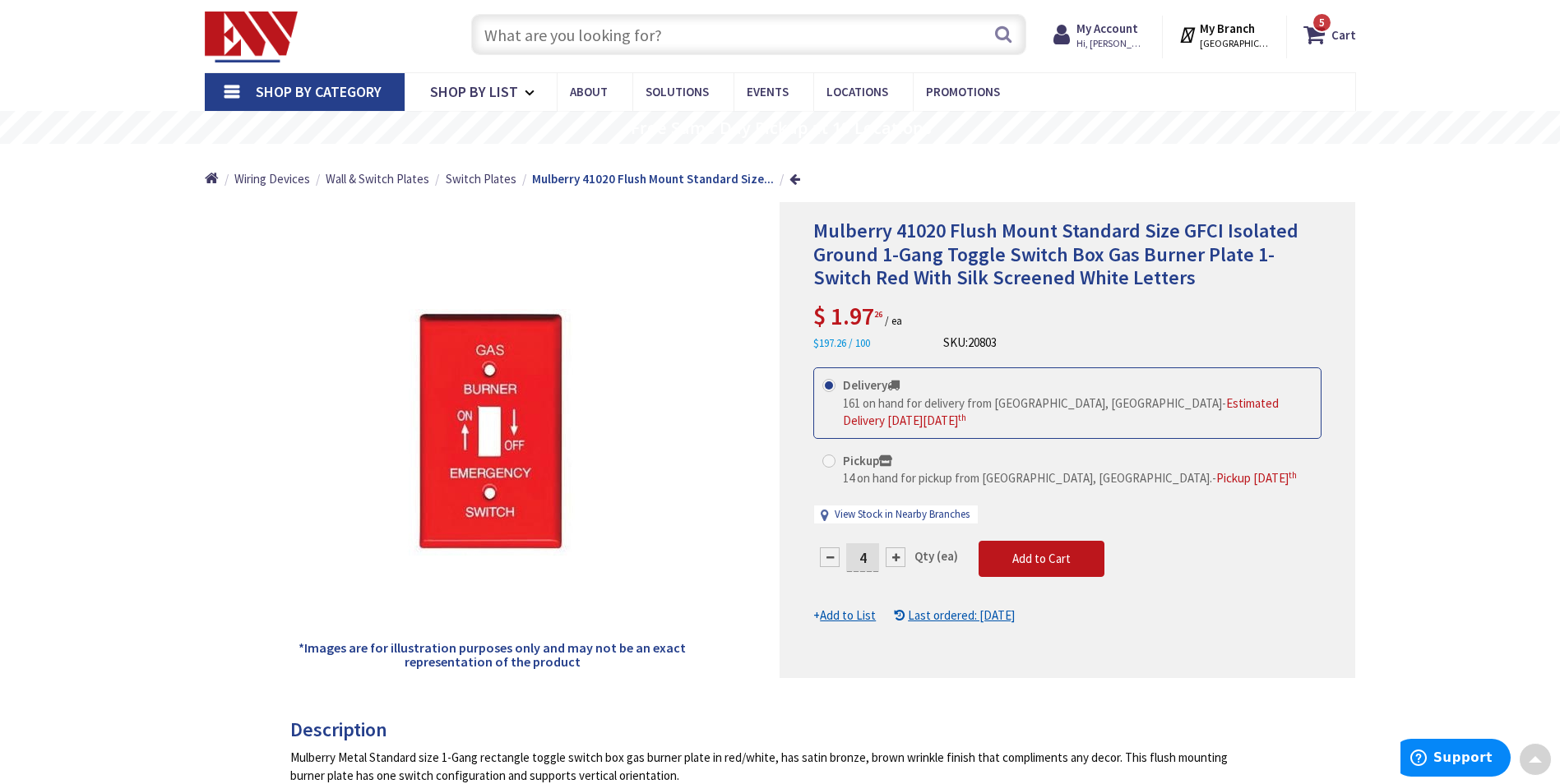
scroll to position [0, 0]
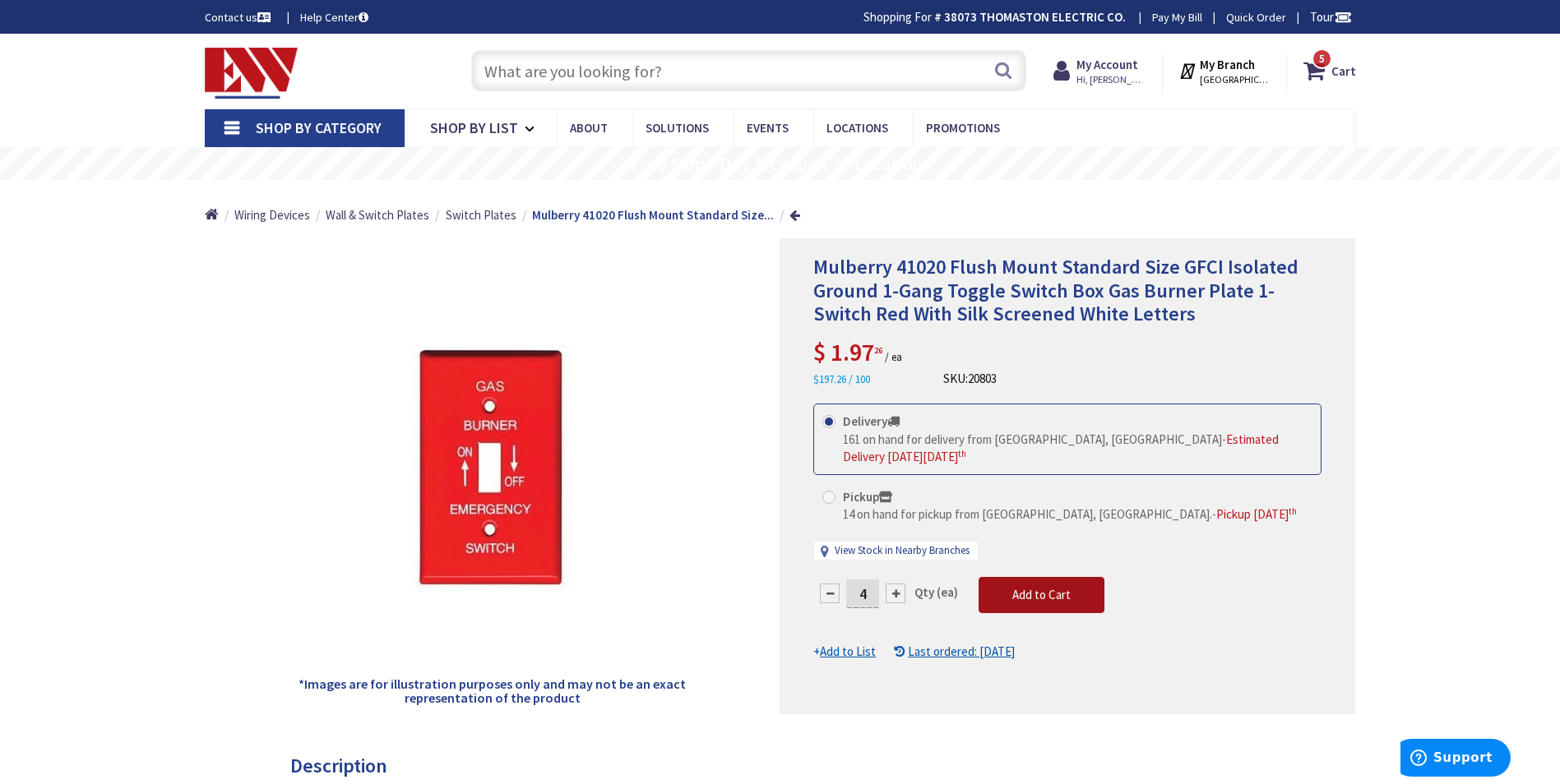
click at [1044, 587] on span "Add to Cart" at bounding box center [1041, 595] width 58 height 15
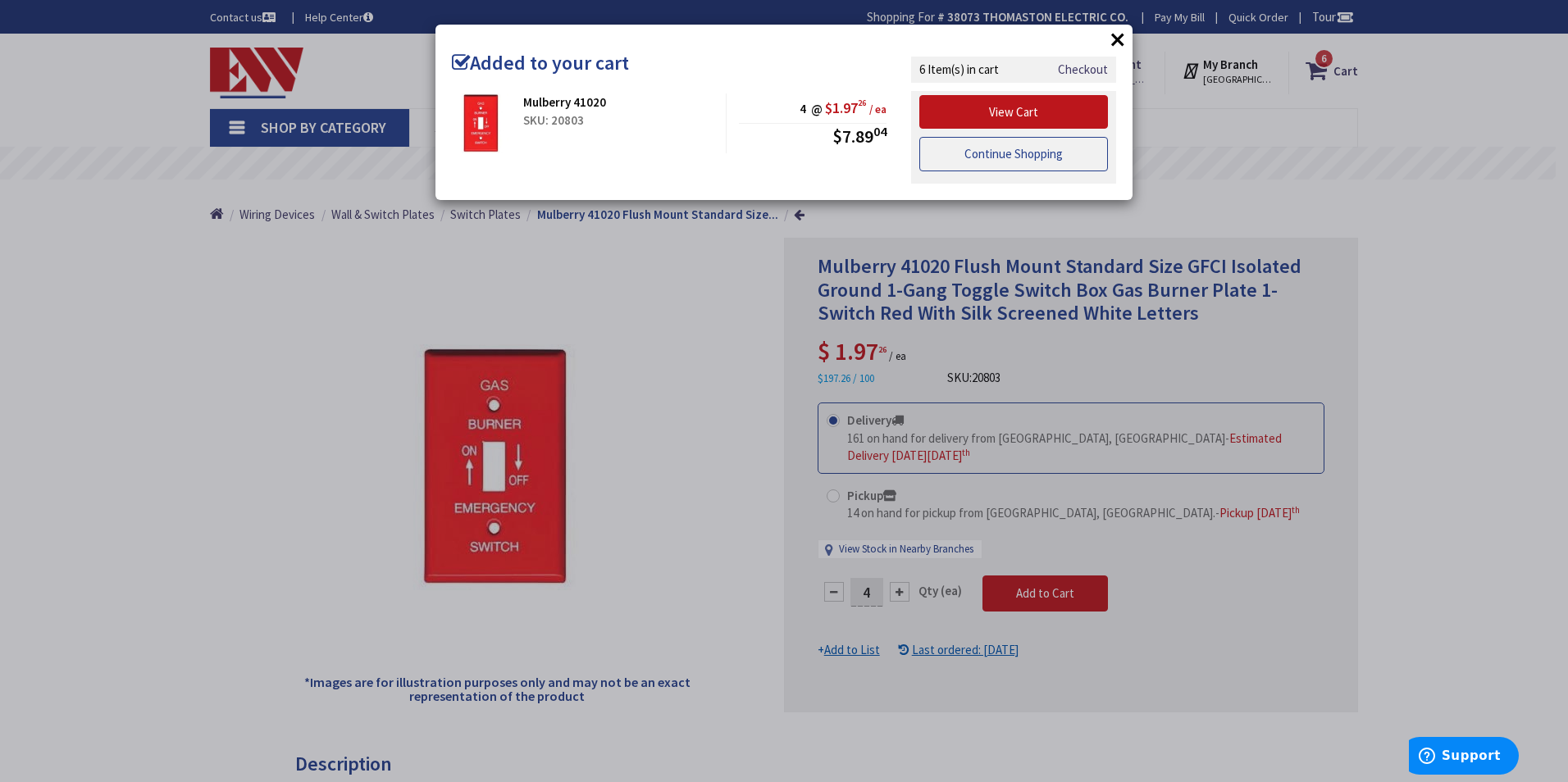
click at [1001, 155] on link "Continue Shopping" at bounding box center [1014, 154] width 189 height 34
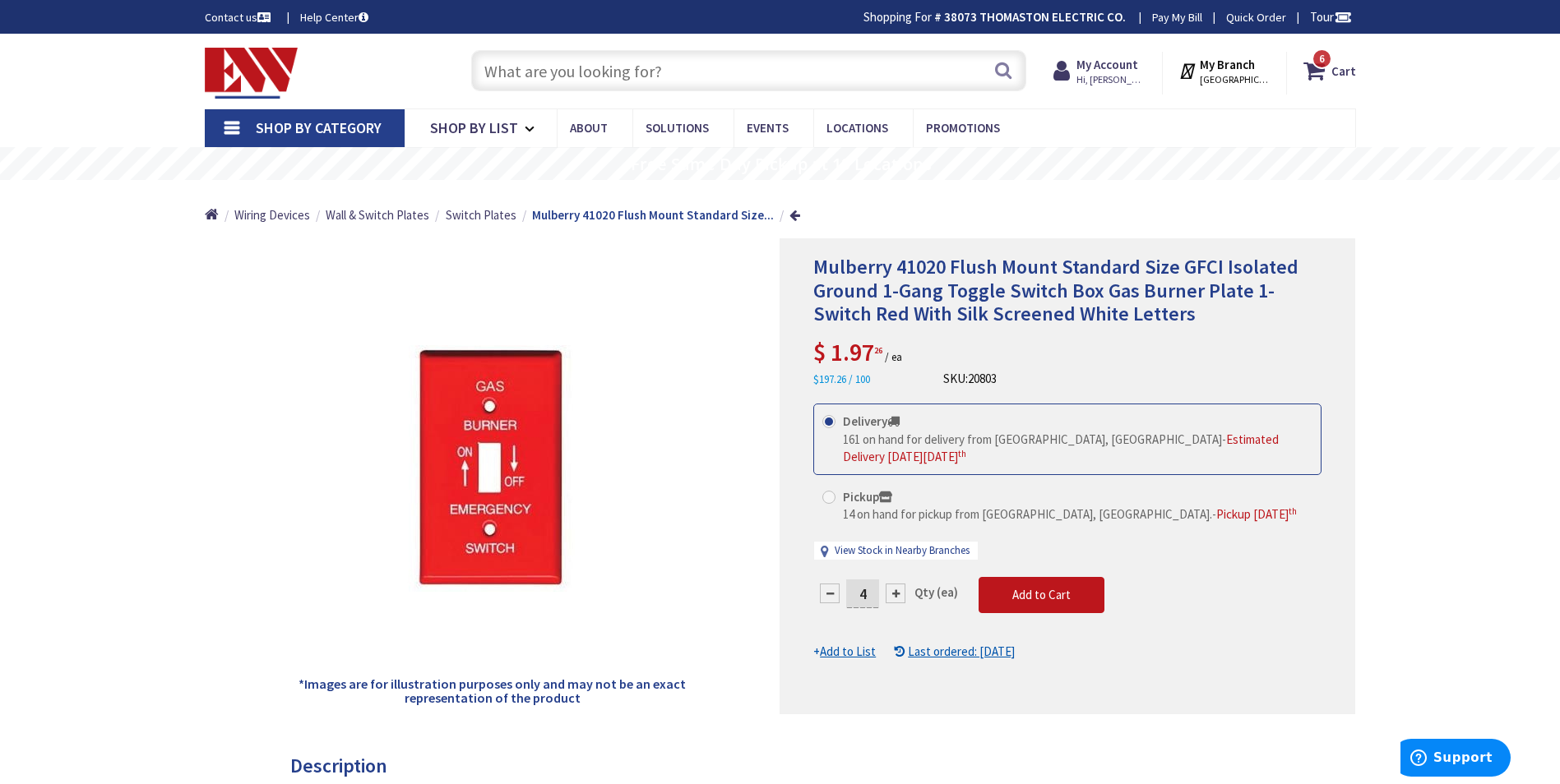
click at [531, 72] on input "text" at bounding box center [748, 71] width 555 height 41
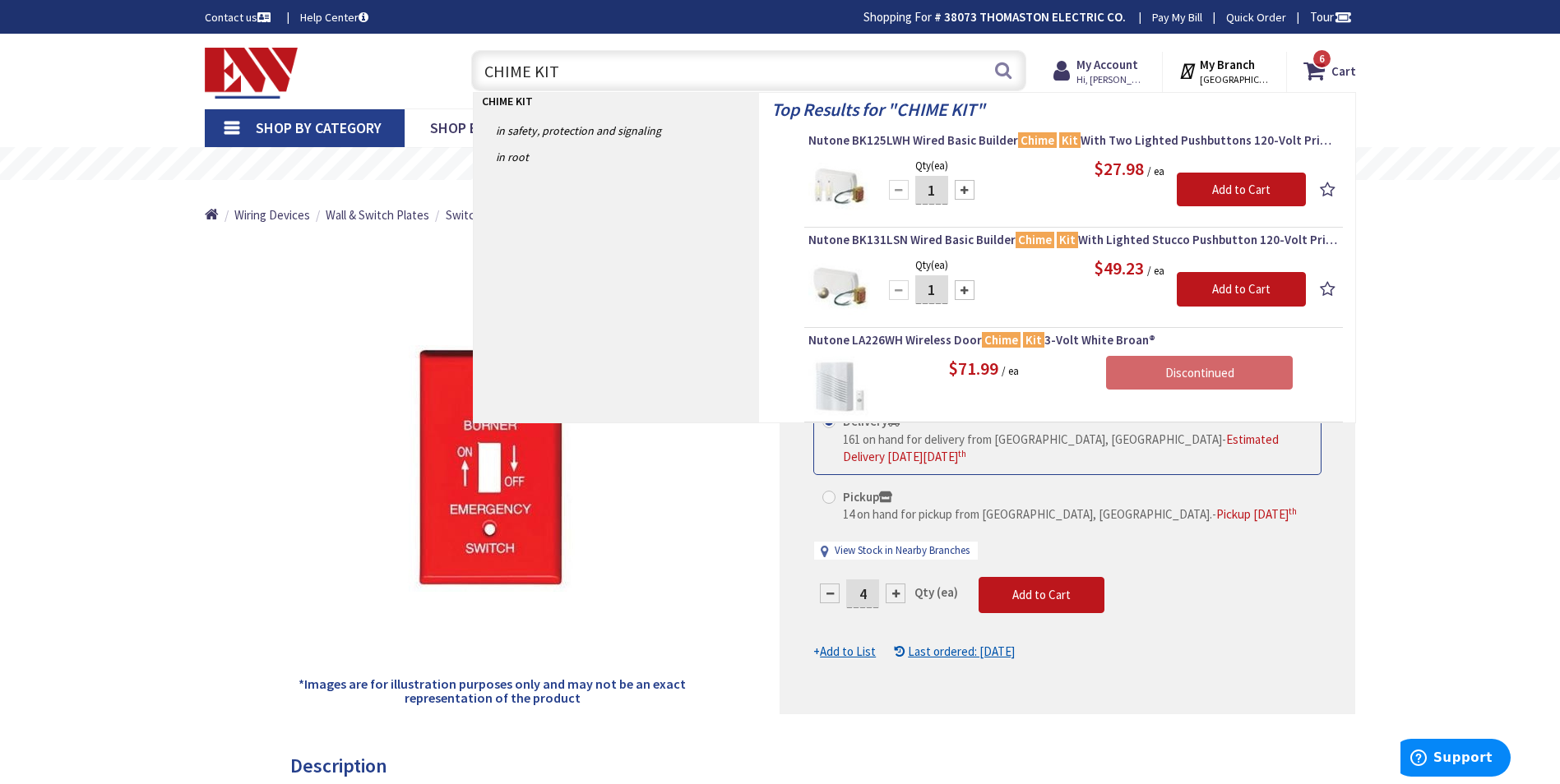
type input "CHIME KIT"
click at [964, 192] on div at bounding box center [964, 189] width 20 height 20
click at [963, 191] on div at bounding box center [964, 189] width 20 height 20
type input "4"
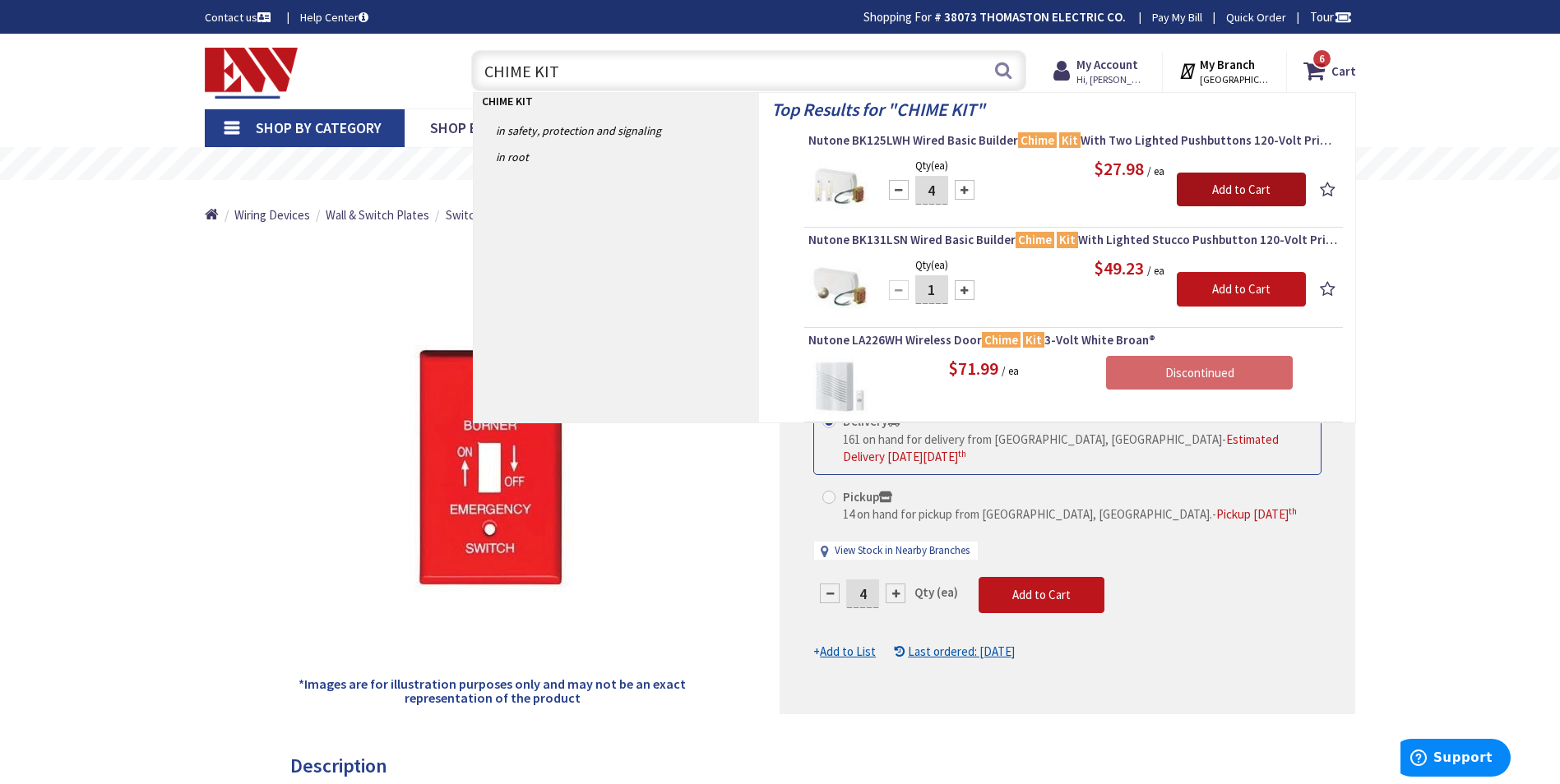
click at [1228, 188] on input "Add to Cart" at bounding box center [1241, 189] width 129 height 34
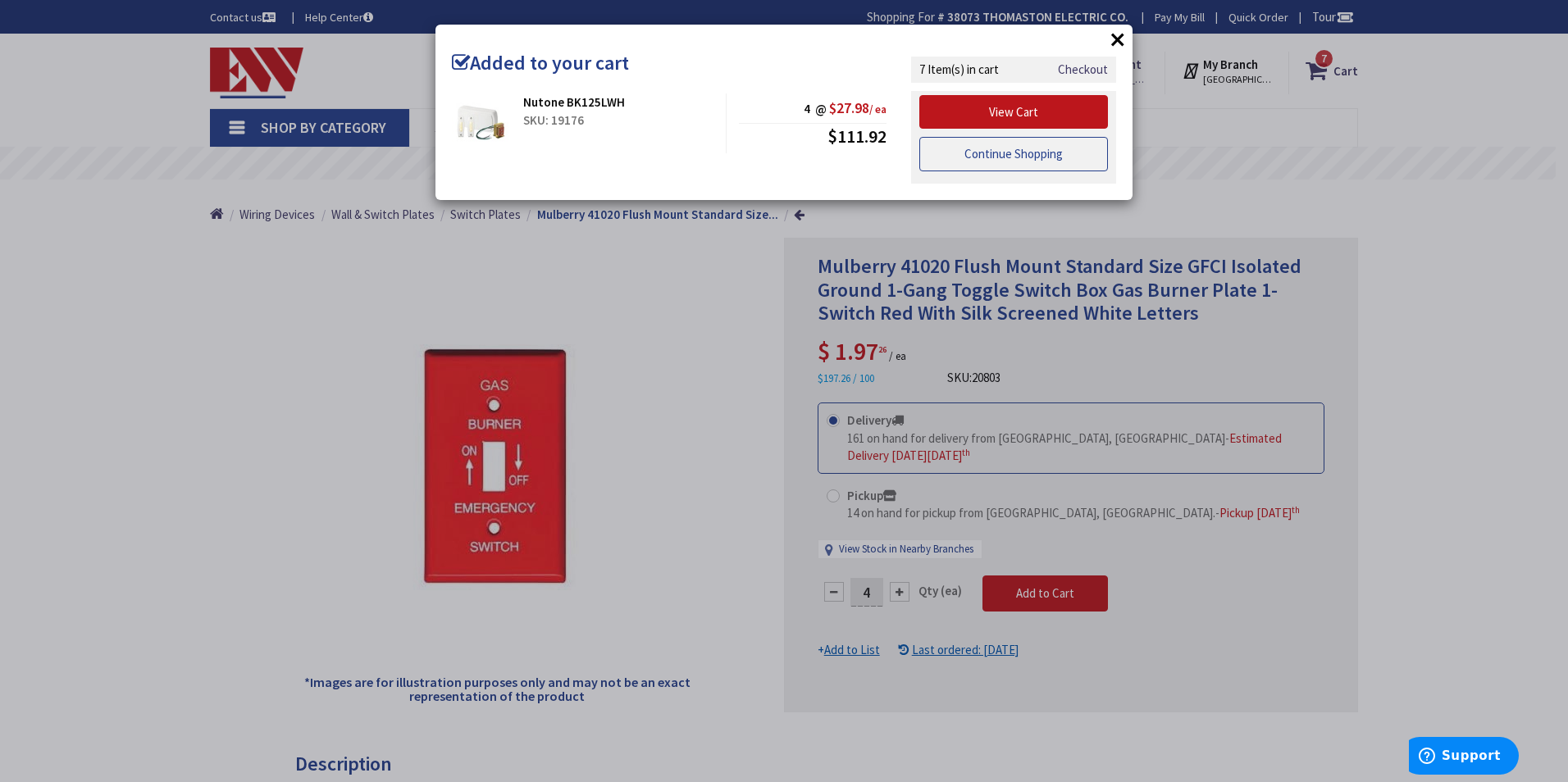
click at [1011, 158] on link "Continue Shopping" at bounding box center [1014, 154] width 189 height 34
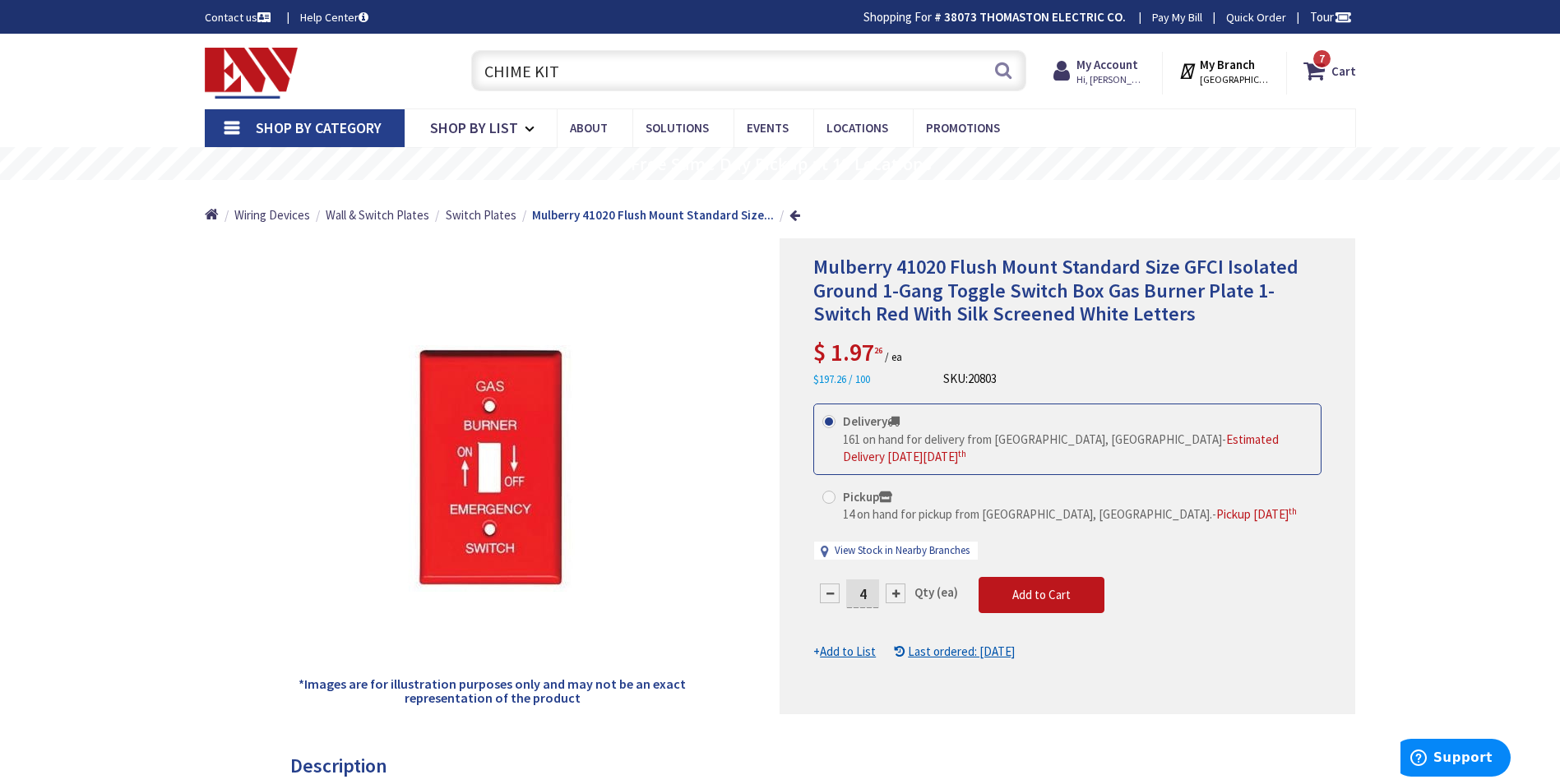
click at [304, 129] on span "Shop By Category" at bounding box center [318, 128] width 125 height 19
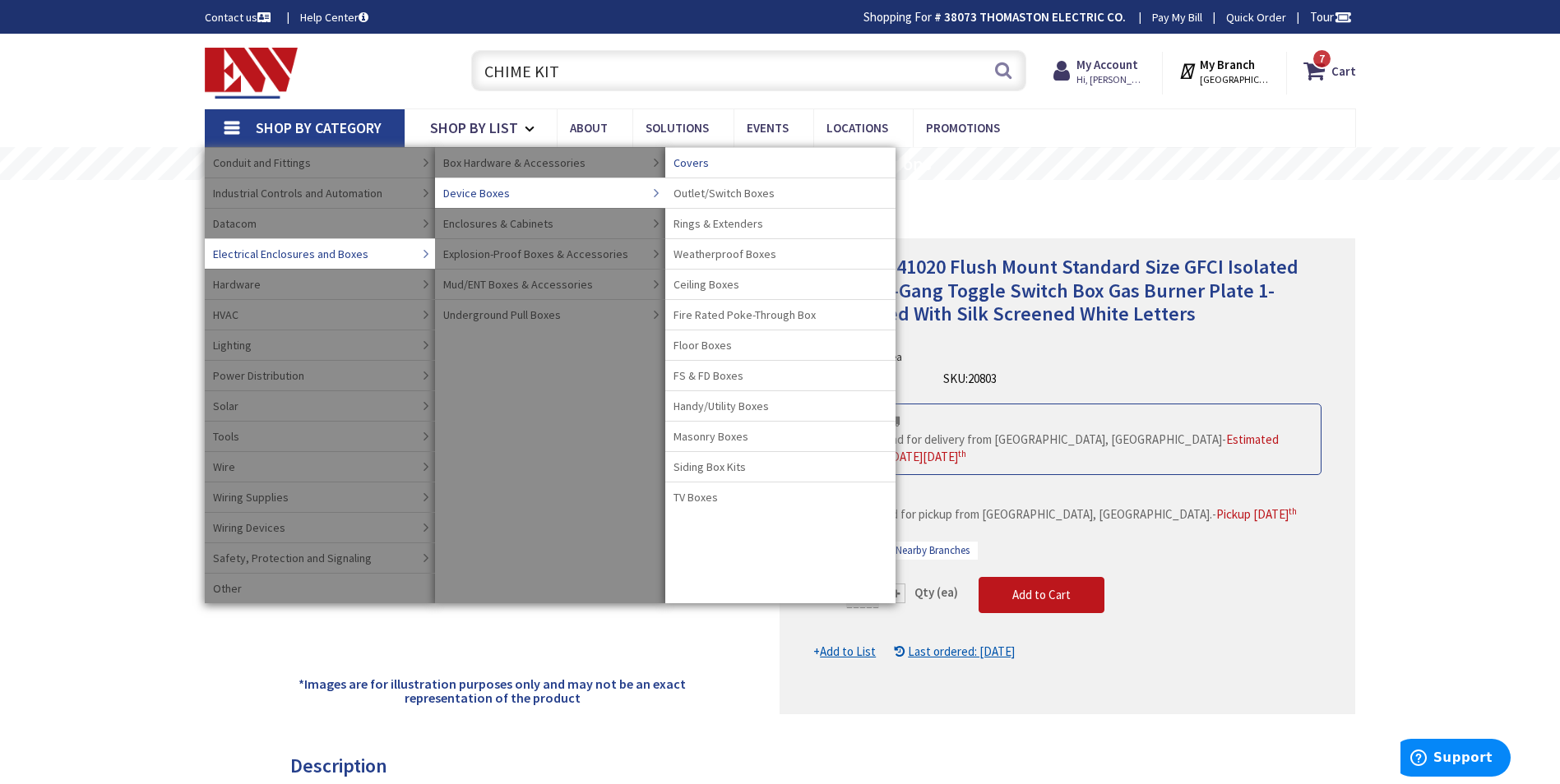
click at [694, 162] on span "Covers" at bounding box center [690, 162] width 35 height 16
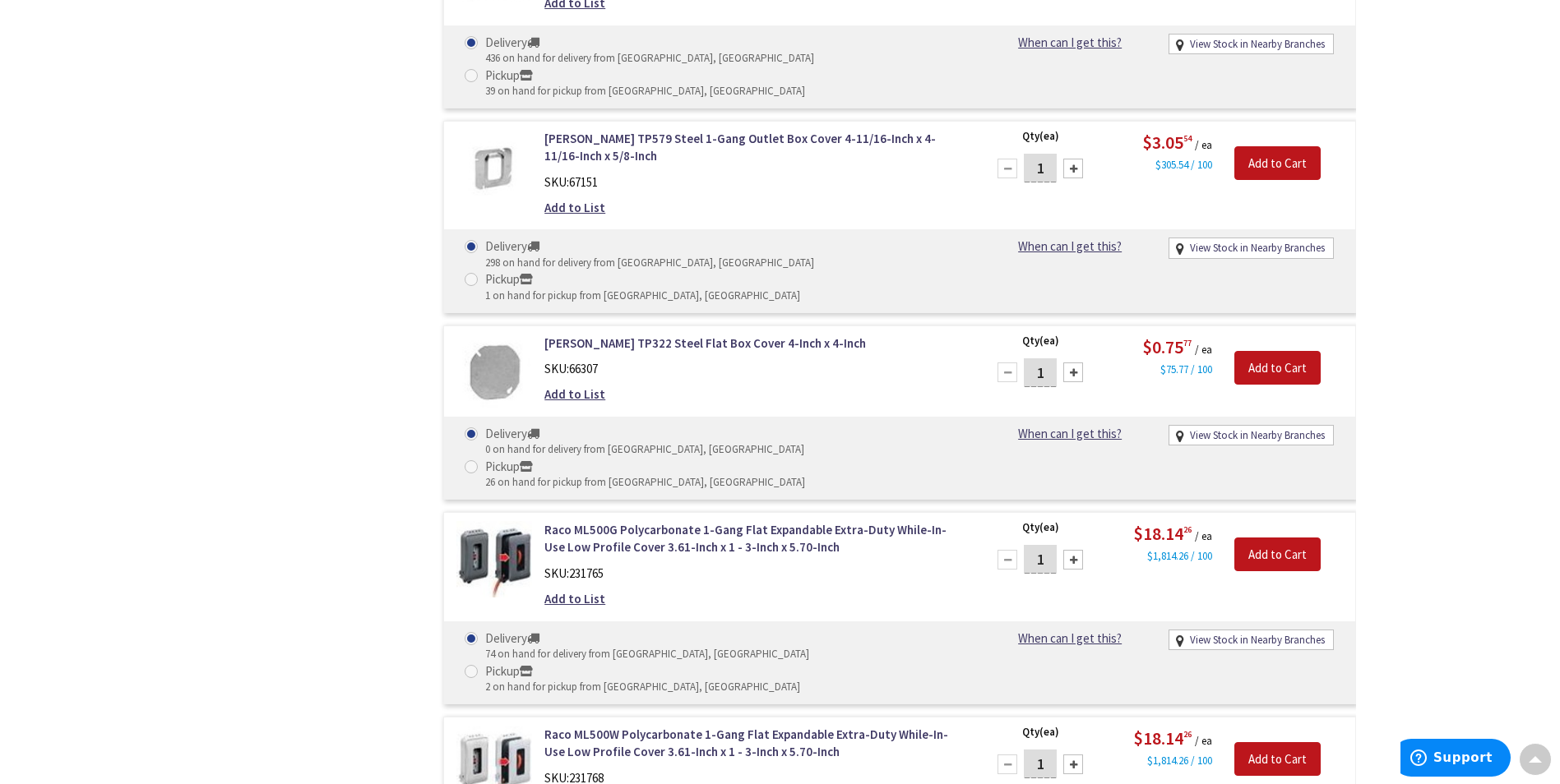
click at [1074, 755] on div at bounding box center [1073, 764] width 20 height 20
click at [1074, 755] on div at bounding box center [1073, 764] width 20 height 20
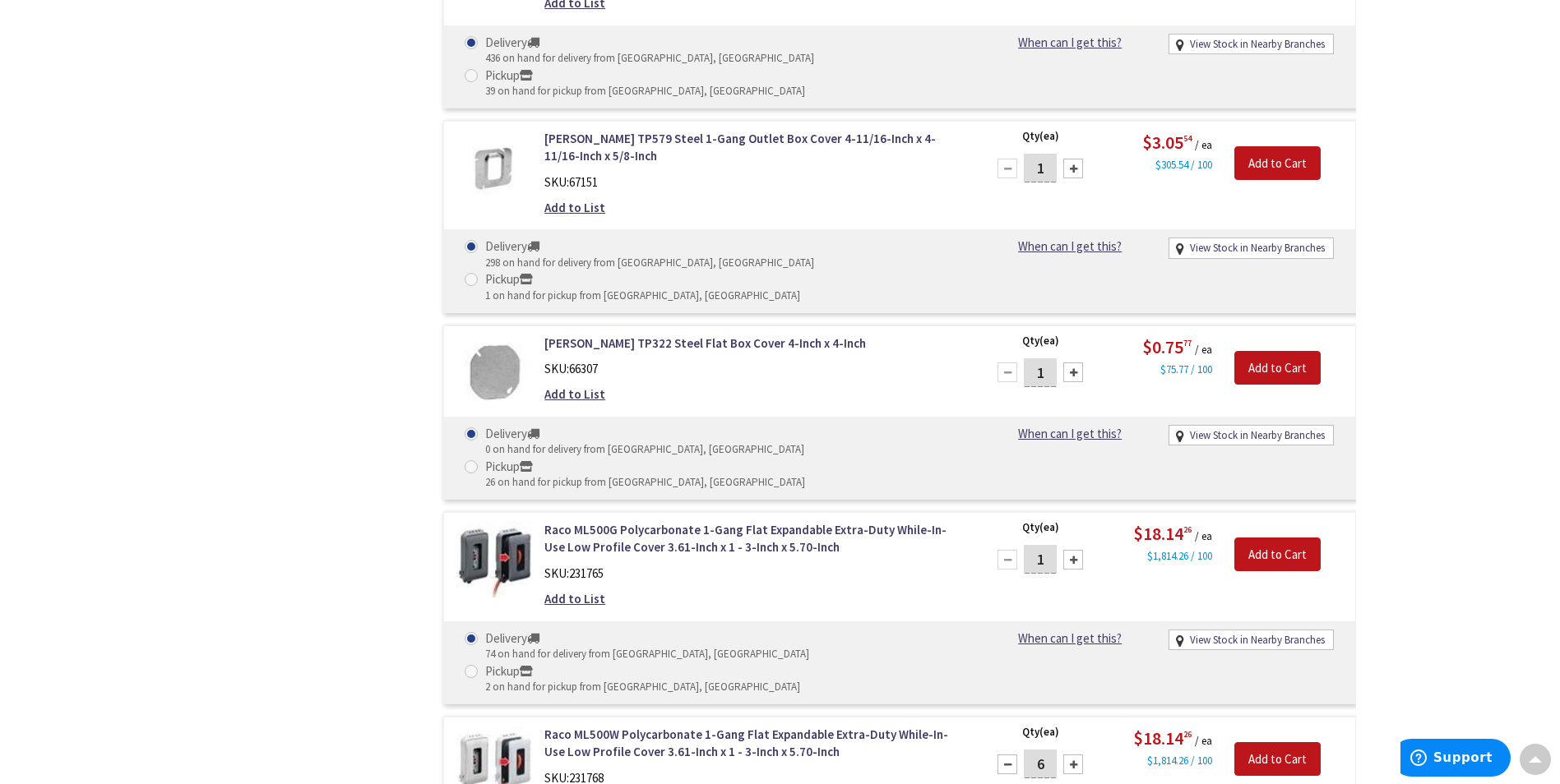
click at [1074, 755] on div at bounding box center [1073, 764] width 20 height 20
type input "8"
click at [1301, 742] on input "Add to Cart" at bounding box center [1277, 759] width 86 height 34
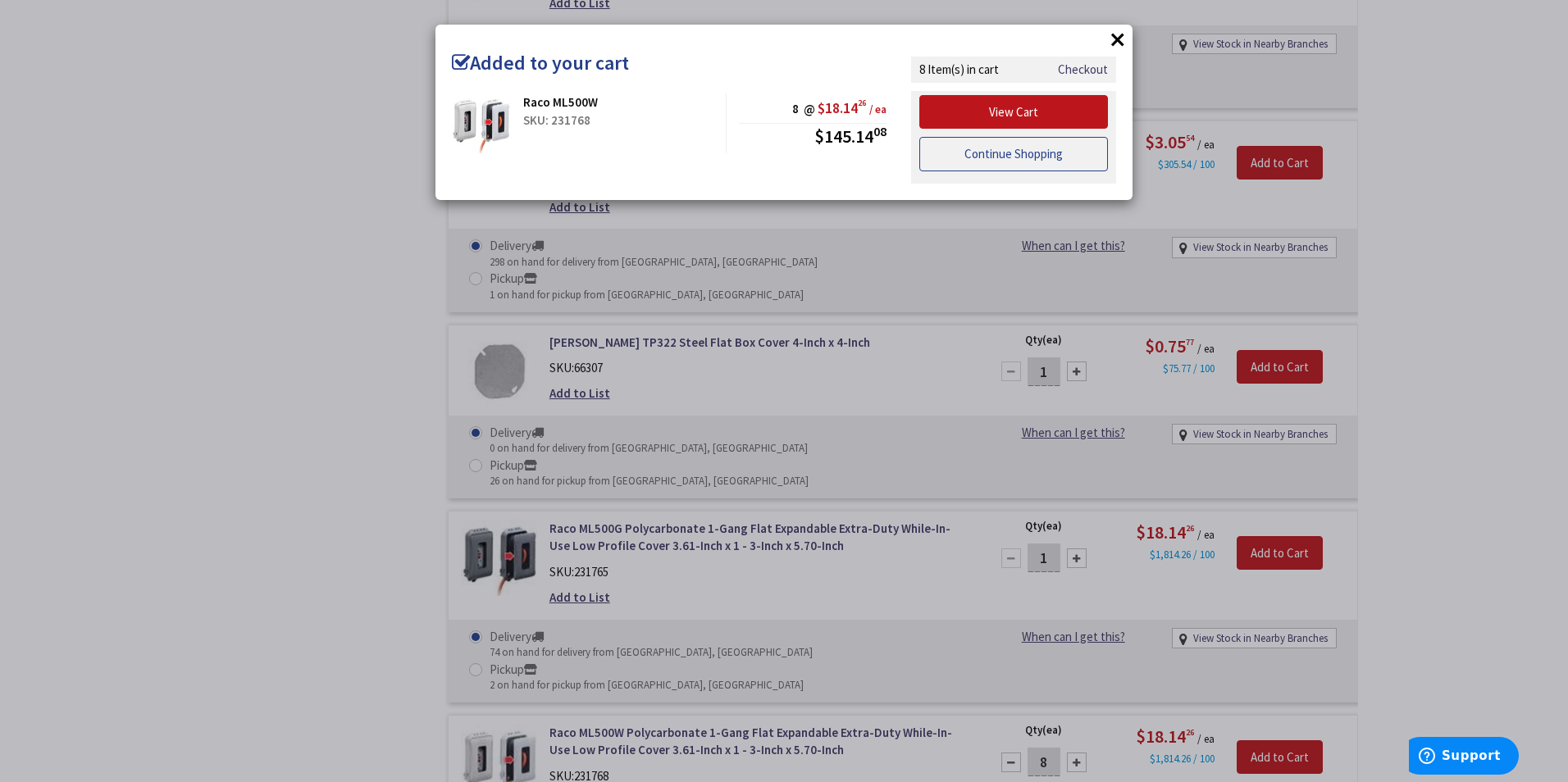
click at [1026, 157] on link "Continue Shopping" at bounding box center [1014, 154] width 189 height 34
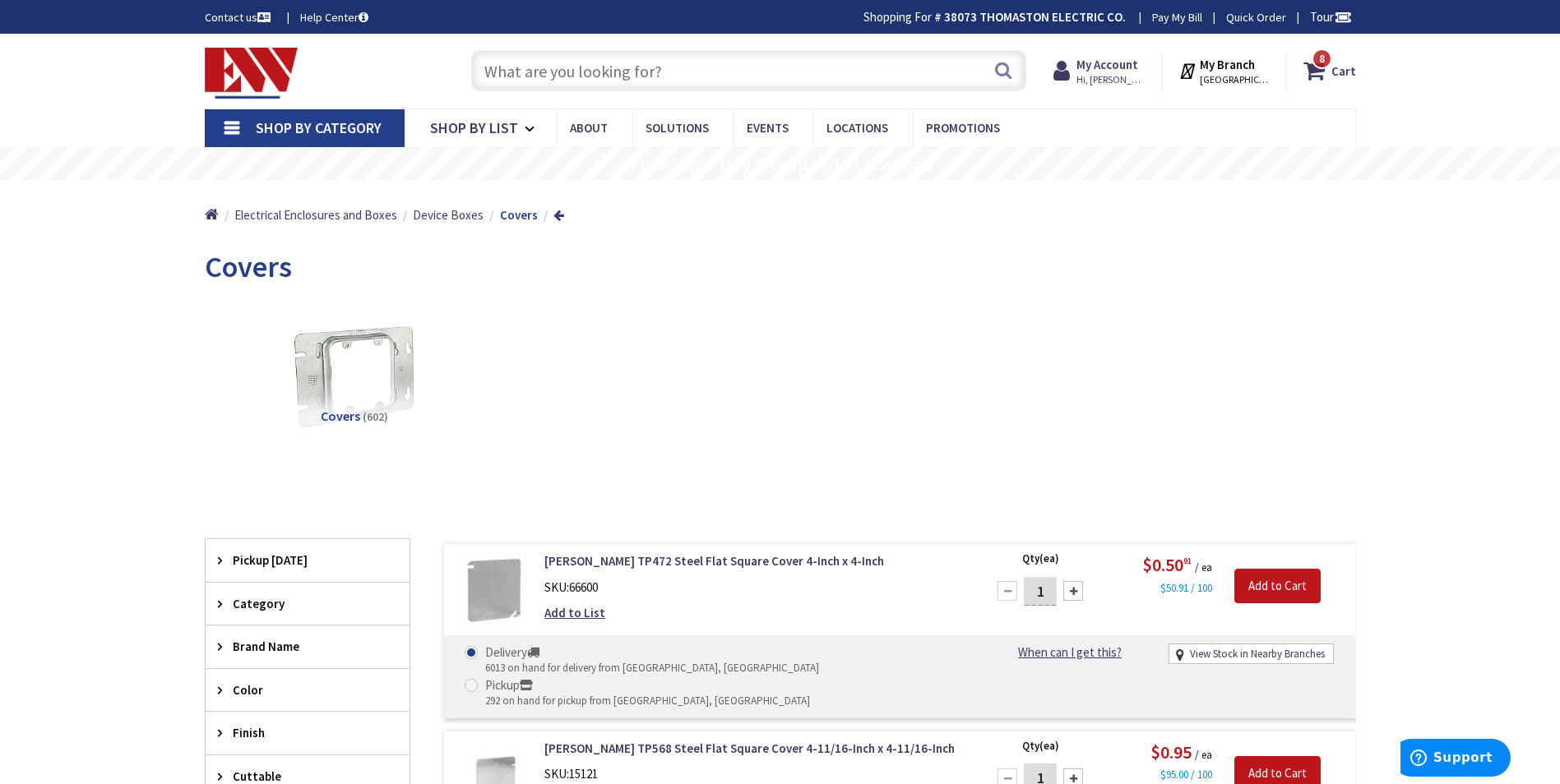
click at [299, 127] on span "Shop By Category" at bounding box center [318, 128] width 125 height 19
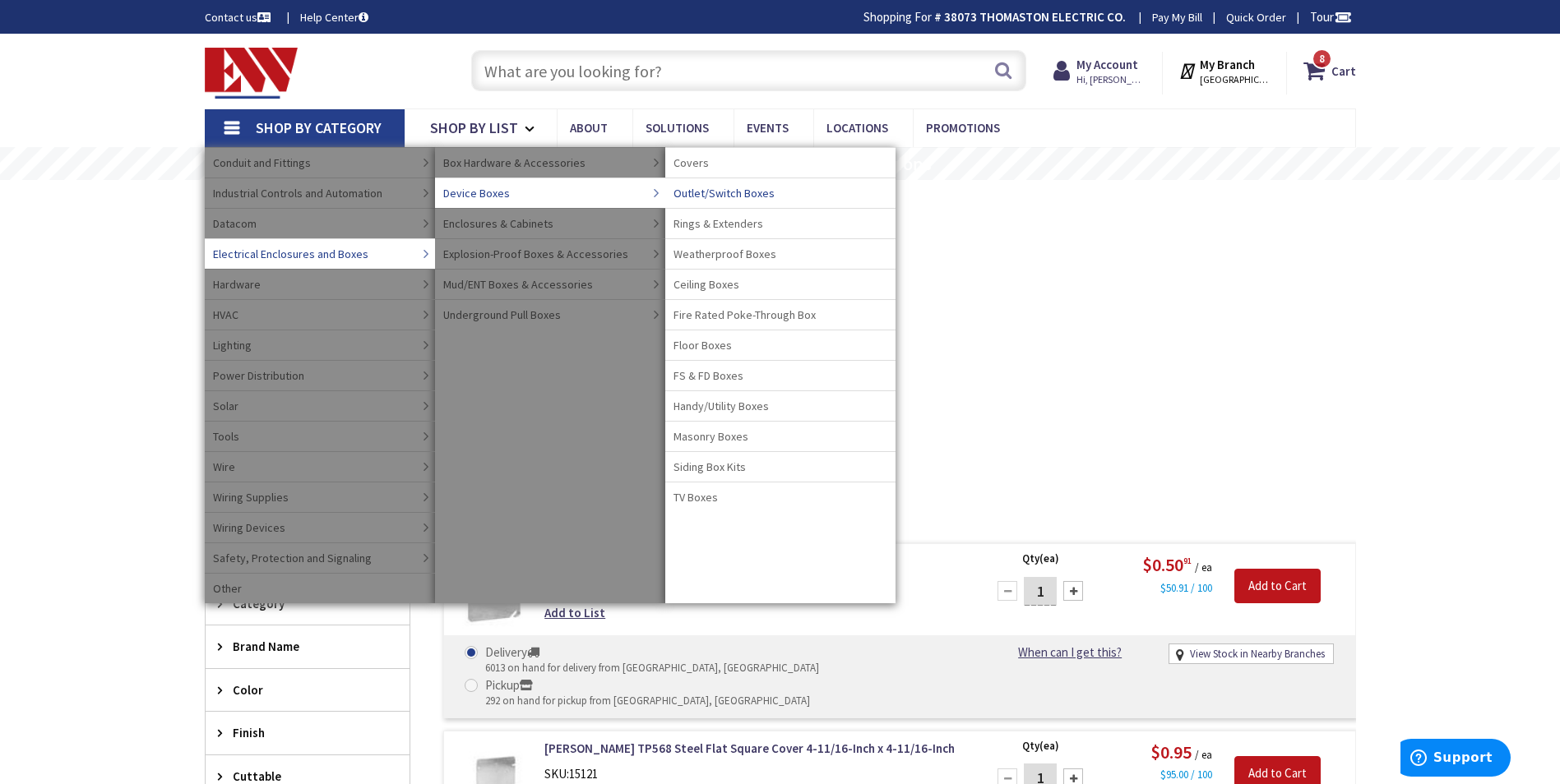
click at [723, 194] on span "Outlet/Switch Boxes" at bounding box center [724, 193] width 102 height 16
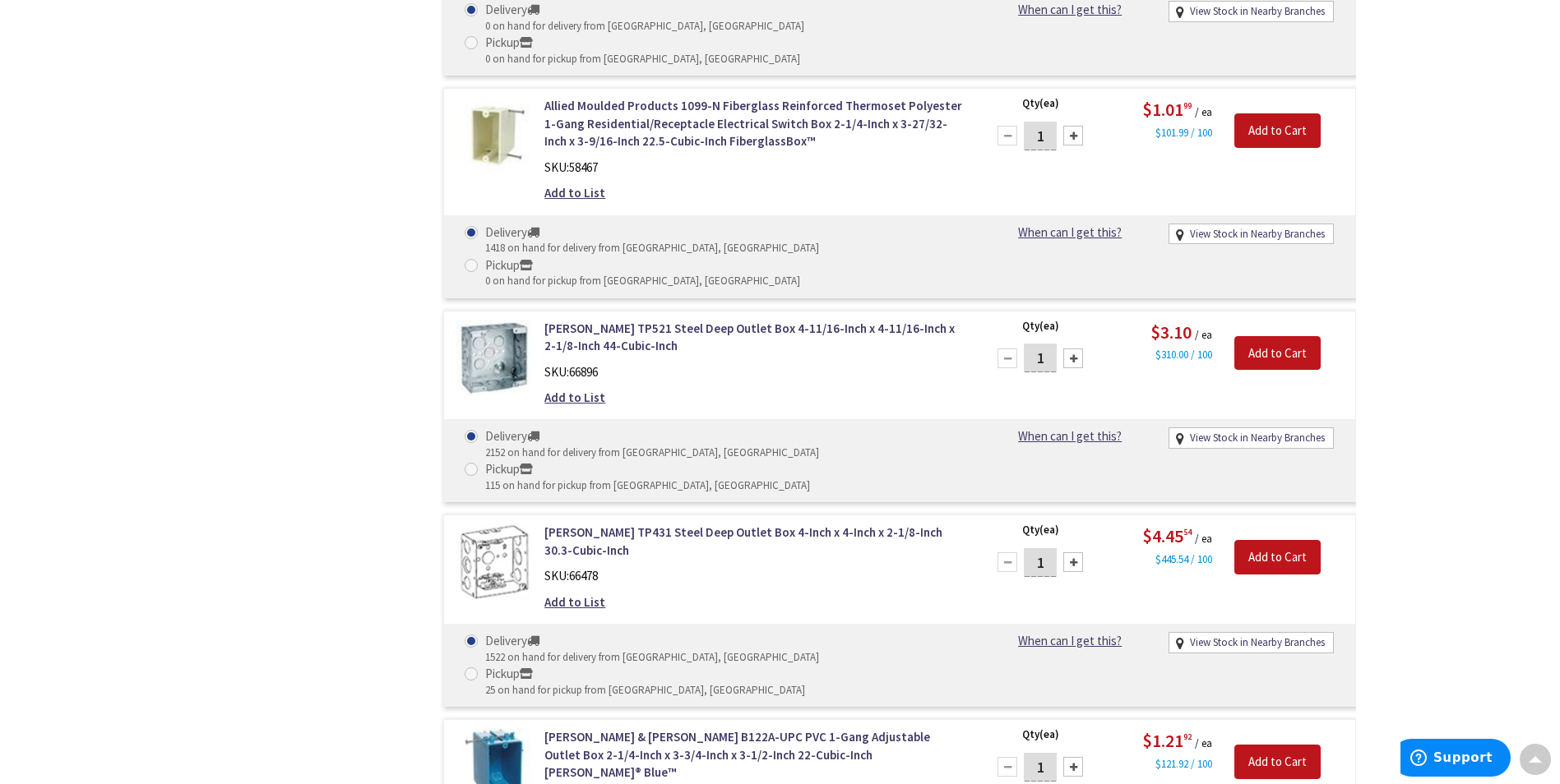
scroll to position [1562, 0]
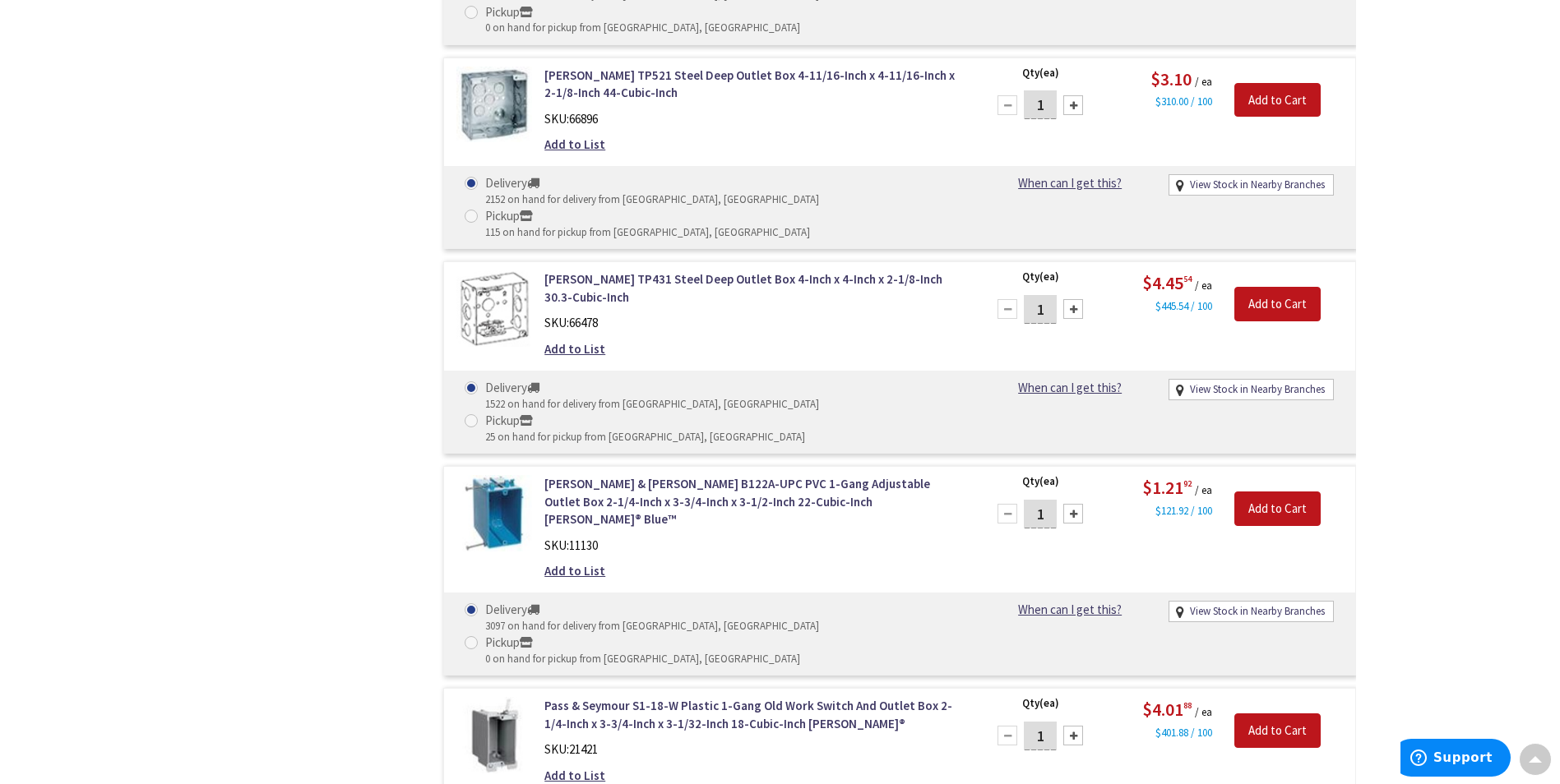
click at [1074, 726] on div at bounding box center [1073, 735] width 20 height 20
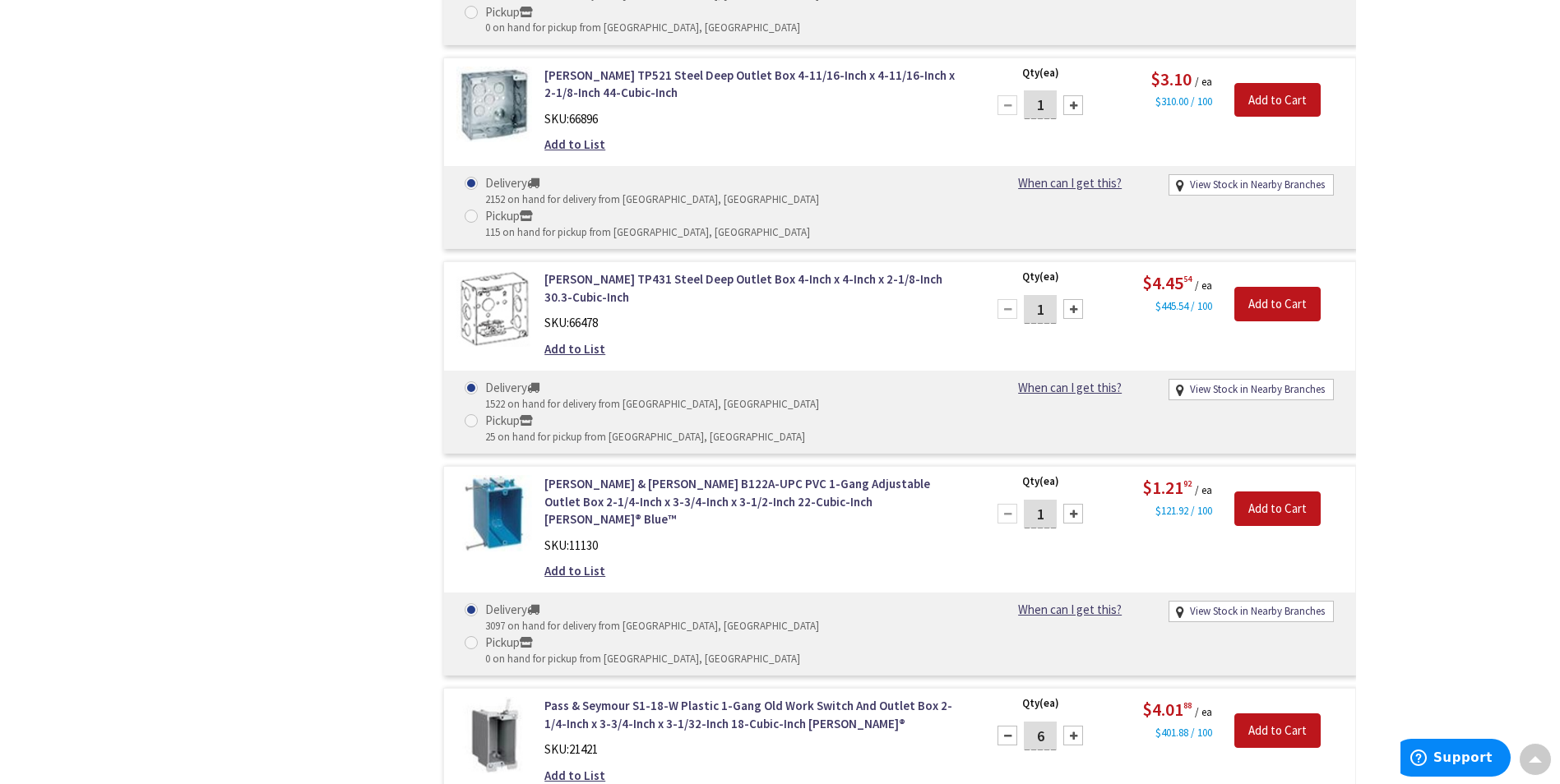
click at [1074, 726] on div at bounding box center [1073, 735] width 20 height 20
type input "10"
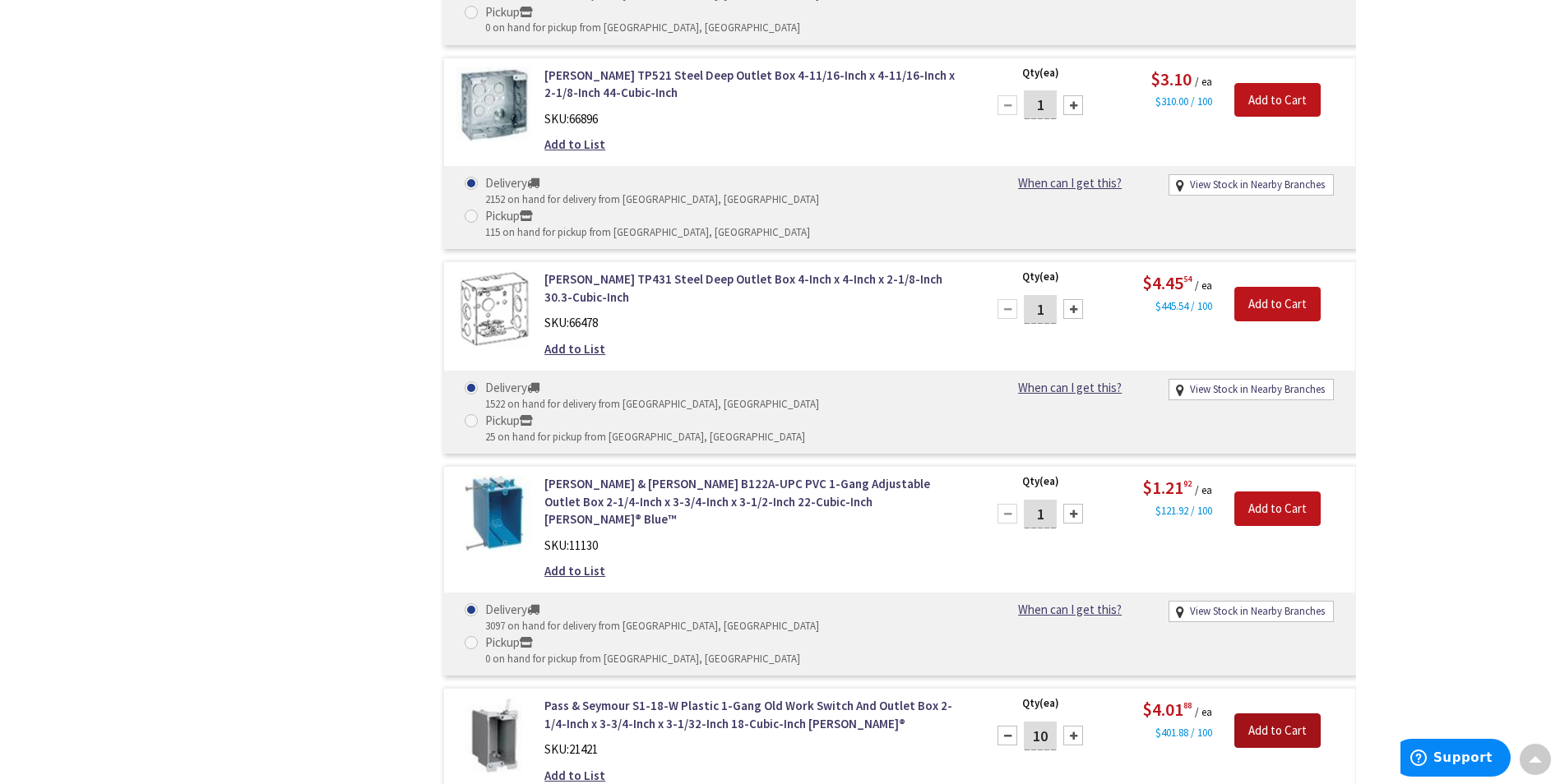
click at [1272, 713] on input "Add to Cart" at bounding box center [1277, 730] width 86 height 34
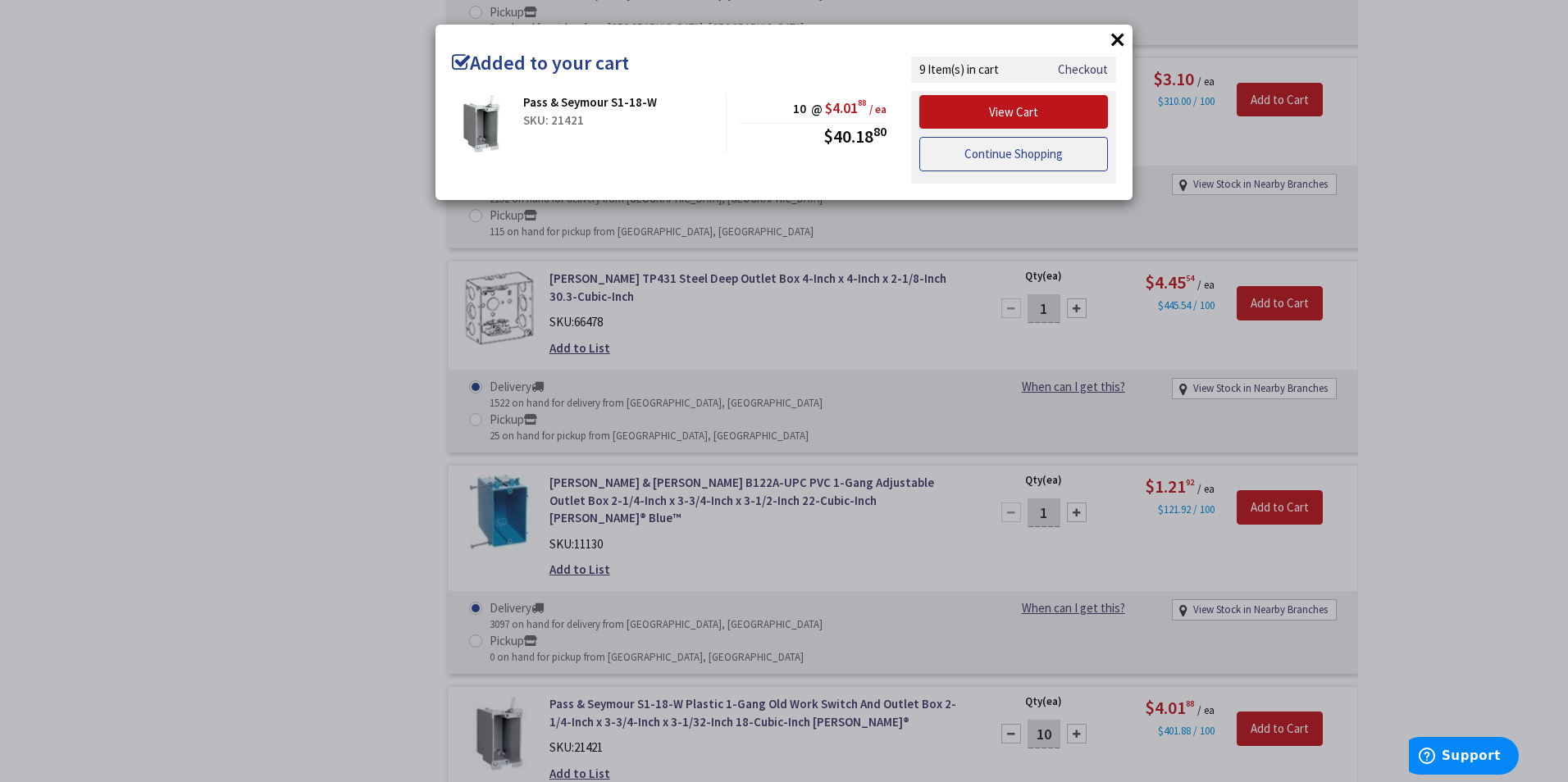
click at [970, 153] on link "Continue Shopping" at bounding box center [1014, 154] width 189 height 34
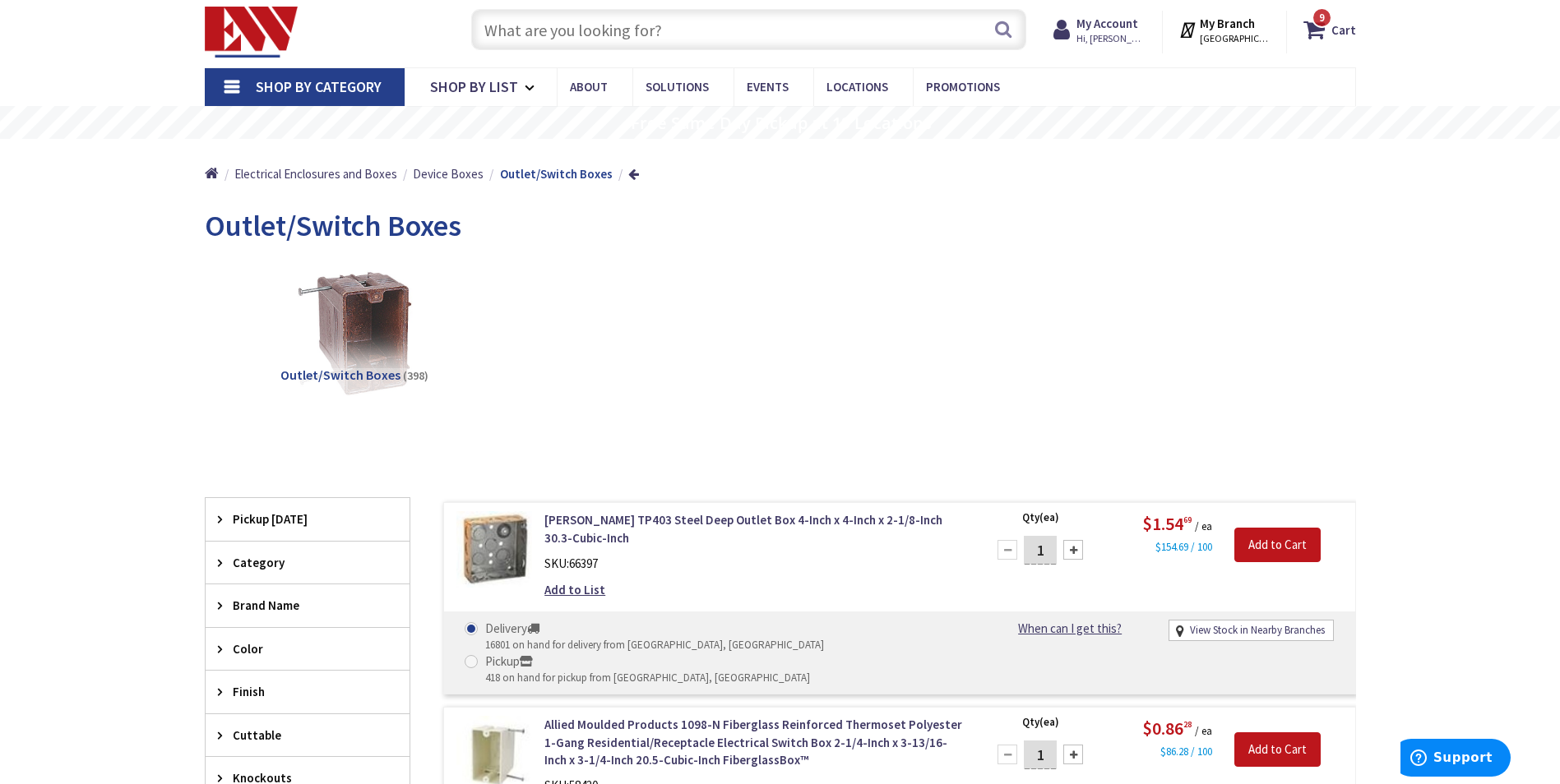
scroll to position [0, 0]
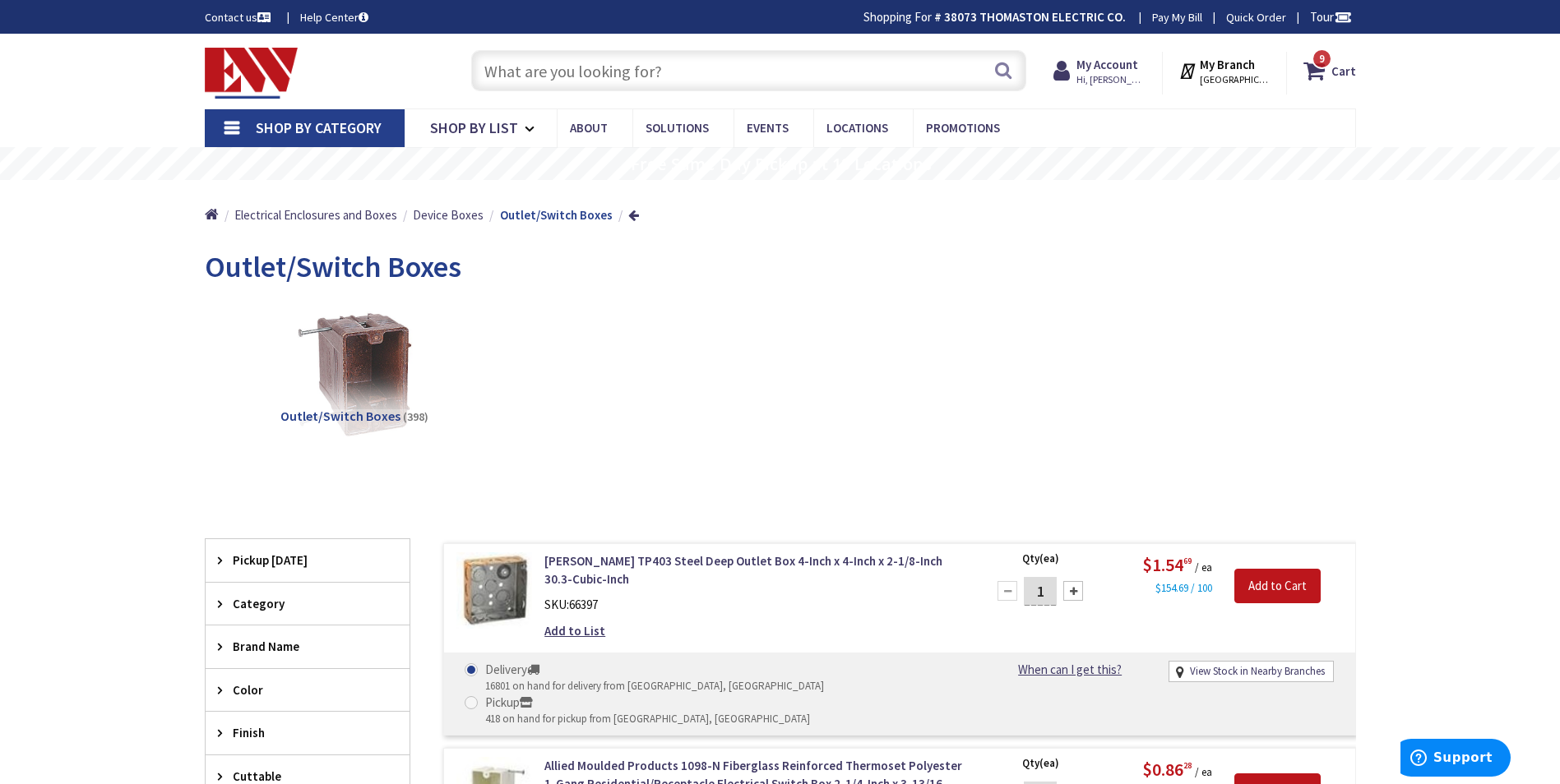
click at [284, 120] on span "Shop By Category" at bounding box center [318, 128] width 125 height 19
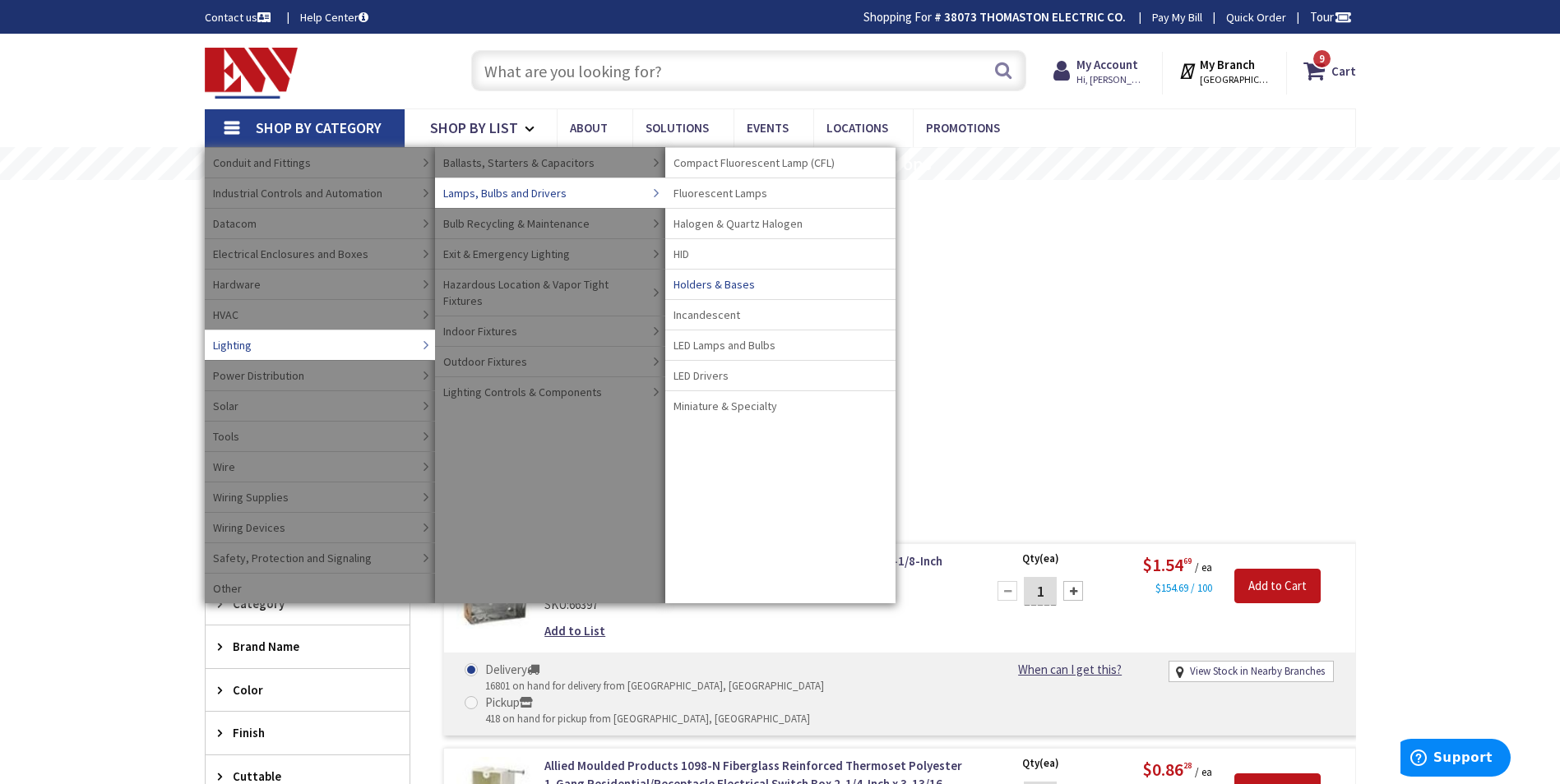
click at [701, 283] on span "Holders & Bases" at bounding box center [713, 284] width 81 height 16
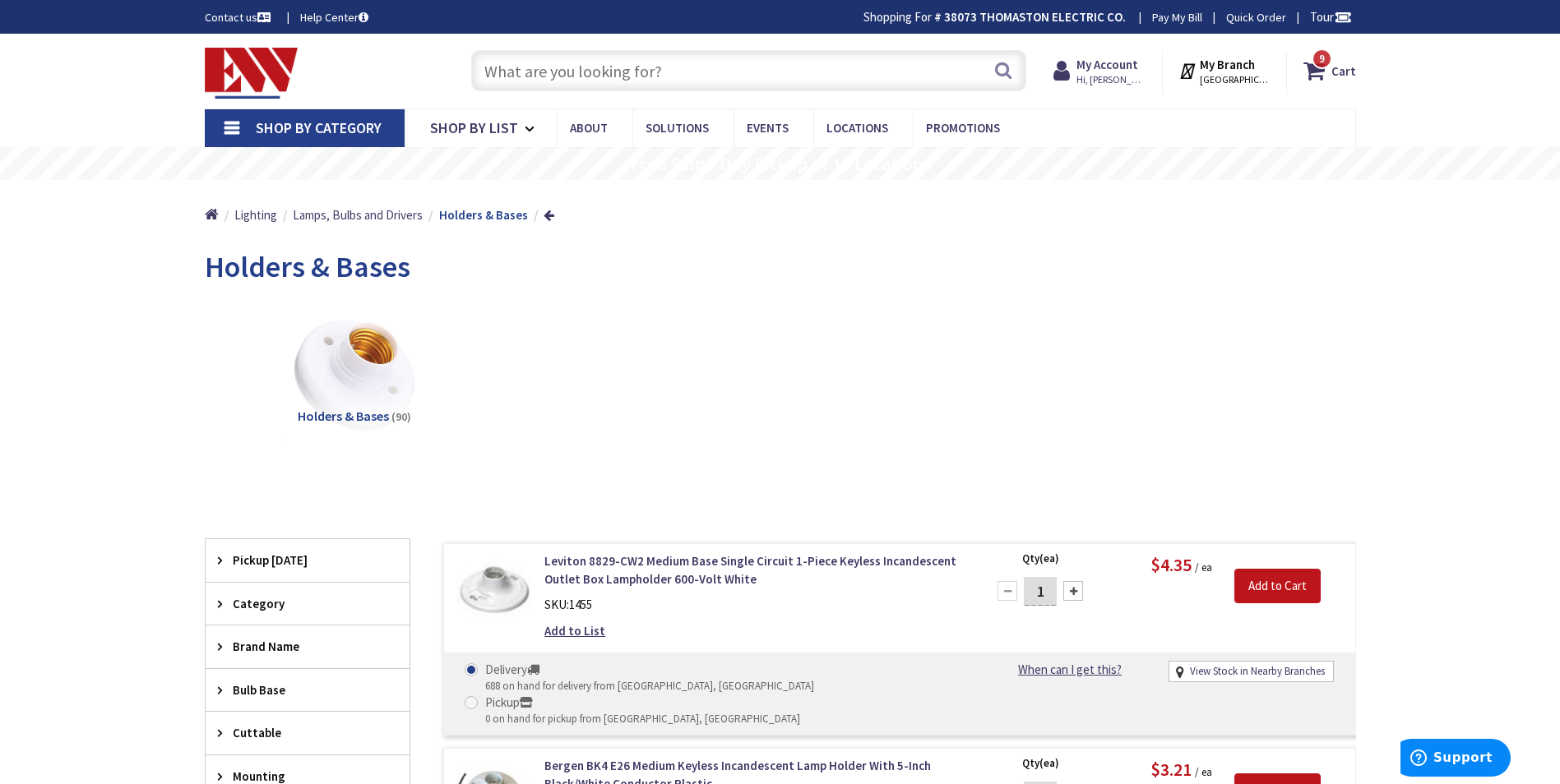
click at [495, 77] on input "text" at bounding box center [748, 71] width 555 height 41
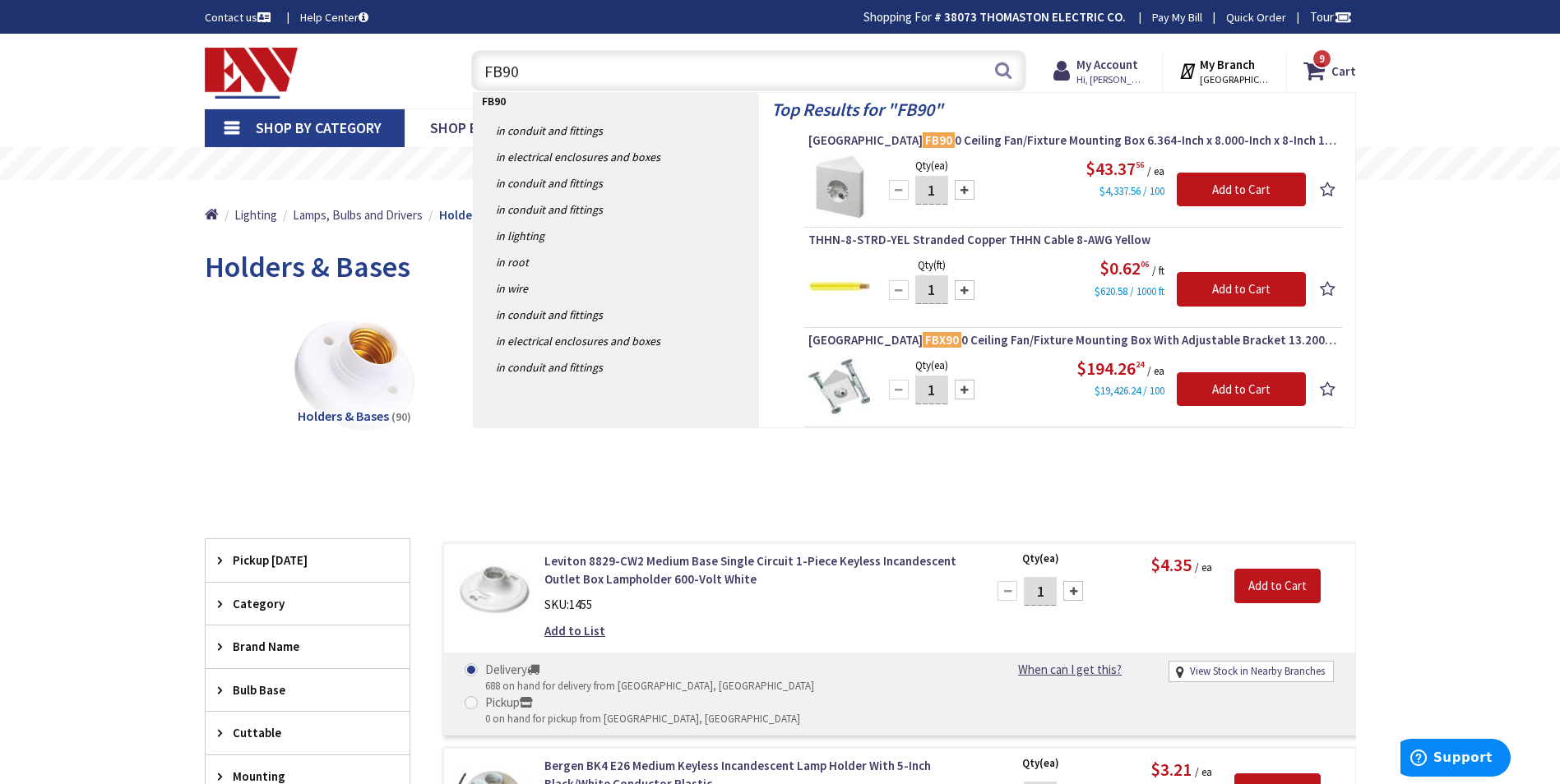
type input "FB90"
click at [961, 190] on div at bounding box center [964, 189] width 20 height 20
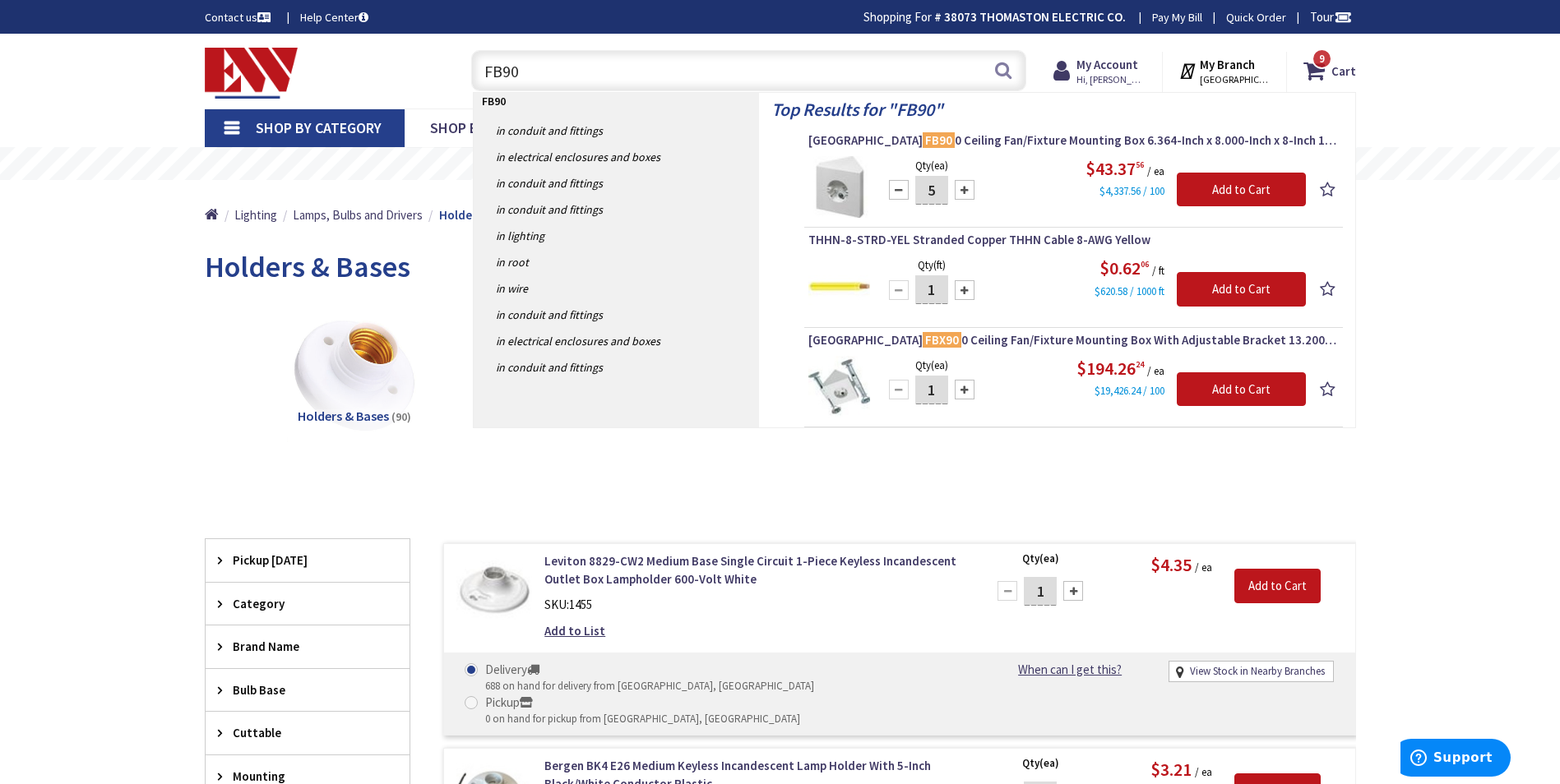
click at [961, 190] on div at bounding box center [964, 189] width 20 height 20
type input "8"
click at [1231, 186] on input "Add to Cart" at bounding box center [1241, 189] width 129 height 34
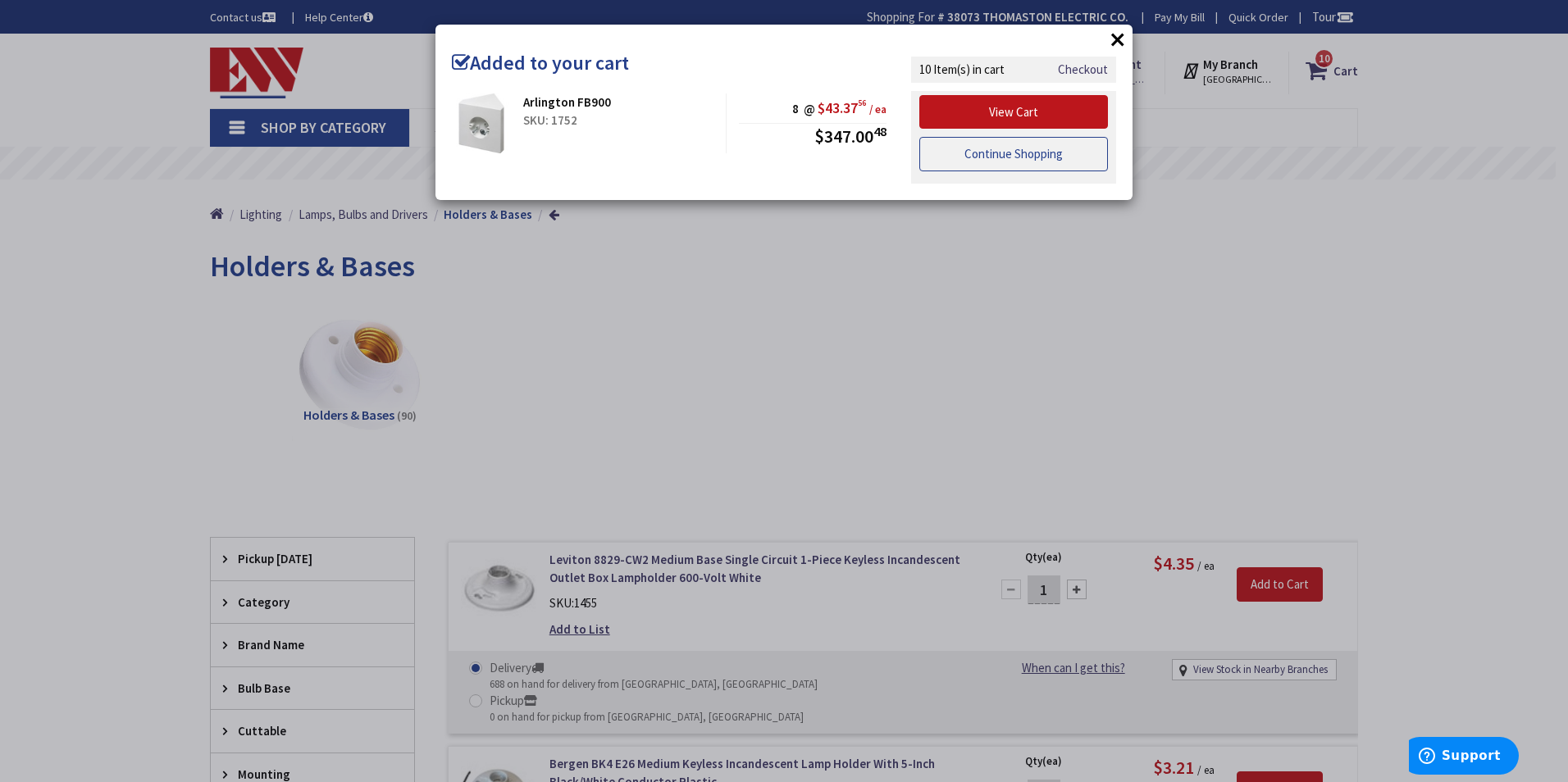
click at [1031, 157] on link "Continue Shopping" at bounding box center [1014, 154] width 189 height 34
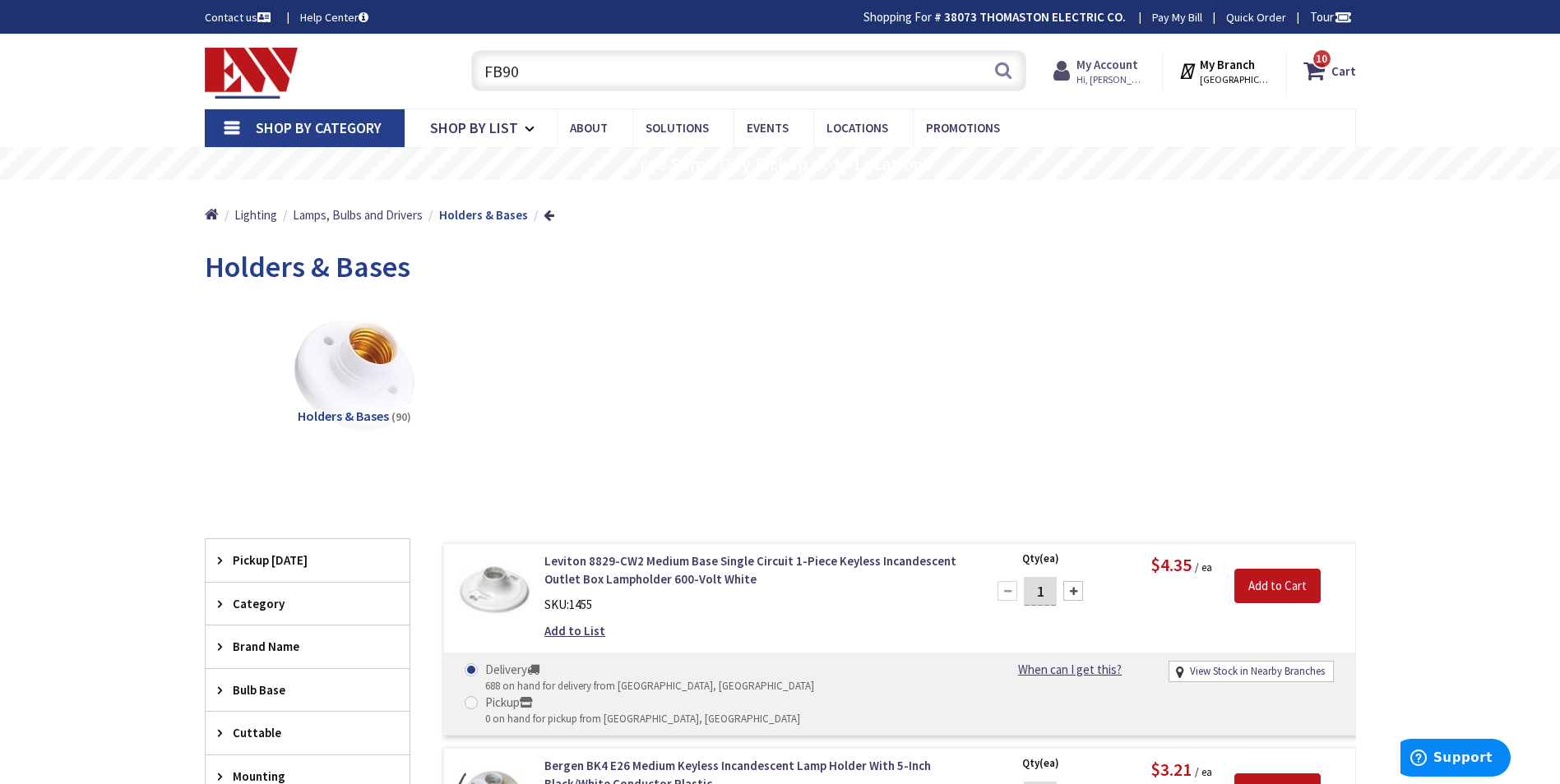
click at [1129, 63] on strong "My Account" at bounding box center [1107, 64] width 61 height 15
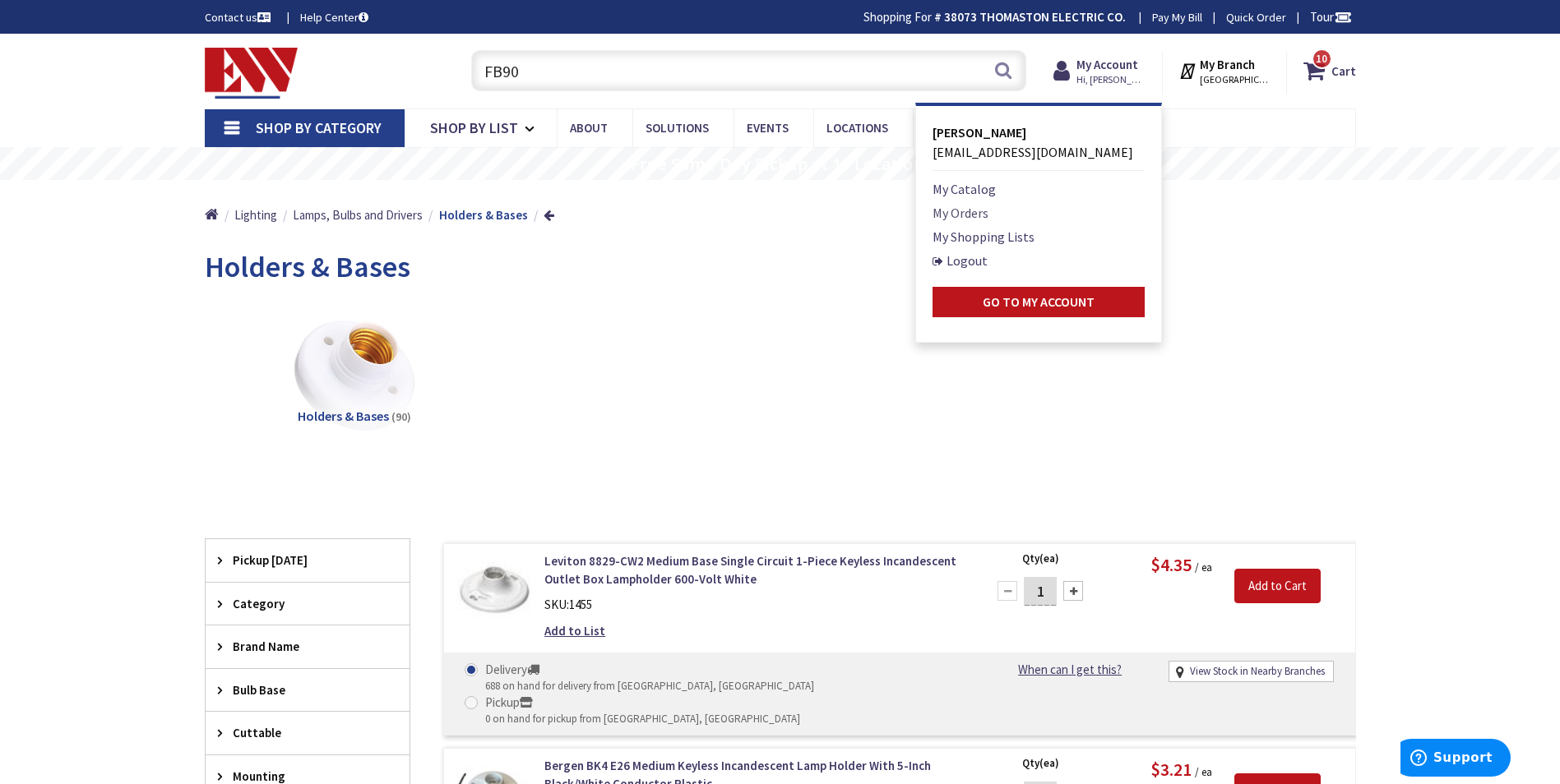
click at [975, 212] on link "My Orders" at bounding box center [961, 212] width 56 height 20
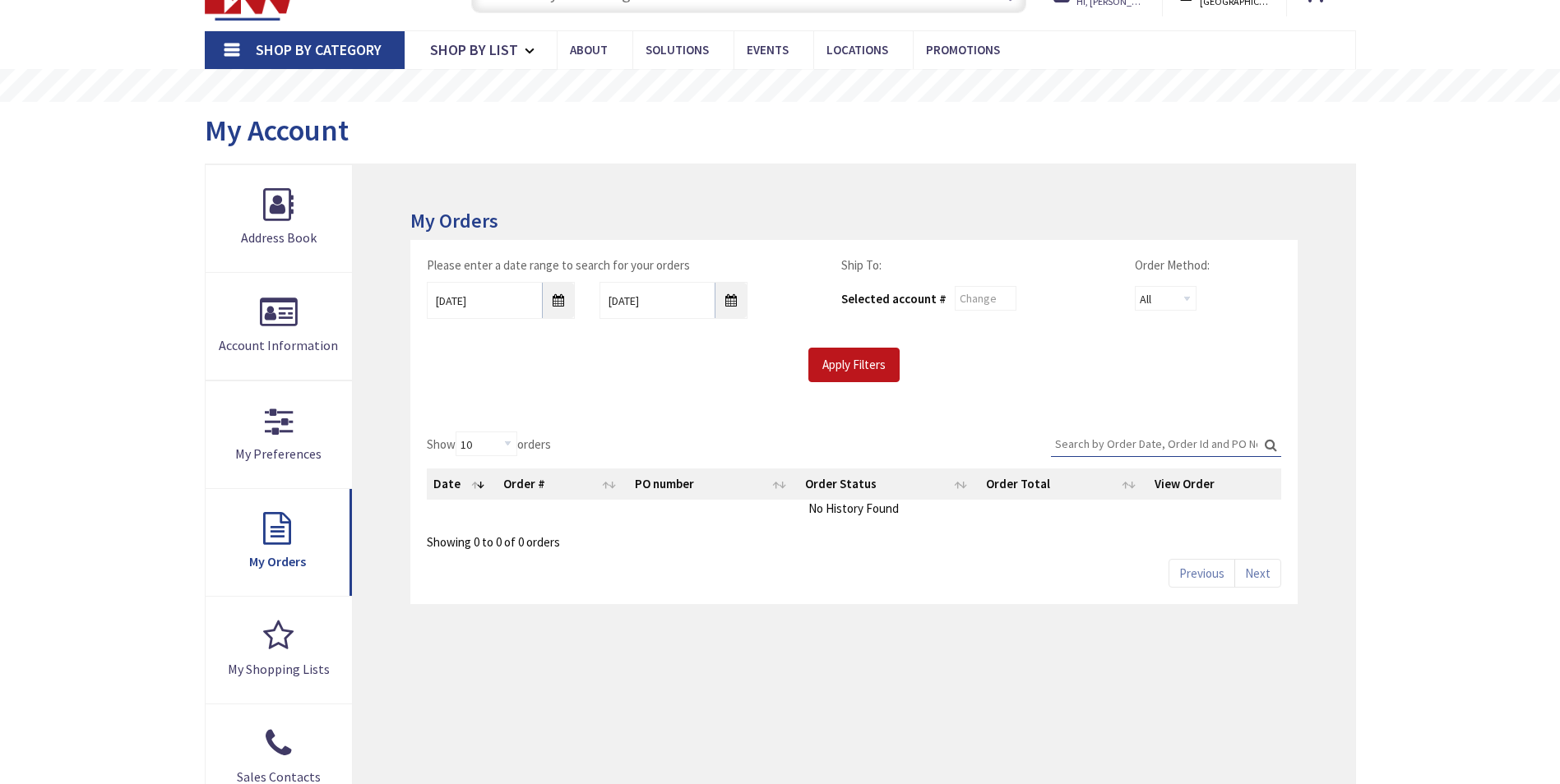
scroll to position [82, 0]
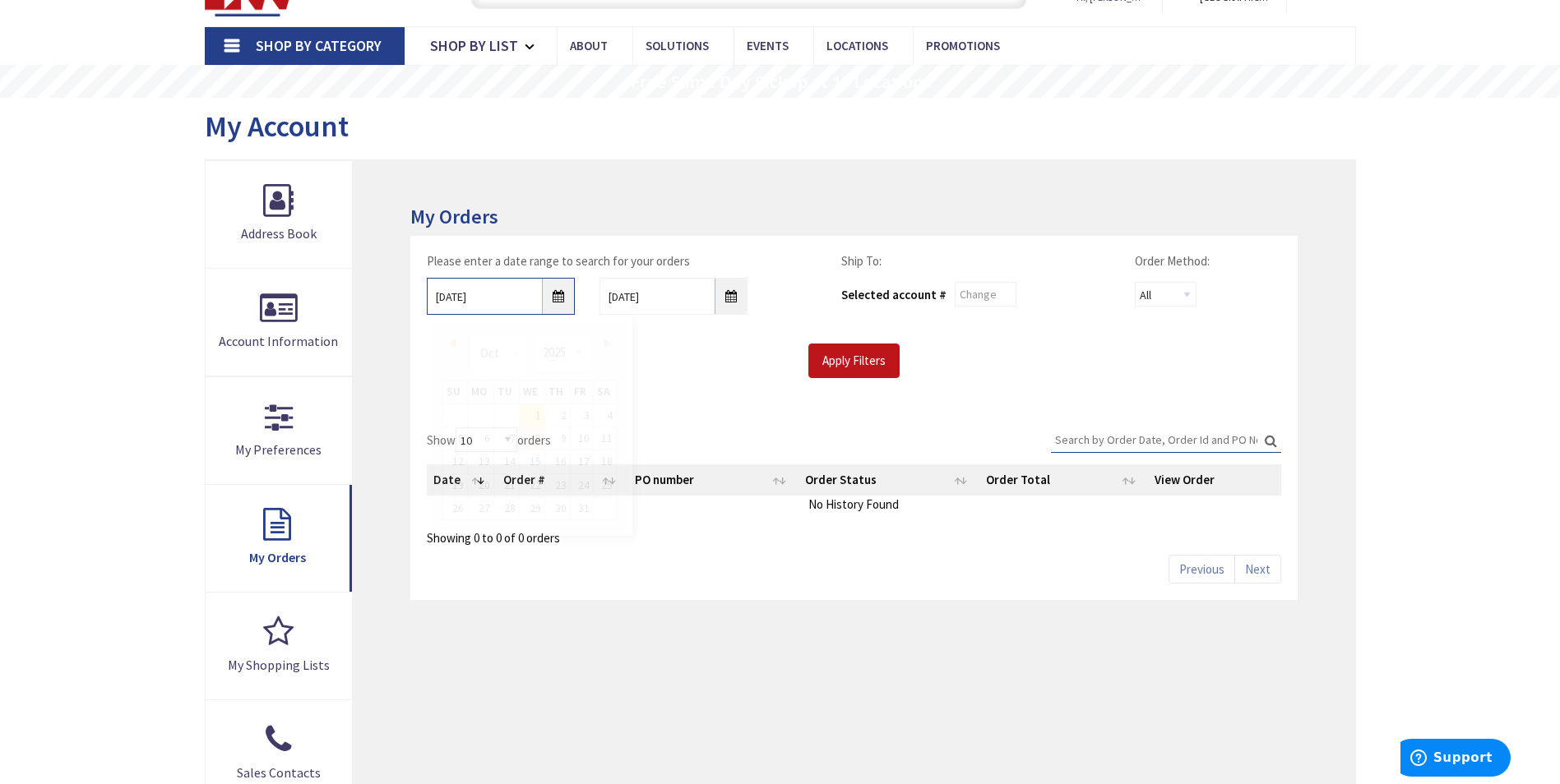
click at [558, 299] on input "[DATE]" at bounding box center [500, 296] width 148 height 37
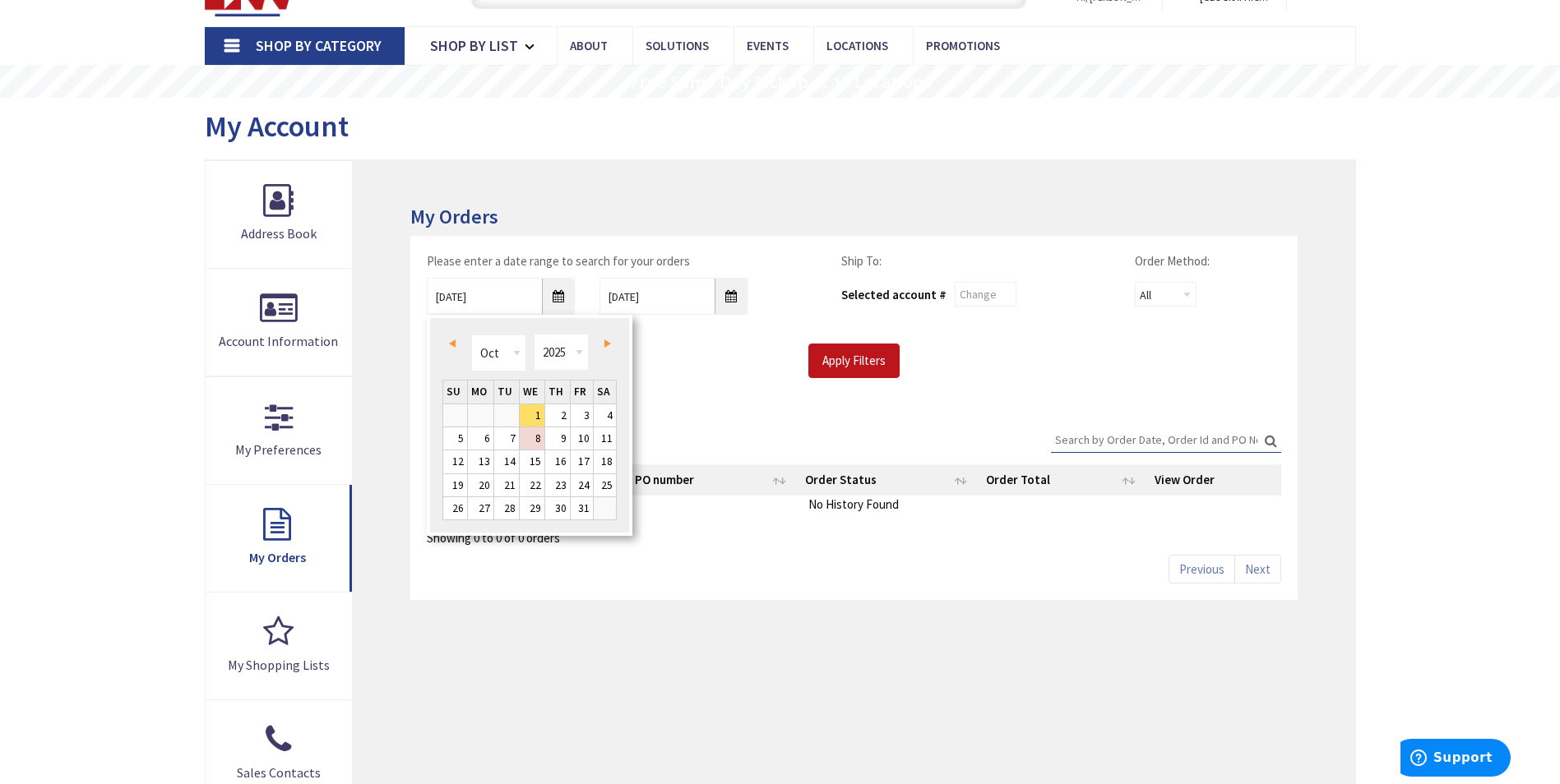
click at [452, 346] on span "Prev" at bounding box center [452, 344] width 7 height 9
click at [532, 490] on link "20" at bounding box center [532, 485] width 25 height 22
type input "[DATE]"
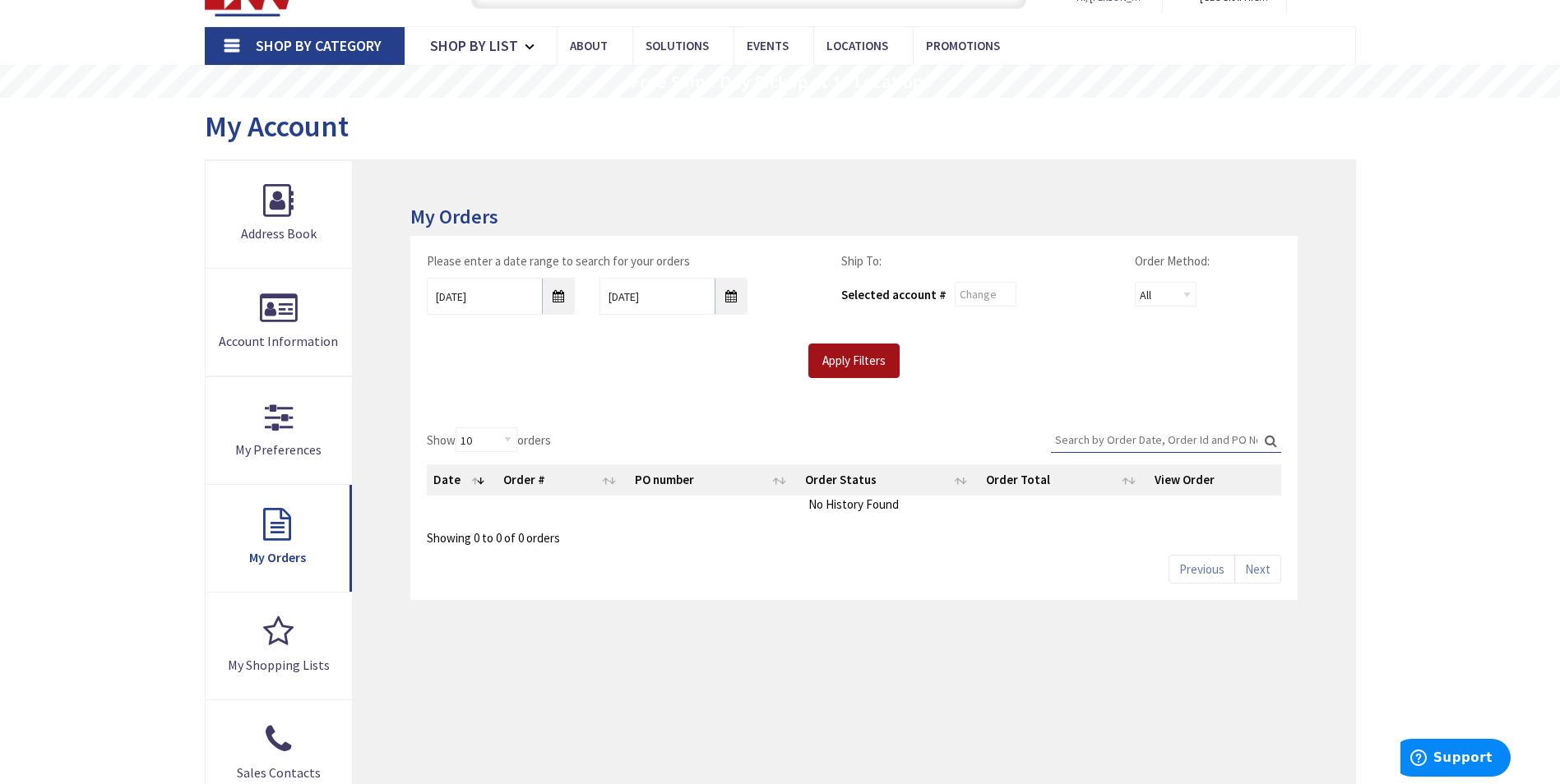
click at [855, 358] on input "Apply Filters" at bounding box center [853, 361] width 91 height 34
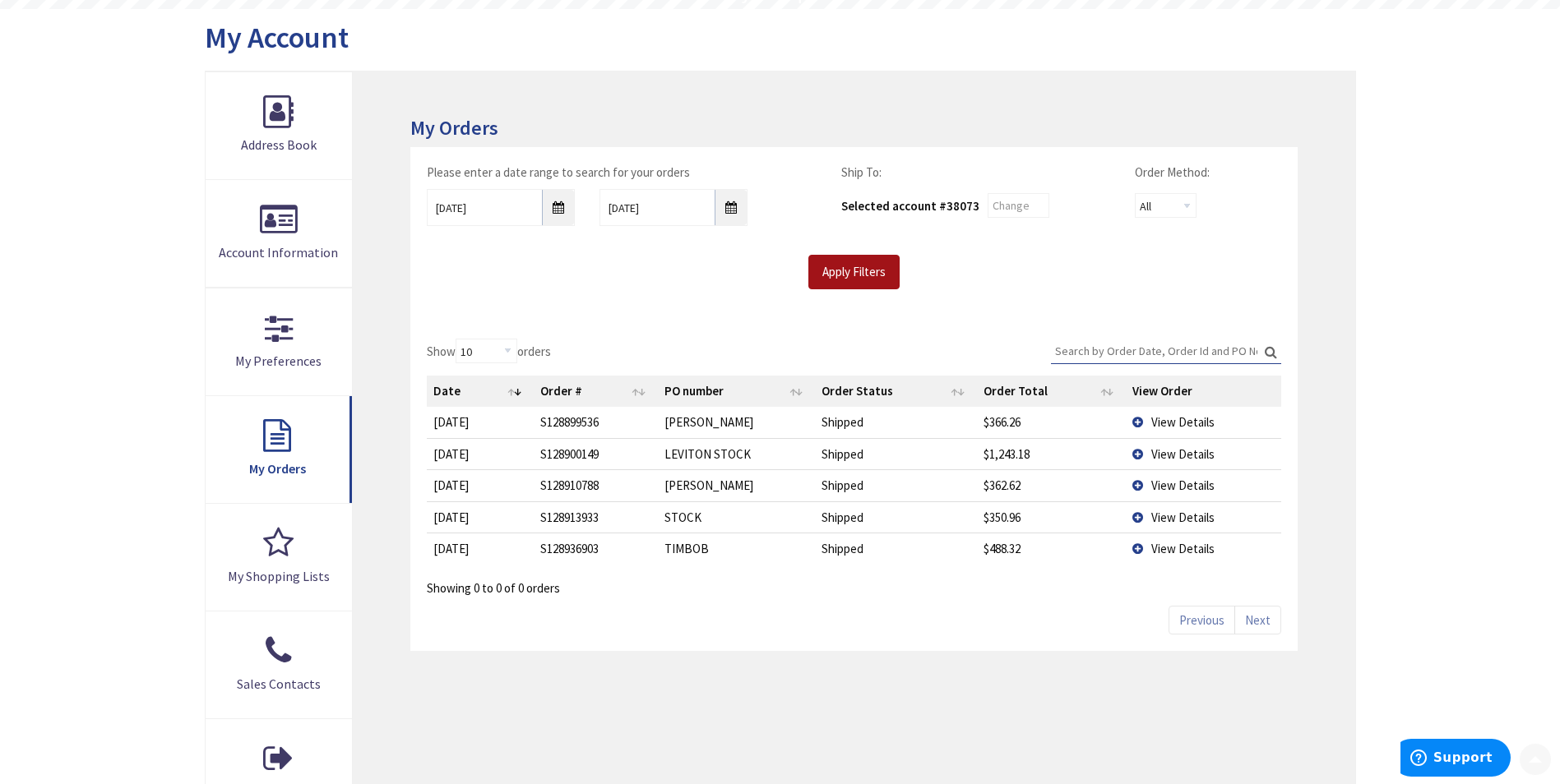
scroll to position [247, 0]
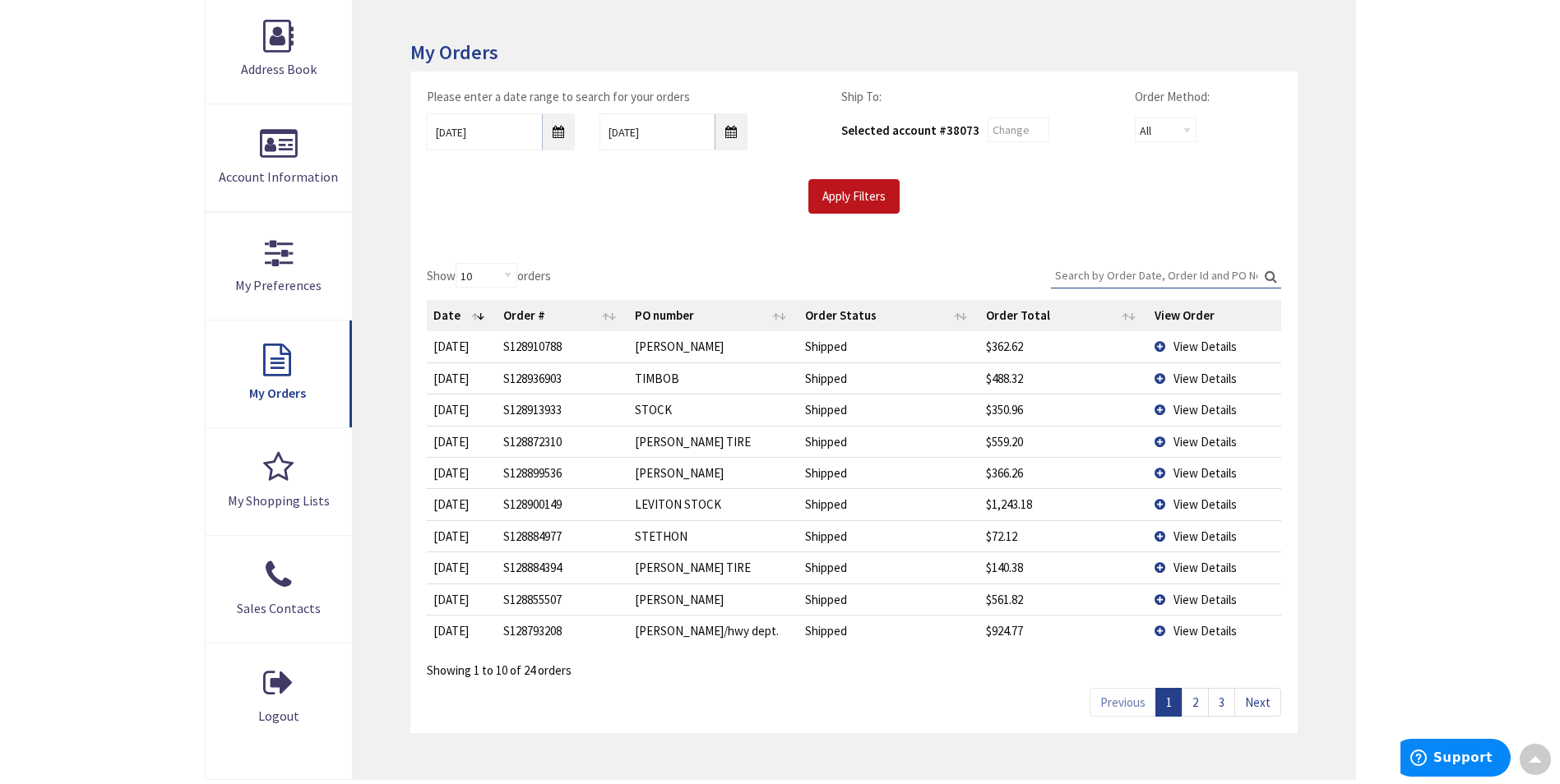
click at [1188, 473] on span "View Details" at bounding box center [1205, 473] width 63 height 15
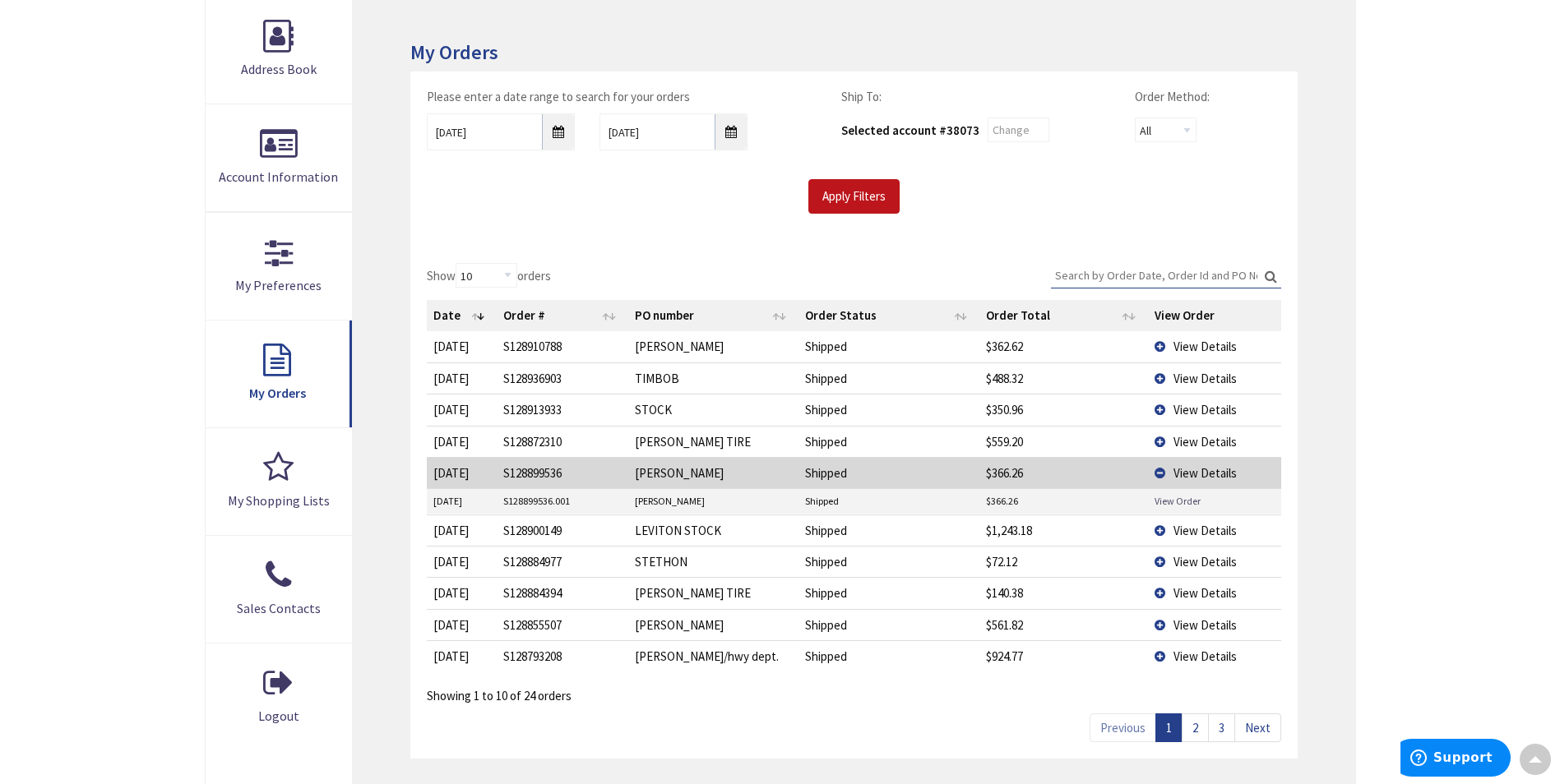
click at [1181, 506] on link "View Order" at bounding box center [1178, 501] width 46 height 14
click at [1180, 475] on span "View Details" at bounding box center [1205, 473] width 63 height 15
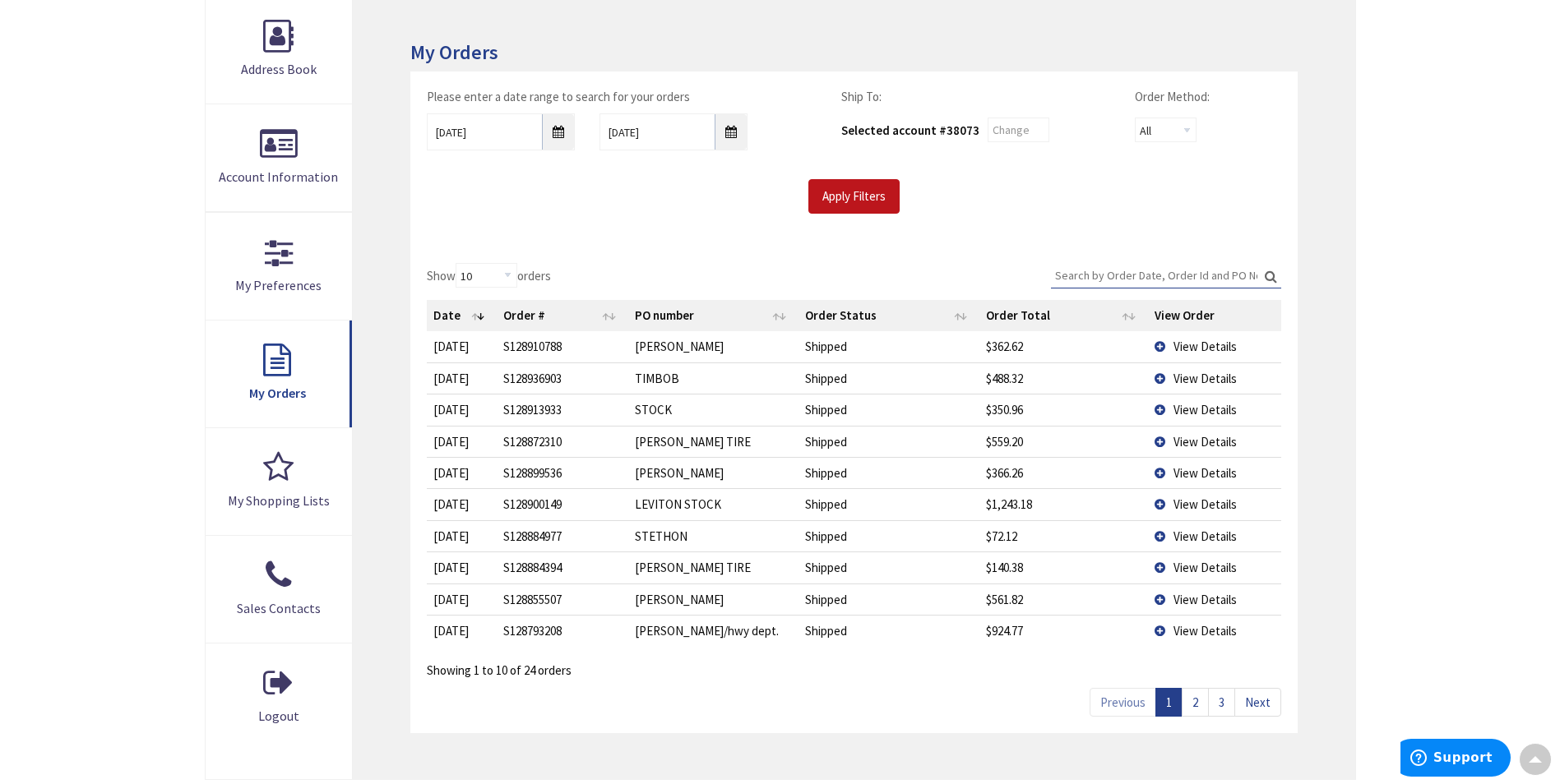
click at [1195, 347] on span "View Details" at bounding box center [1205, 346] width 63 height 15
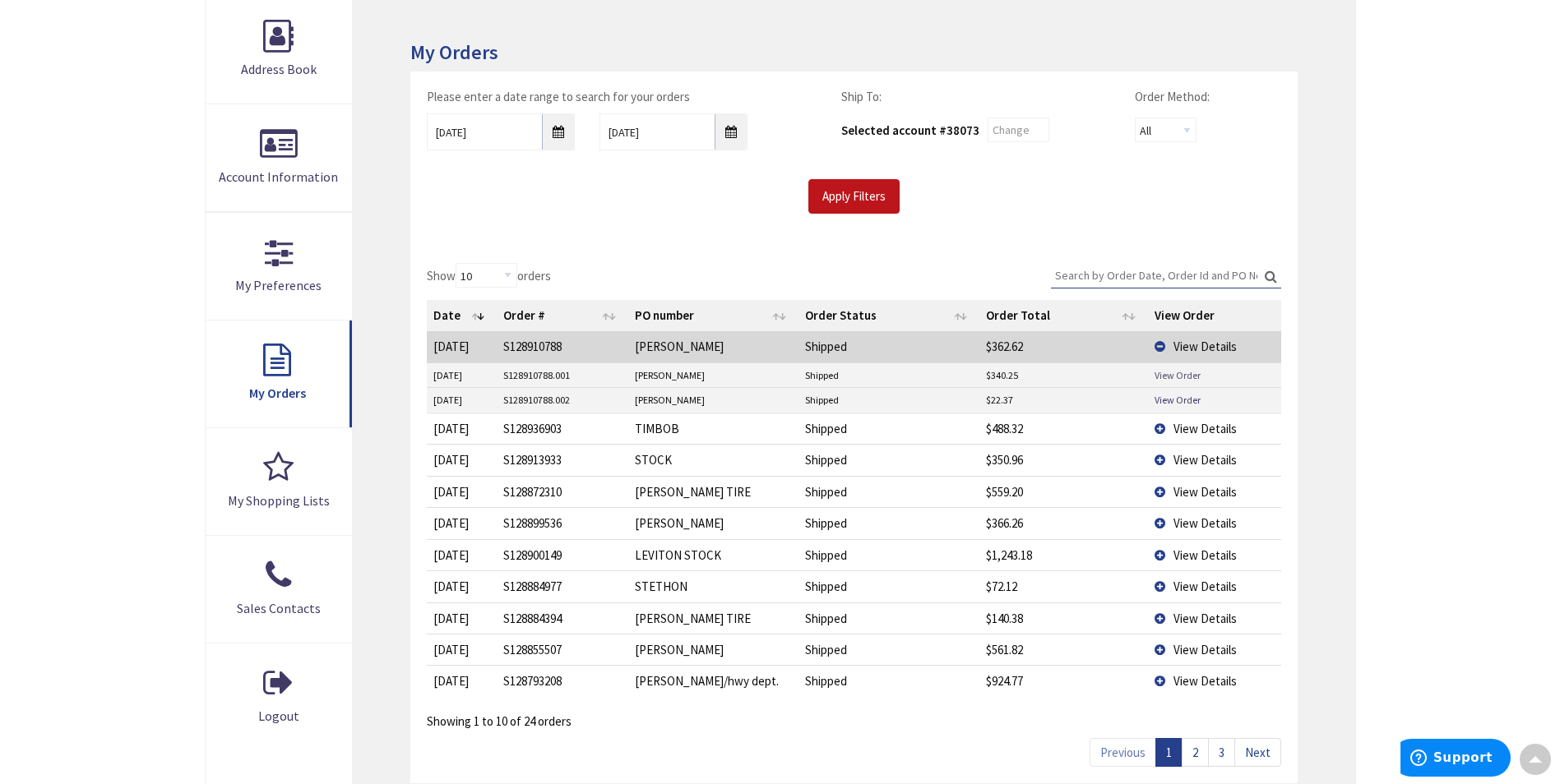
click at [1179, 374] on link "View Order" at bounding box center [1178, 375] width 46 height 14
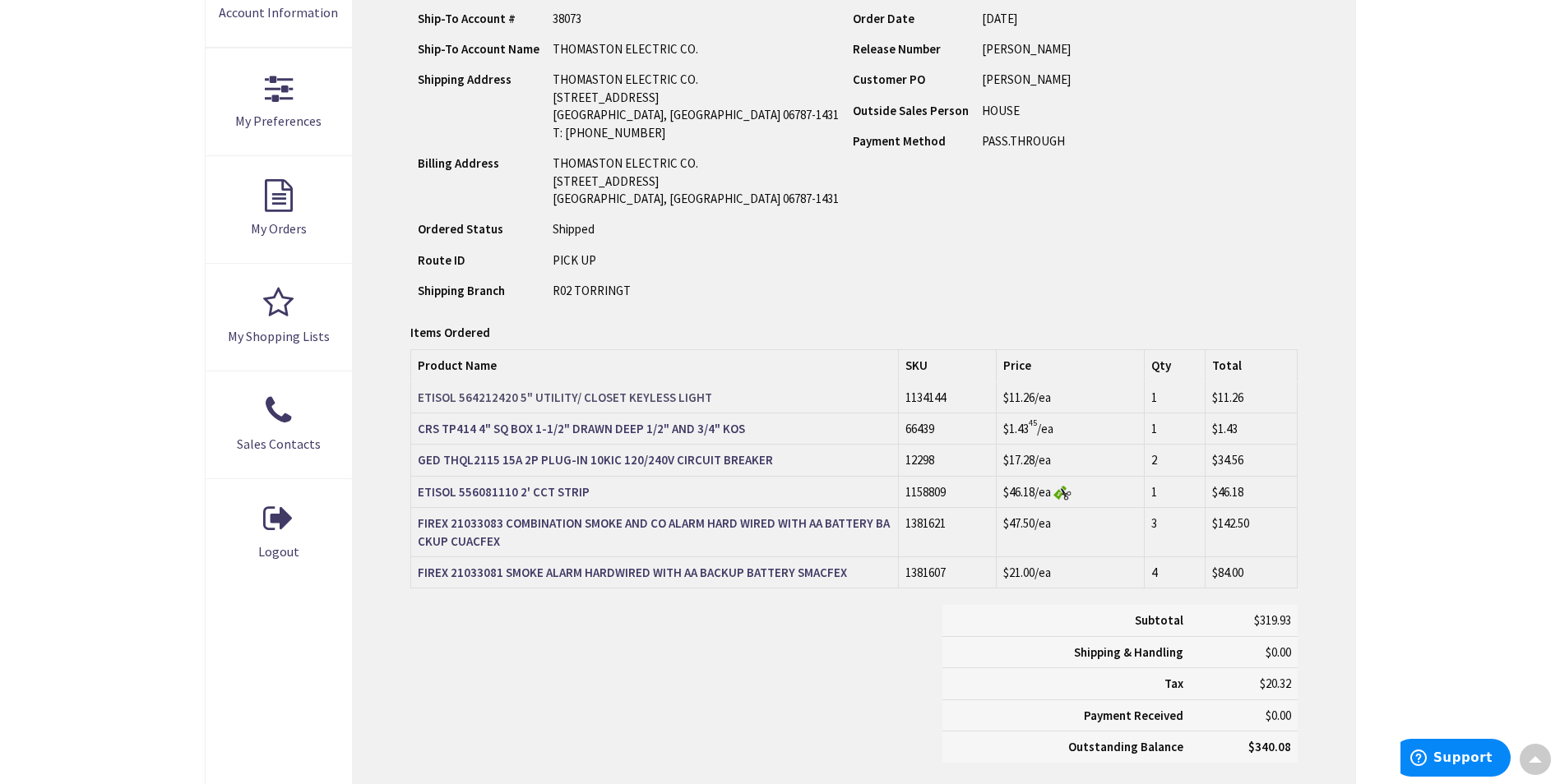
click at [577, 393] on strong "ETISOL 564212420 5" UTILITY/ CLOSET KEYLESS LIGHT" at bounding box center [564, 398] width 294 height 15
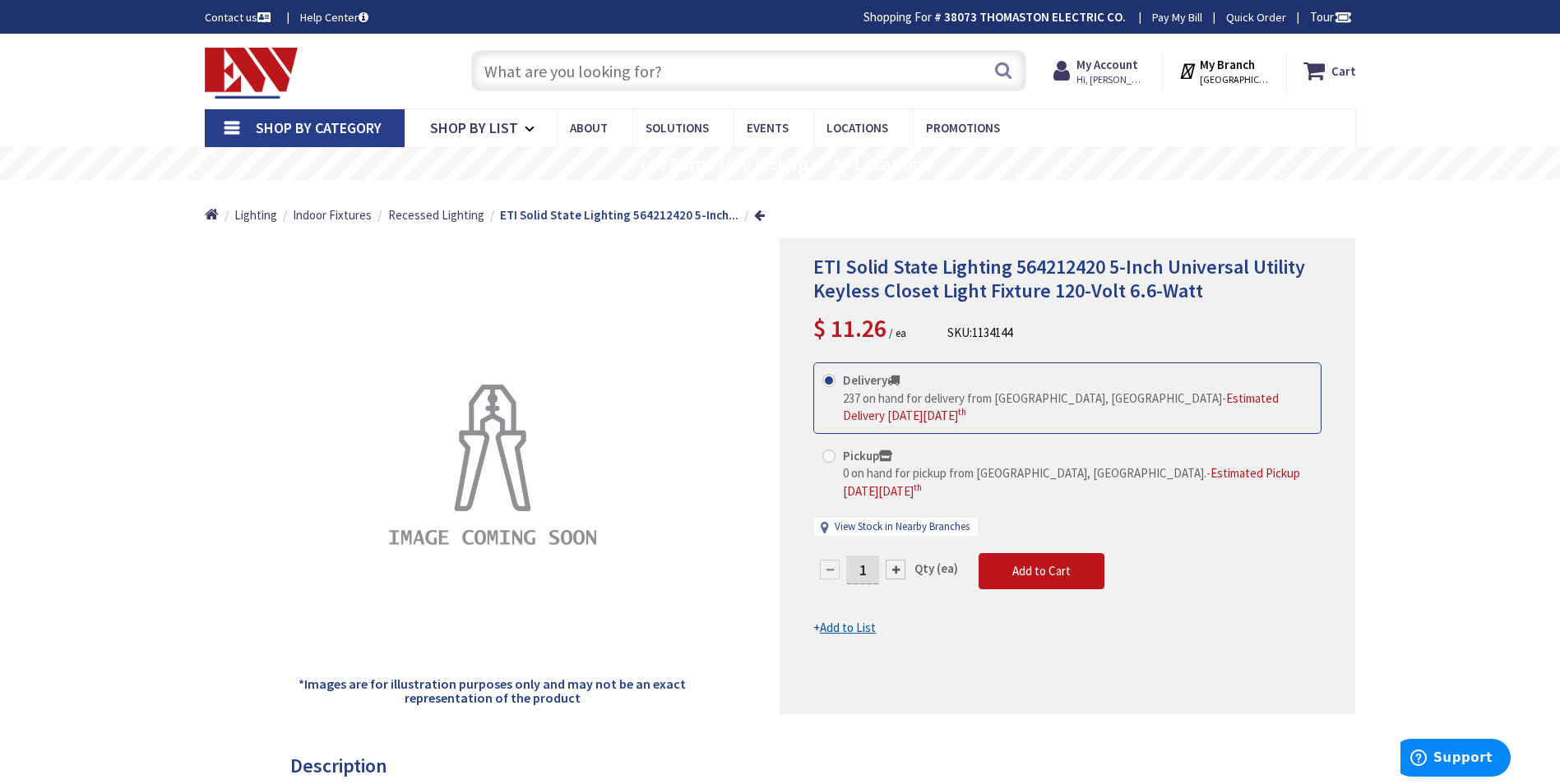
click at [896, 560] on div at bounding box center [895, 569] width 20 height 20
click at [896, 533] on div at bounding box center [1067, 476] width 574 height 474
click at [897, 531] on form "This product is Discontinued Delivery 237 on hand for delivery from Middletown,…" at bounding box center [1067, 500] width 508 height 275
click at [894, 560] on div at bounding box center [895, 569] width 20 height 20
click at [894, 536] on div at bounding box center [1067, 476] width 574 height 474
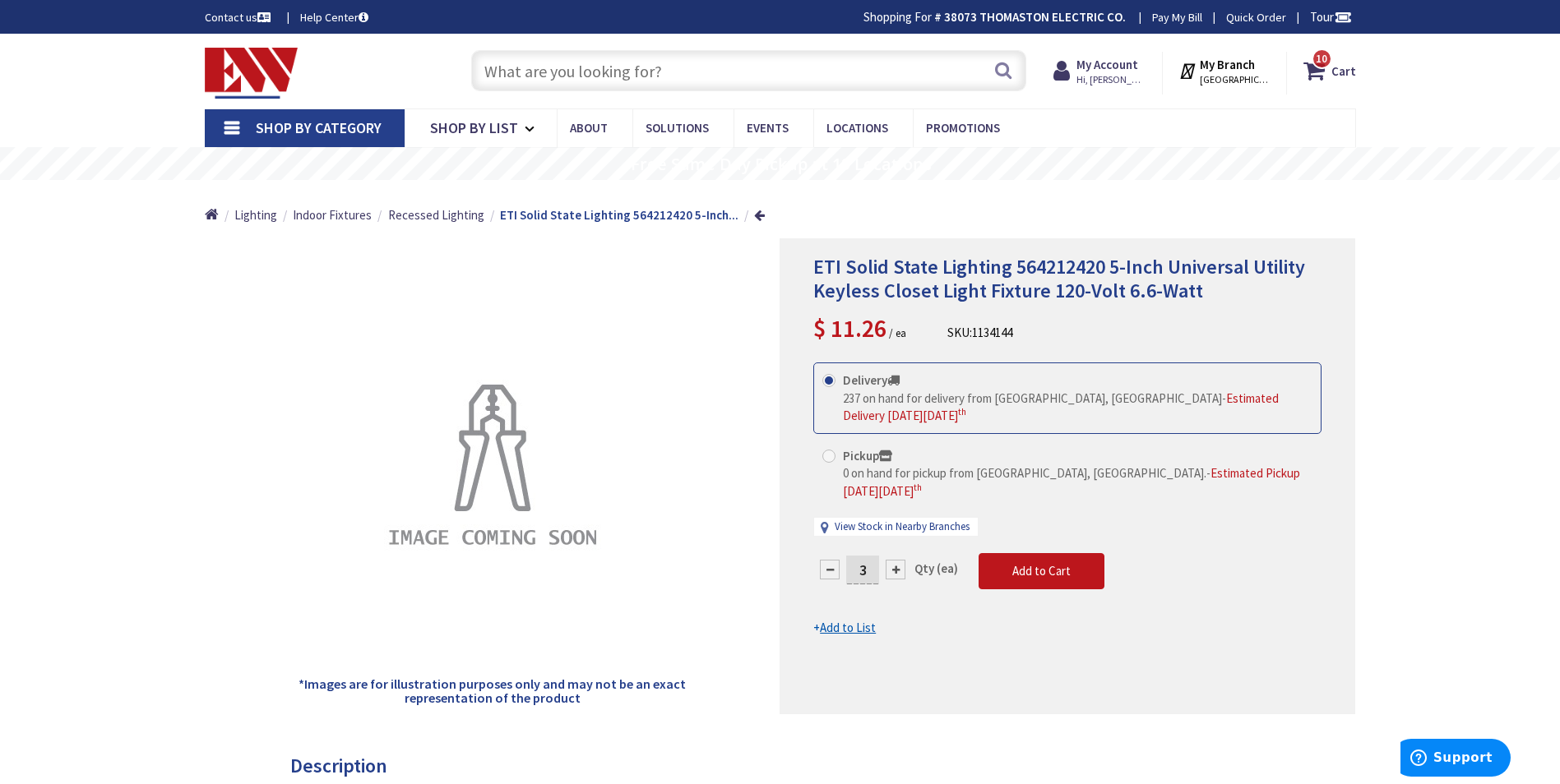
click at [894, 560] on div at bounding box center [895, 569] width 20 height 20
type input "4"
click at [1065, 563] on span "Add to Cart" at bounding box center [1041, 571] width 58 height 15
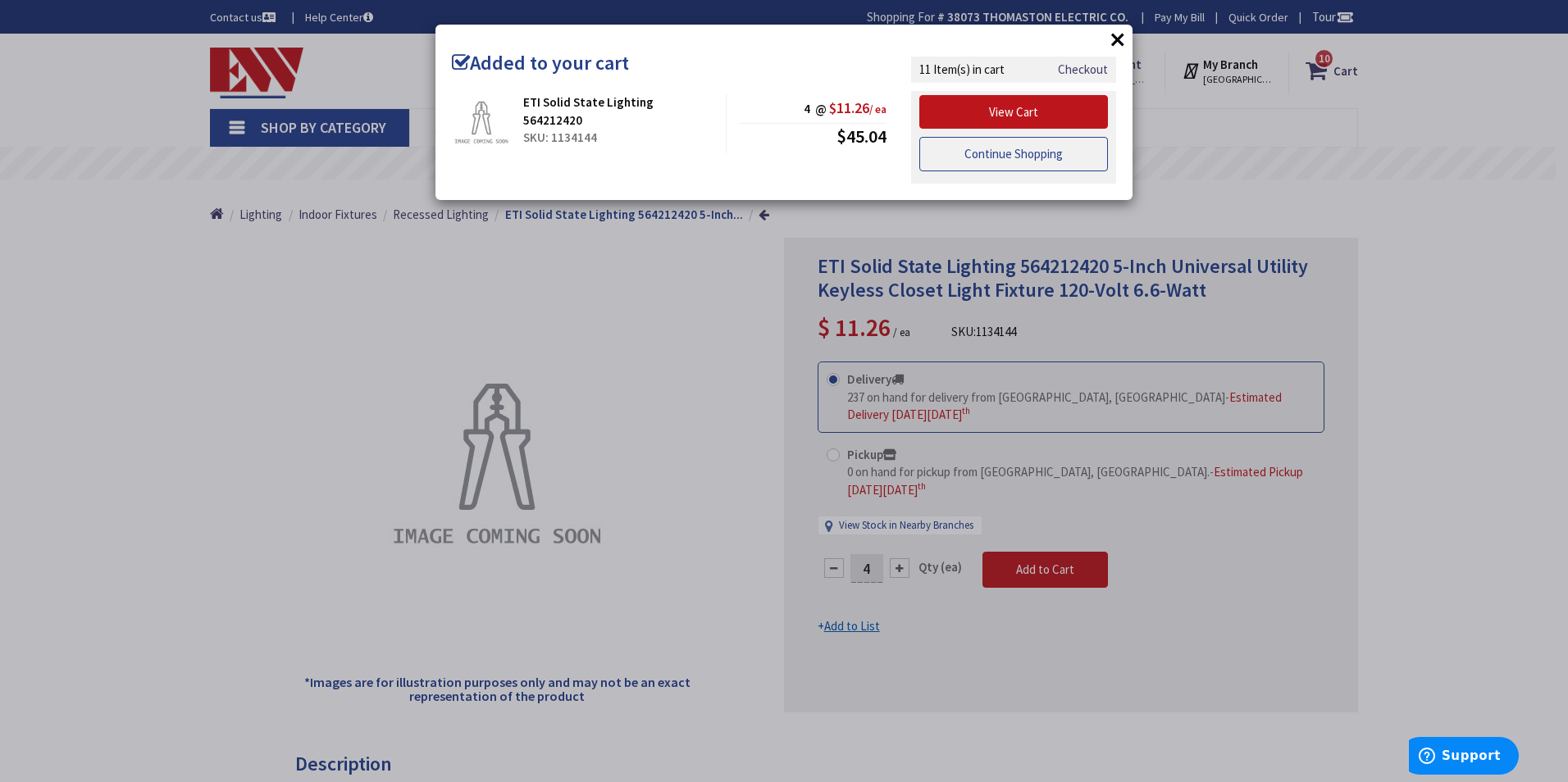
click at [991, 149] on link "Continue Shopping" at bounding box center [1014, 154] width 189 height 34
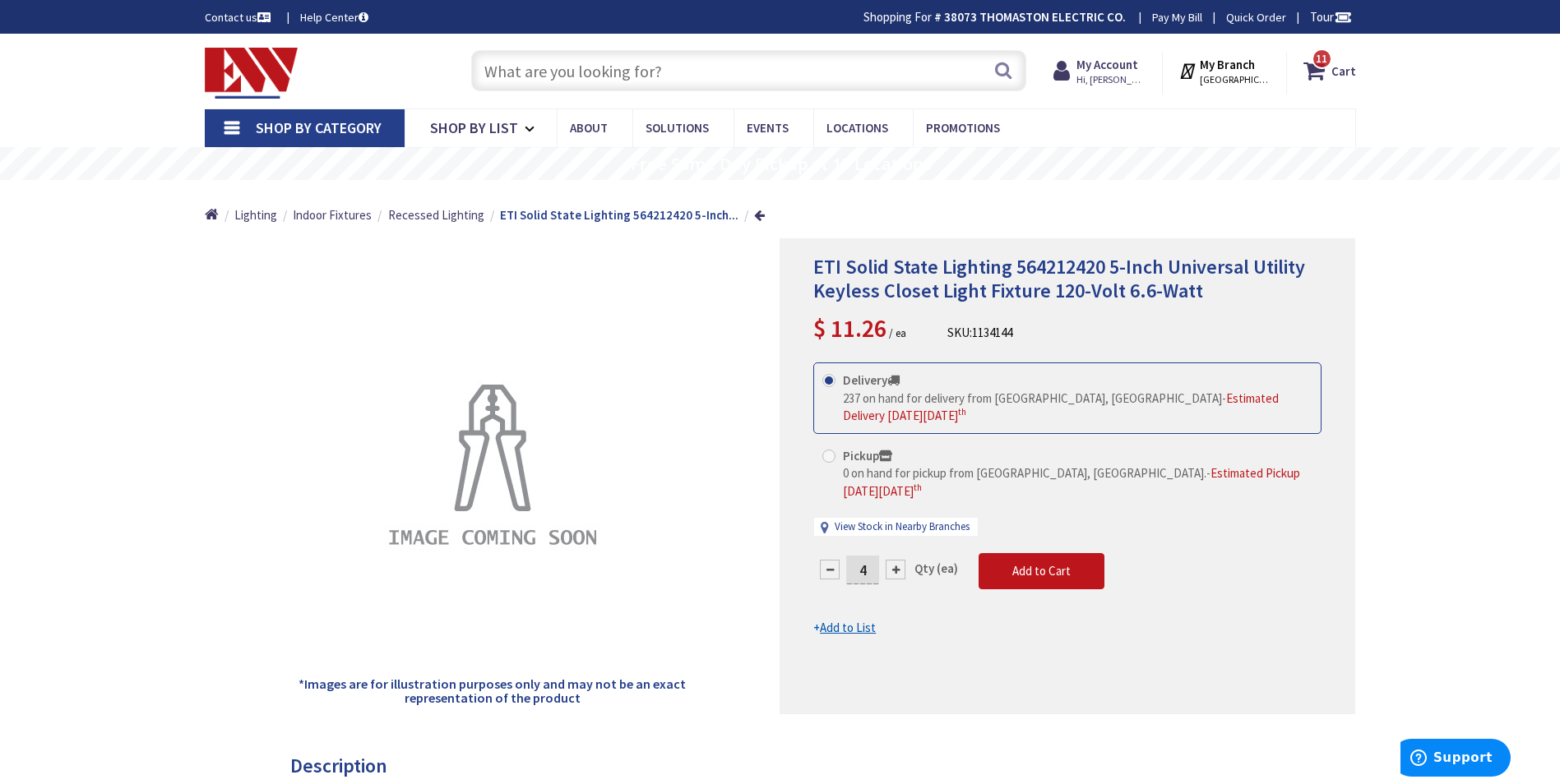
click at [308, 124] on span "Shop By Category" at bounding box center [318, 128] width 125 height 19
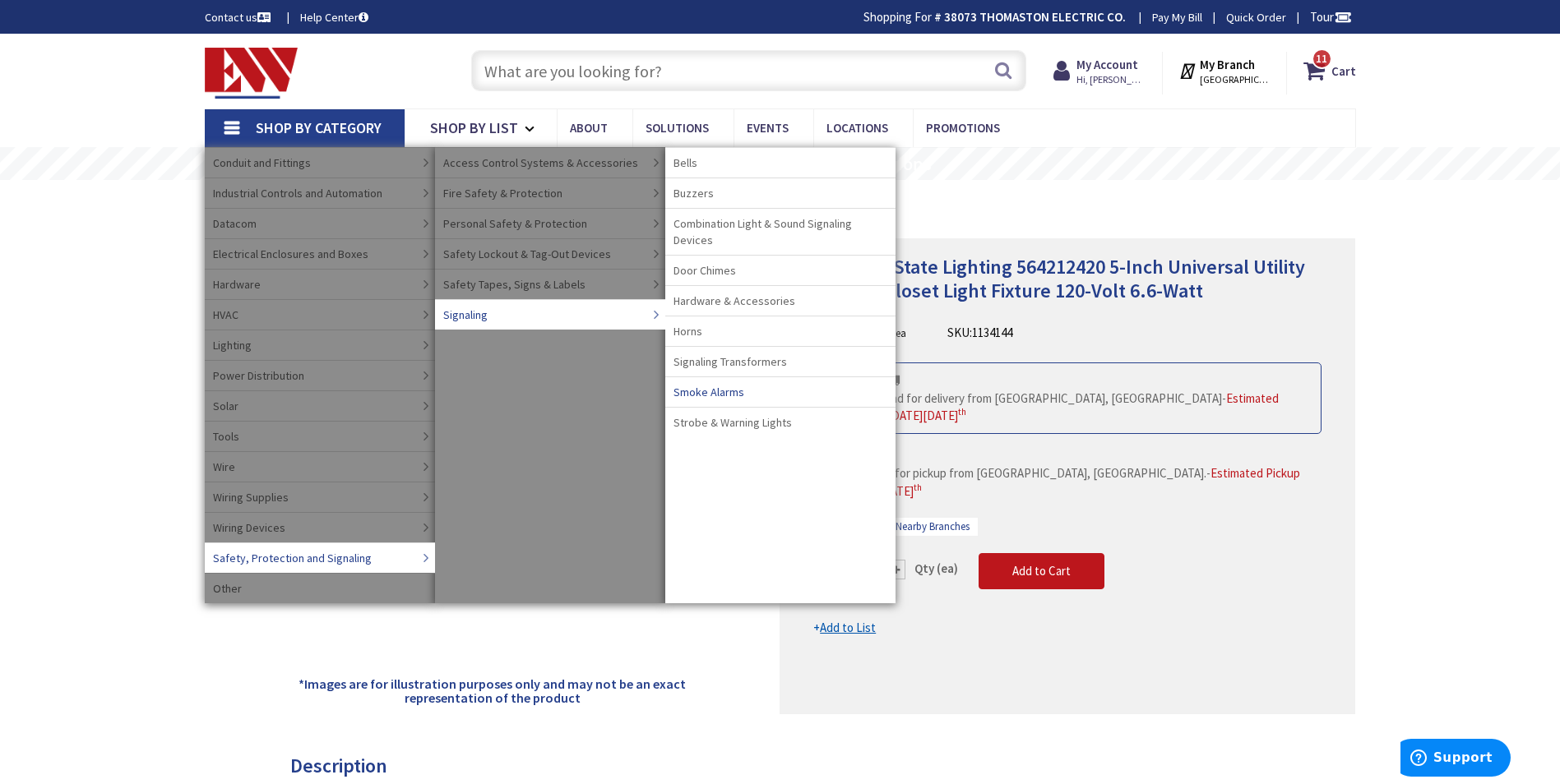
click at [719, 392] on span "Smoke Alarms" at bounding box center [708, 392] width 71 height 16
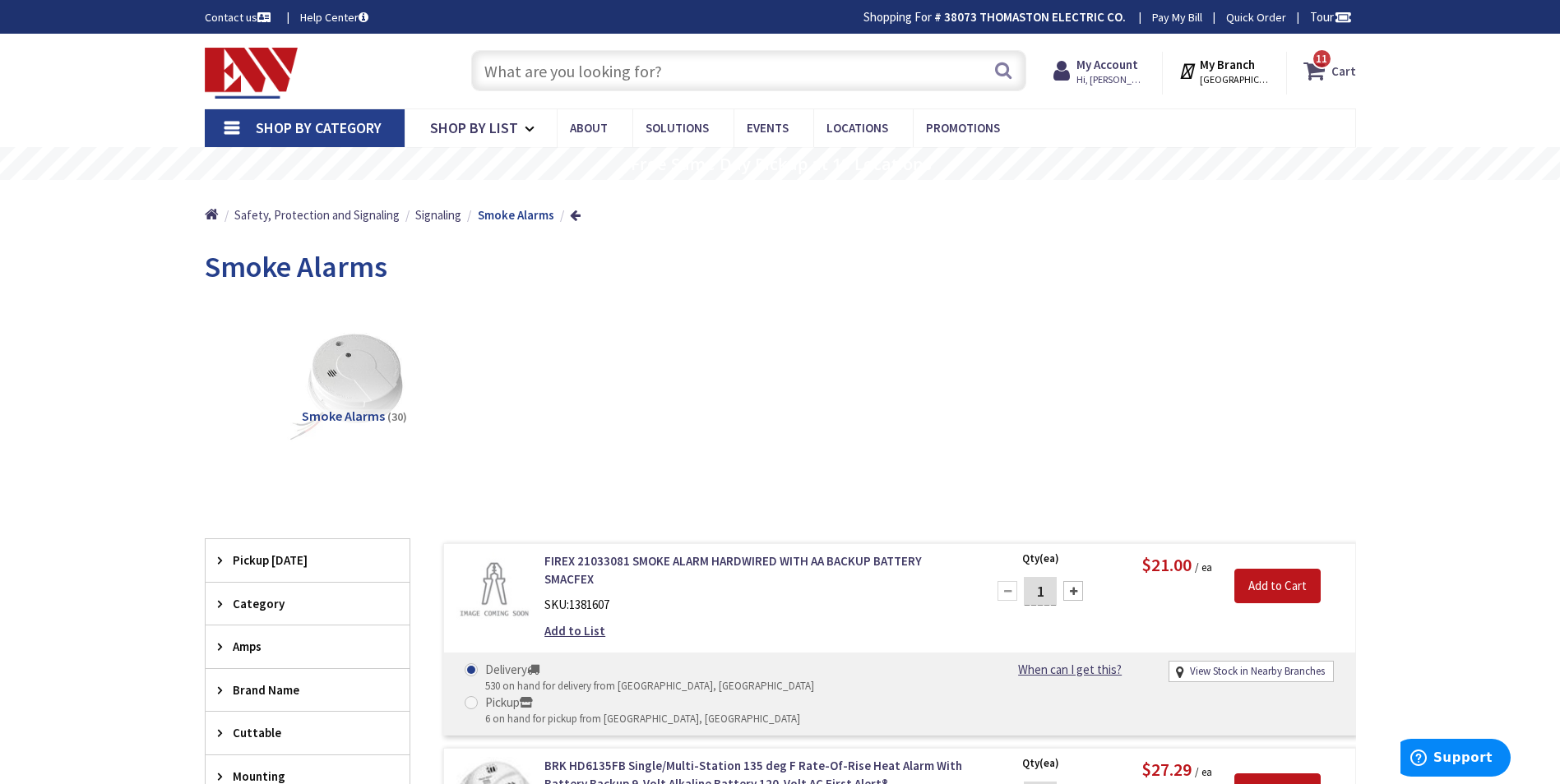
click at [1343, 73] on strong "Cart" at bounding box center [1343, 71] width 25 height 30
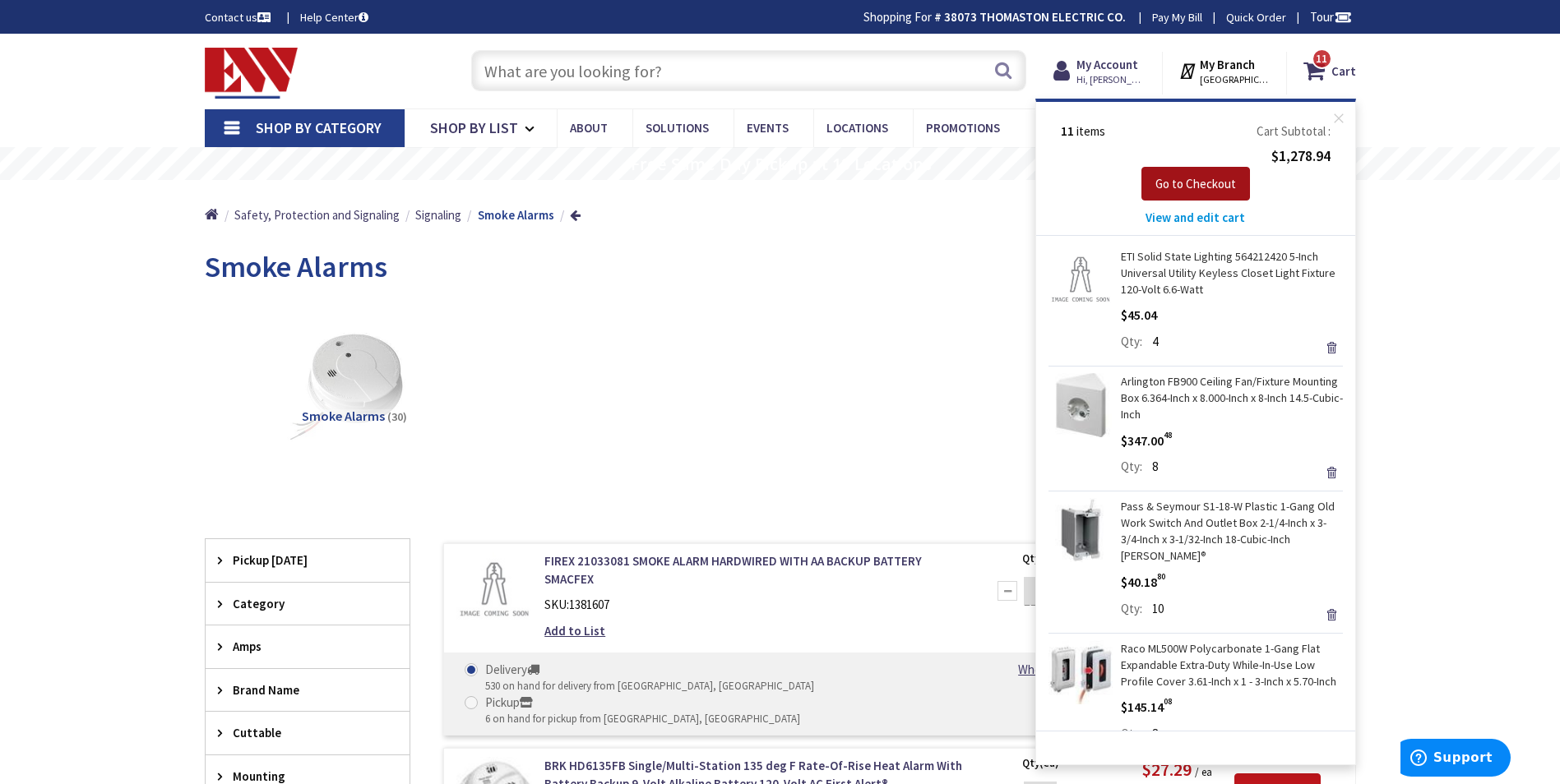
click at [1198, 190] on span "Go to Checkout" at bounding box center [1196, 183] width 80 height 15
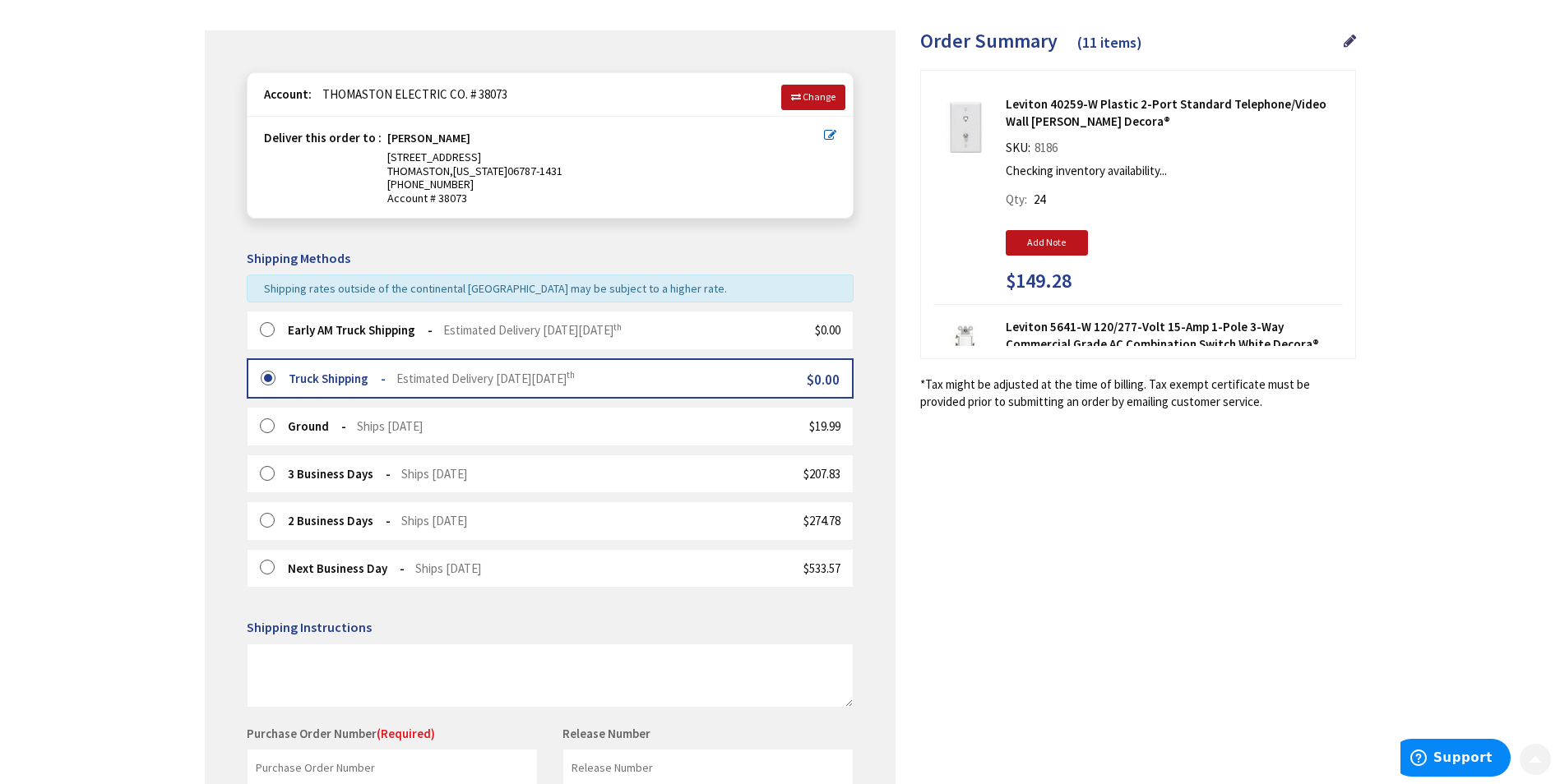
scroll to position [328, 0]
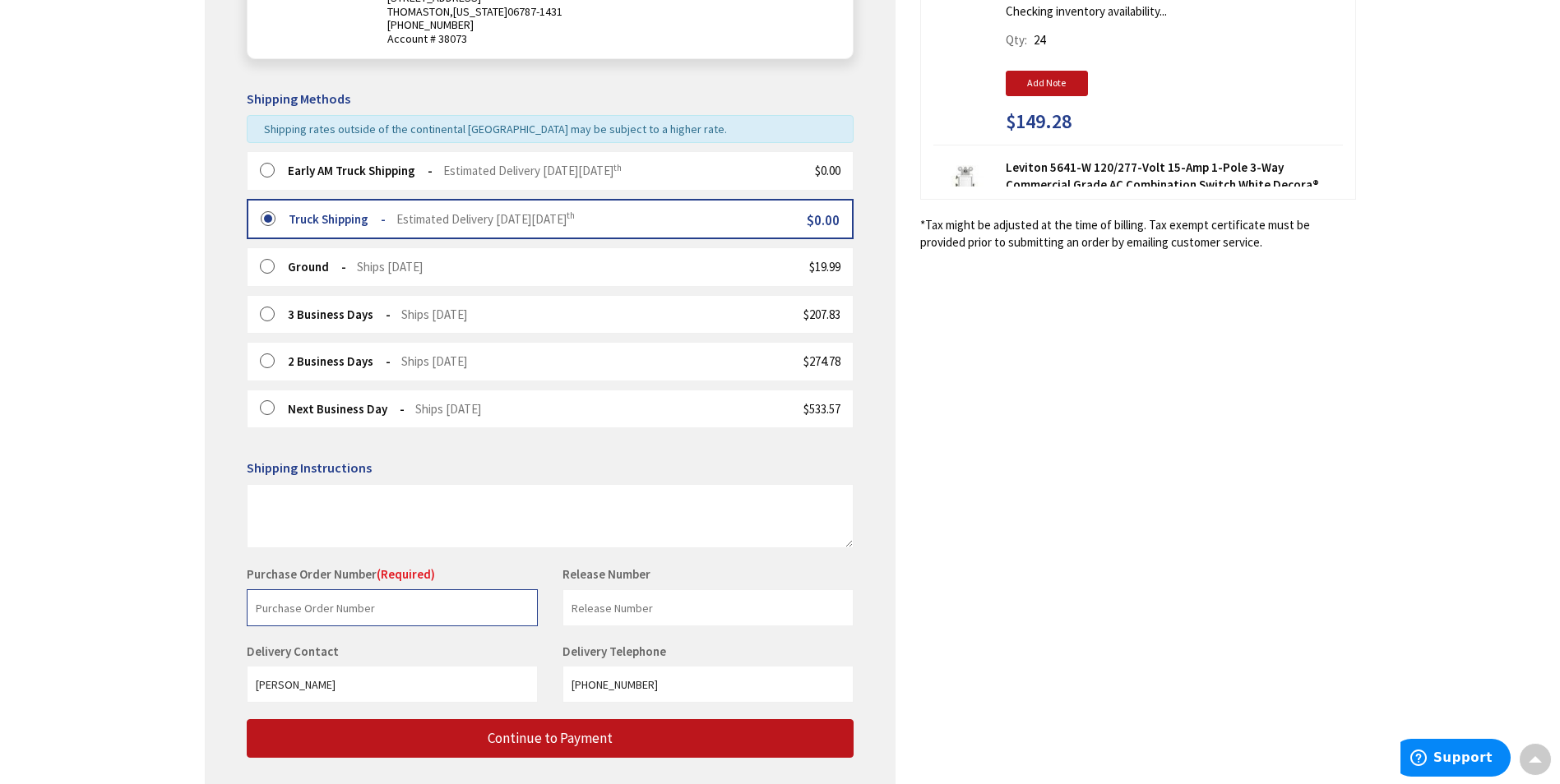
click at [283, 609] on input "text" at bounding box center [392, 607] width 291 height 37
type input "TIMBOB"
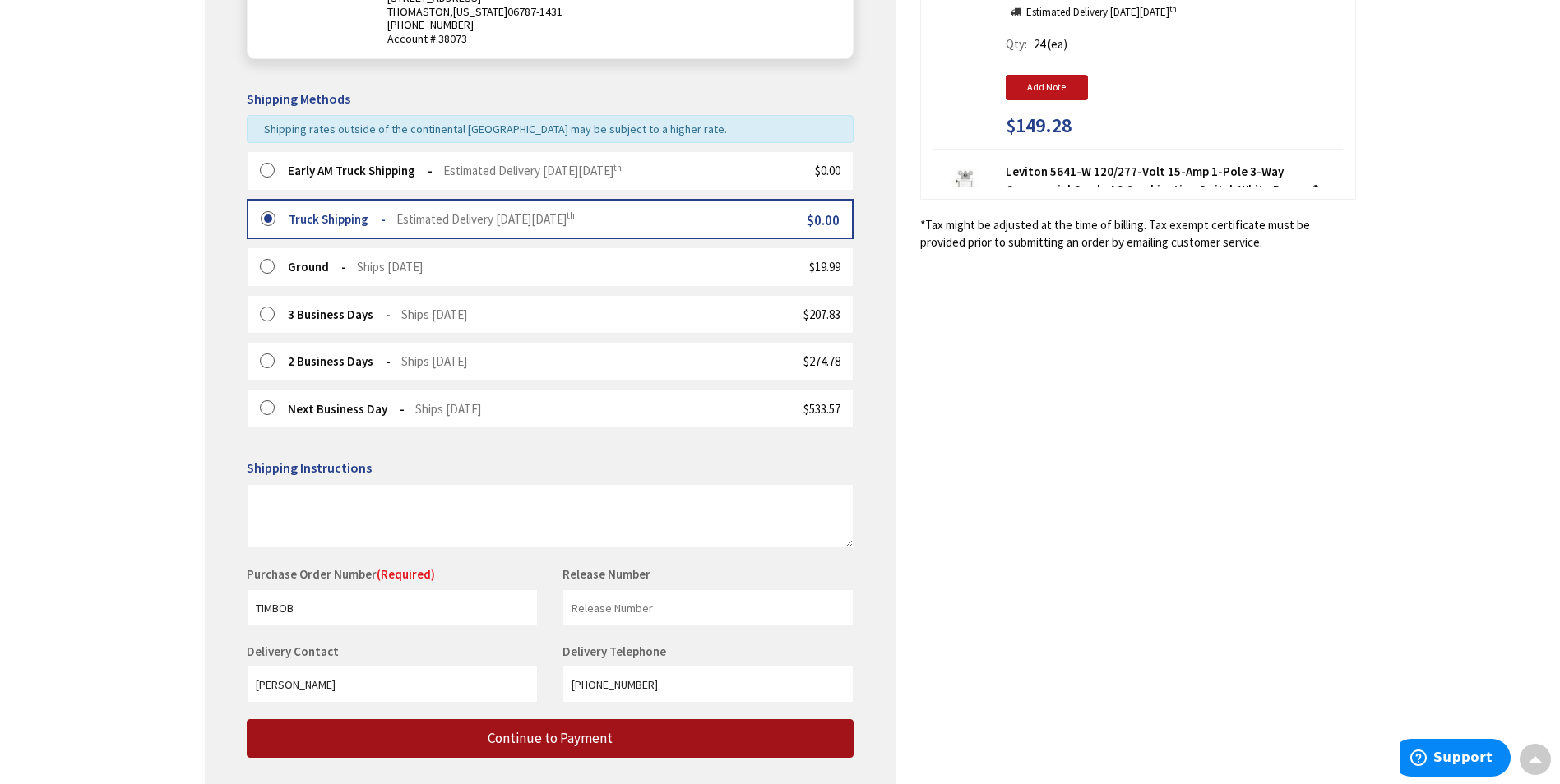
click at [569, 744] on span "Continue to Payment" at bounding box center [550, 738] width 125 height 18
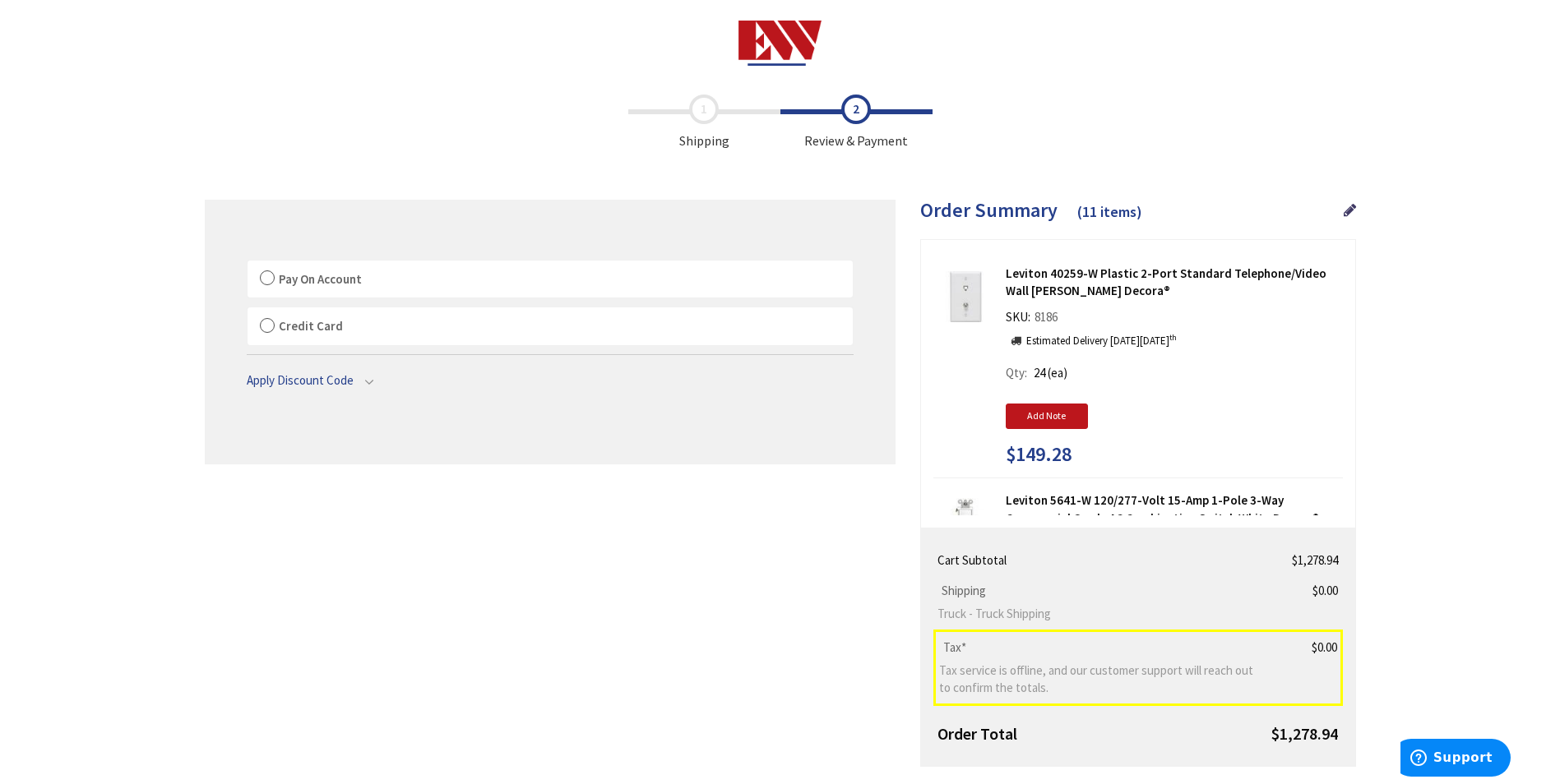
click at [270, 282] on label "Pay On Account" at bounding box center [550, 279] width 605 height 38
click at [247, 264] on input "Pay On Account" at bounding box center [247, 264] width 0 height 0
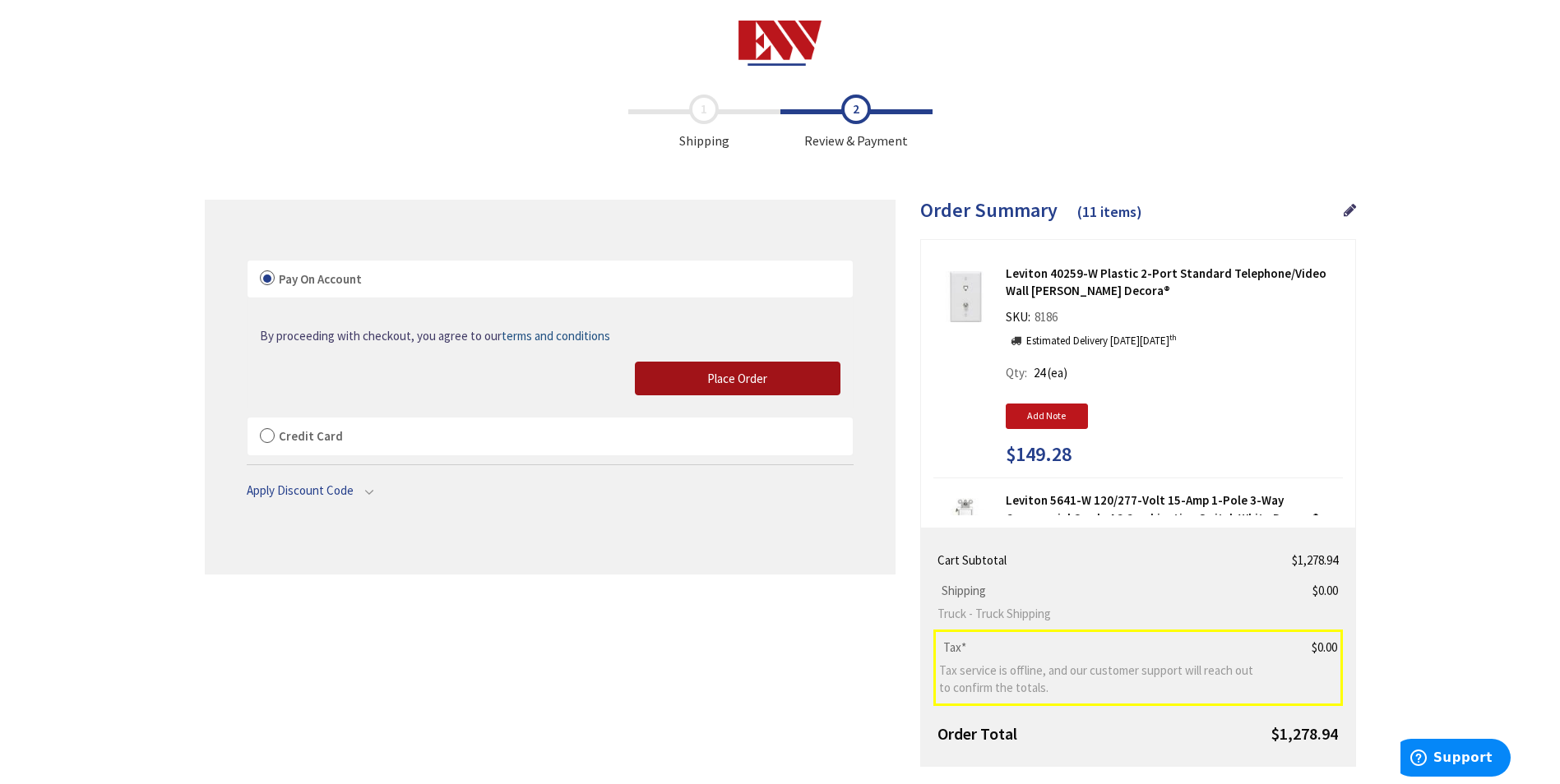
click at [751, 380] on span "Place Order" at bounding box center [737, 379] width 60 height 15
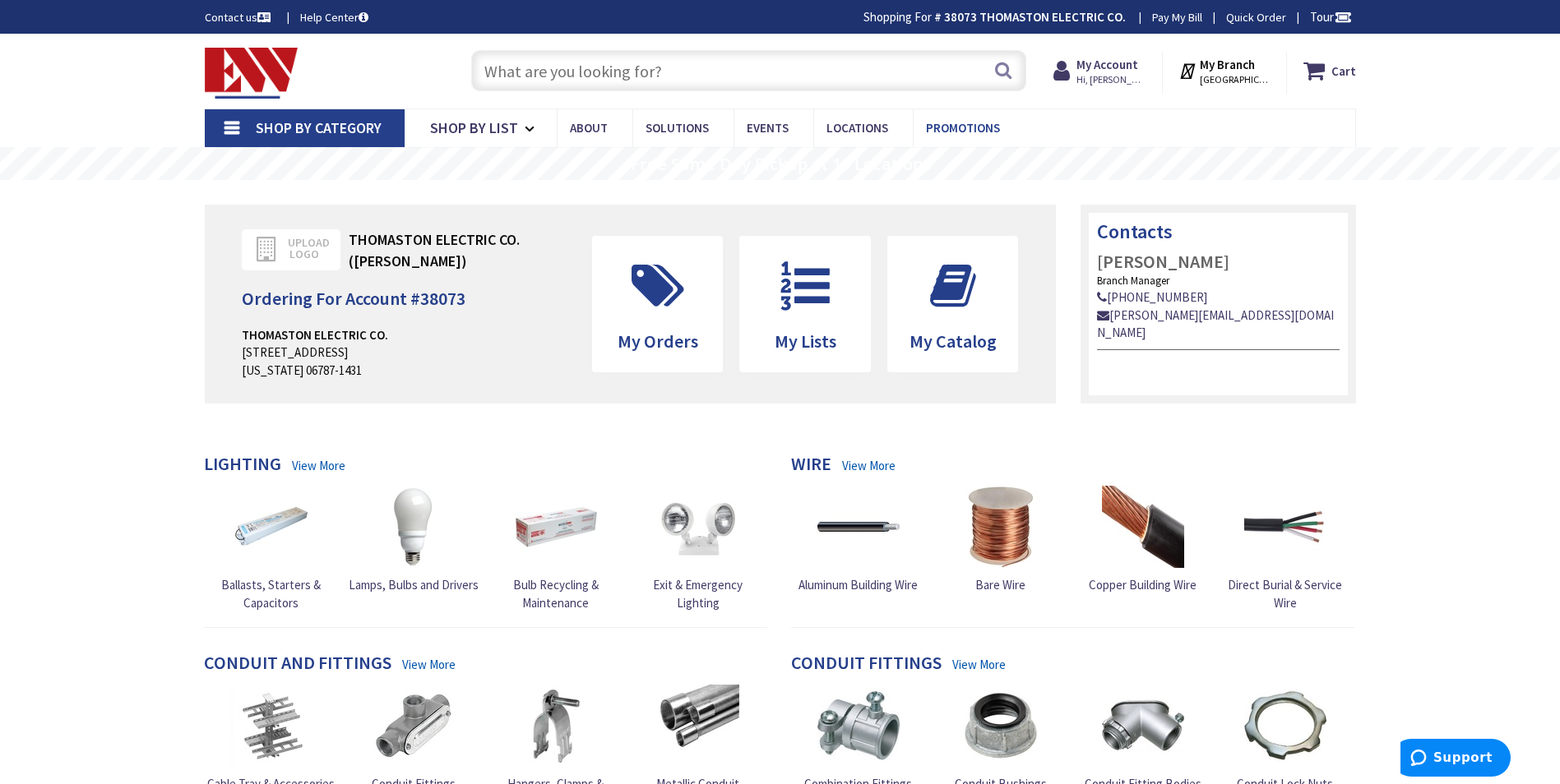
click at [968, 125] on span "Promotions" at bounding box center [963, 128] width 74 height 15
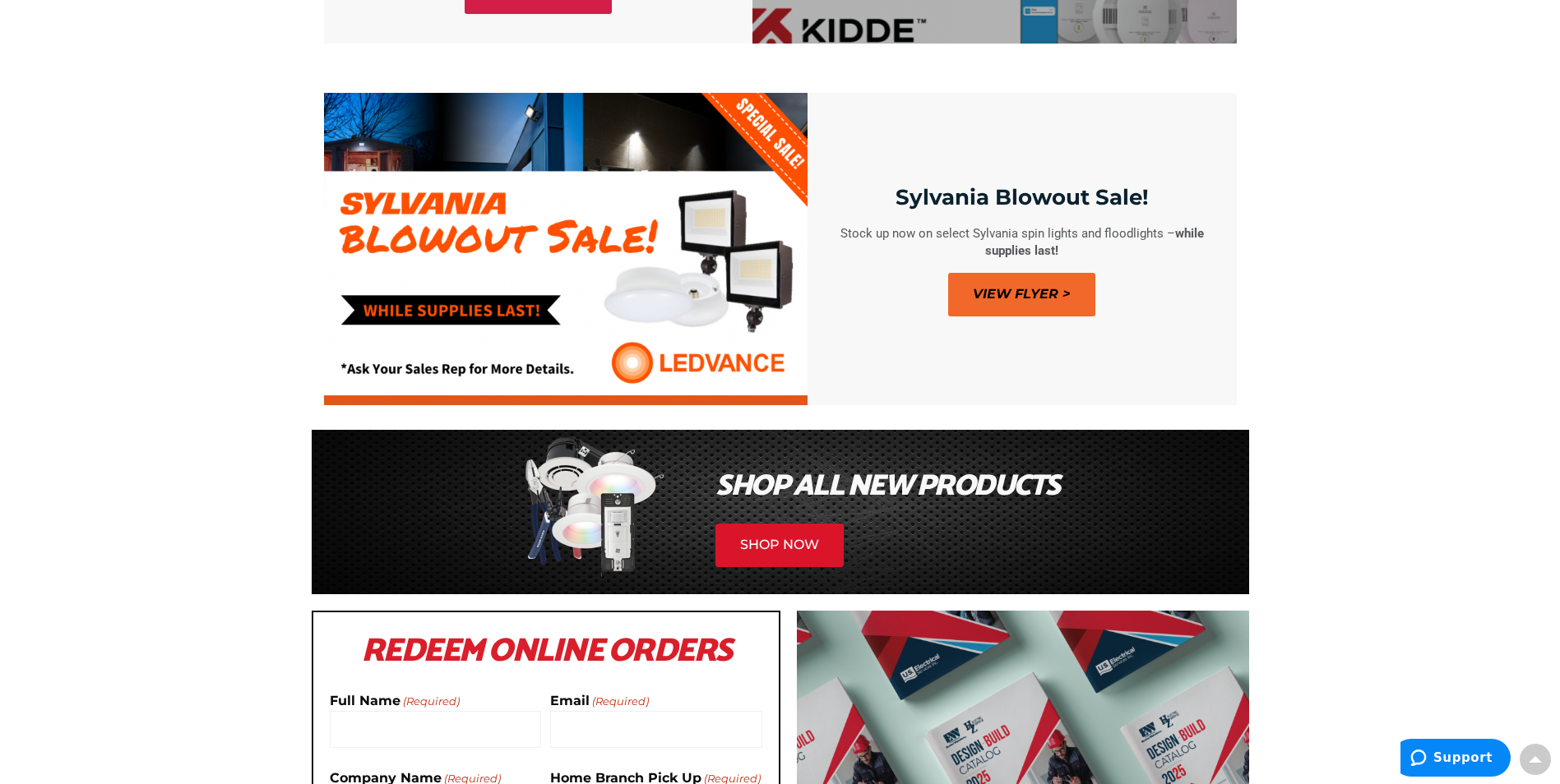
scroll to position [986, 0]
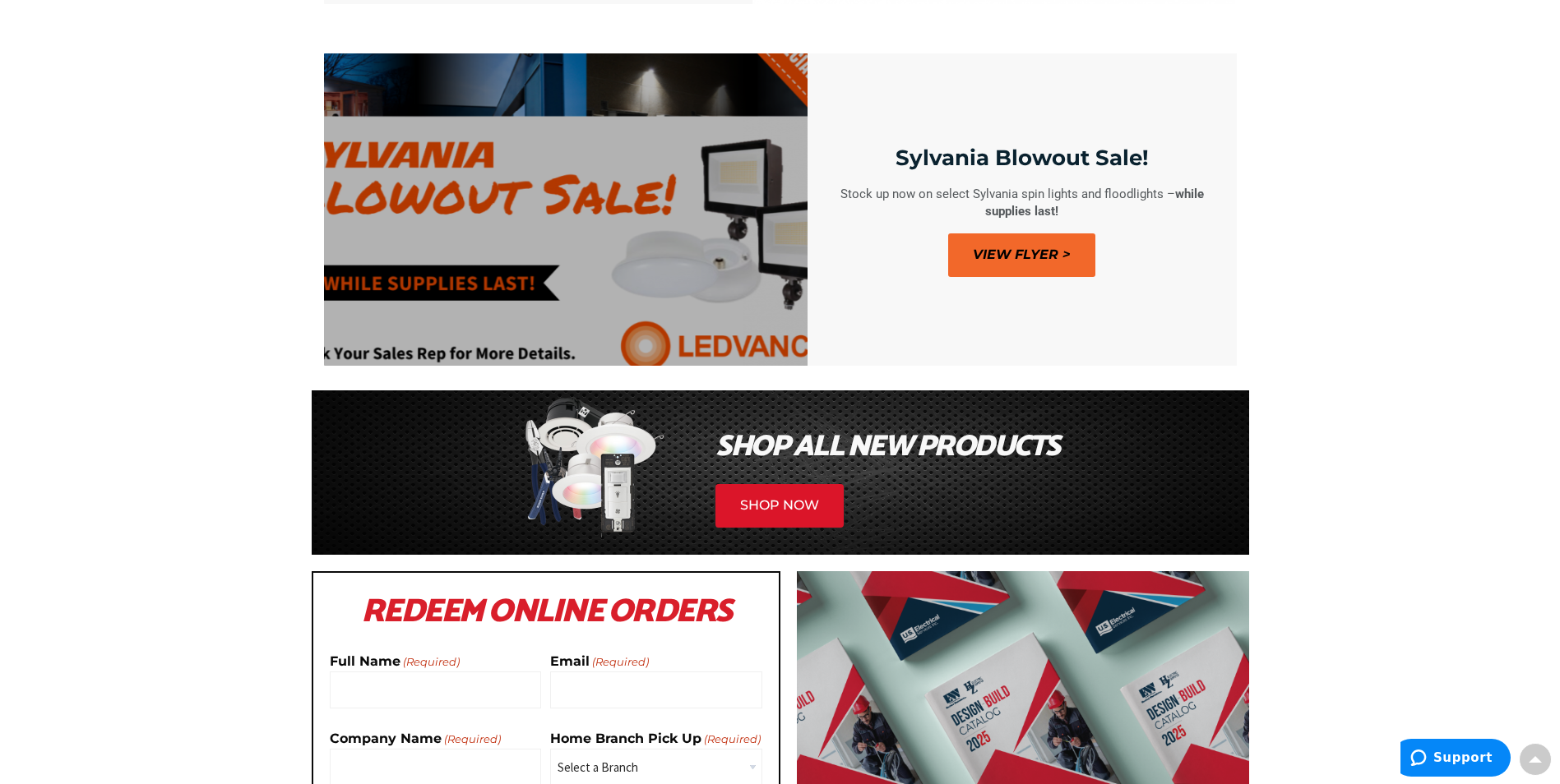
click at [1041, 258] on span "View Flyer >" at bounding box center [1022, 255] width 147 height 44
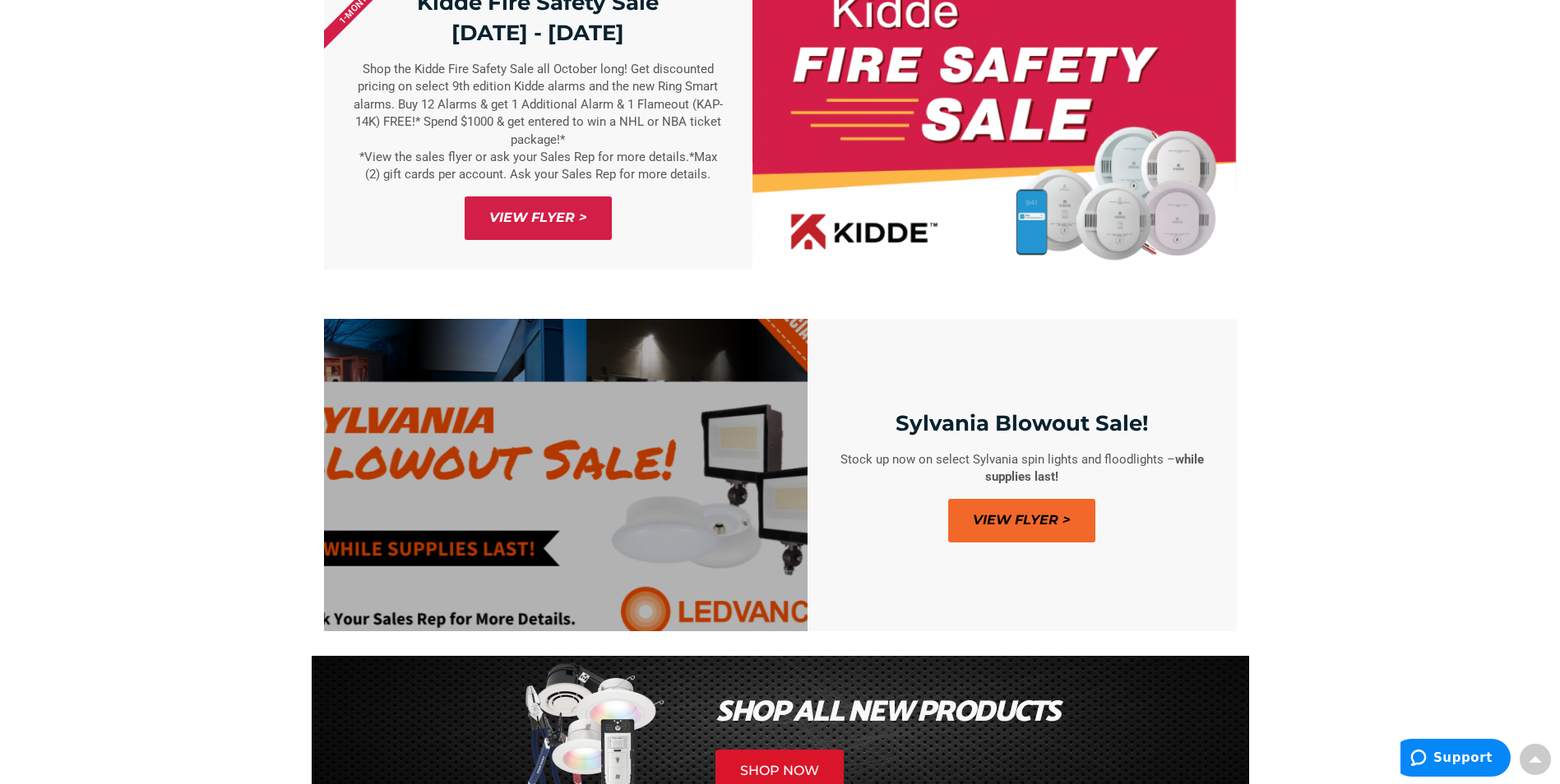
scroll to position [658, 0]
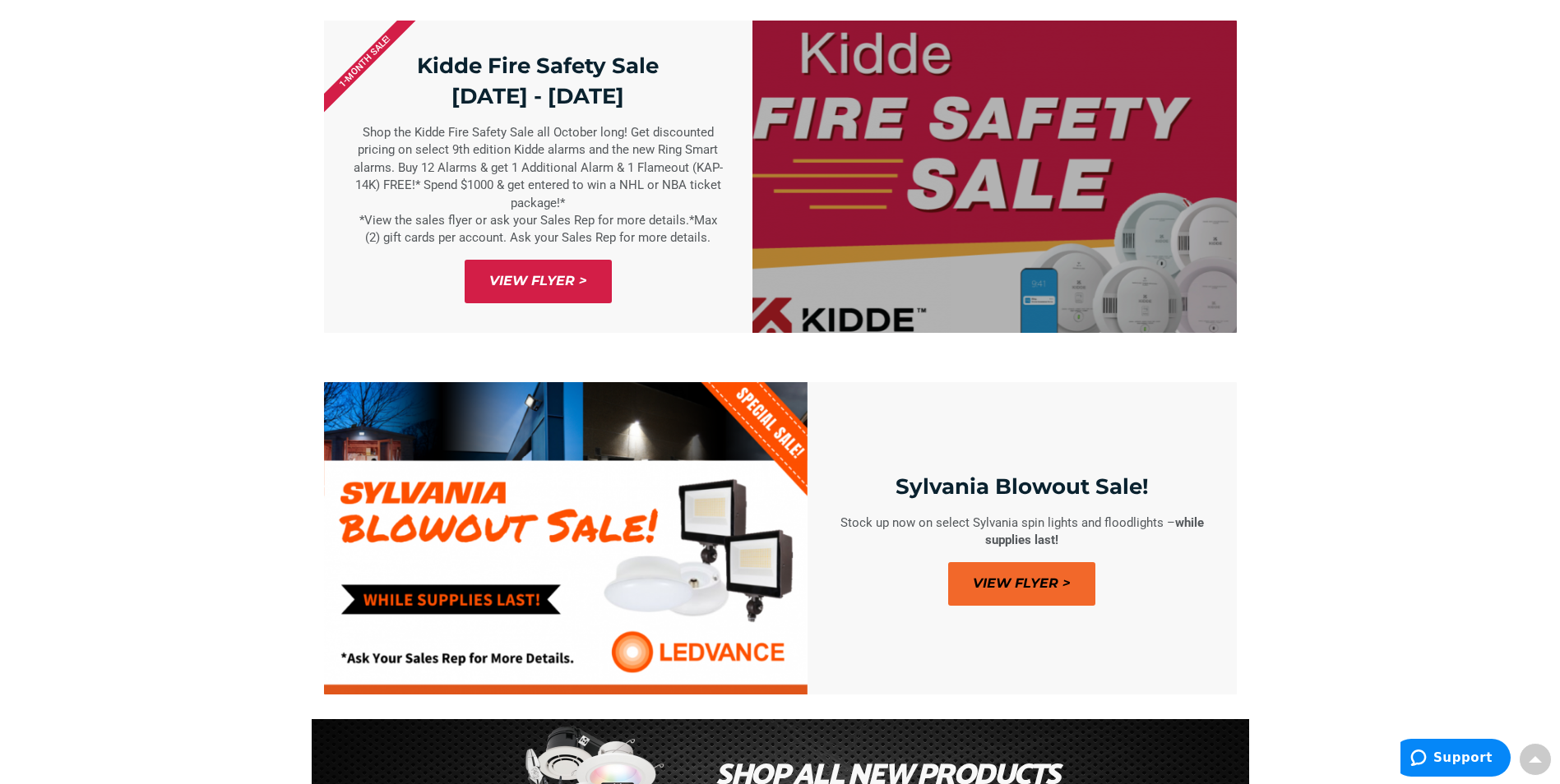
click at [533, 282] on span "View Flyer >" at bounding box center [538, 281] width 147 height 44
